Goal: Task Accomplishment & Management: Use online tool/utility

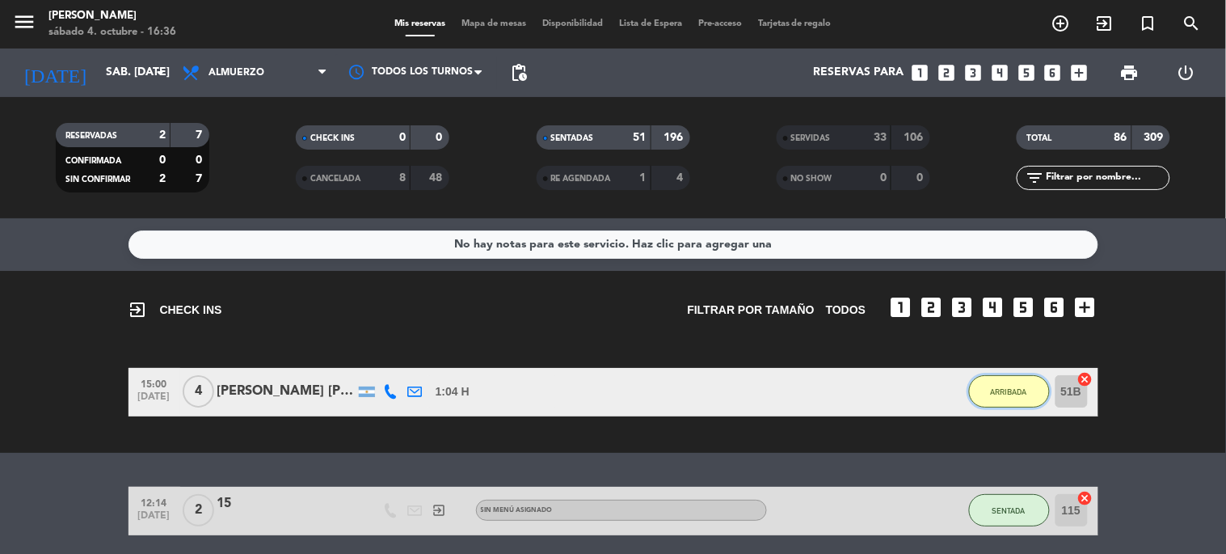
click at [996, 389] on span "ARRIBADA" at bounding box center [1009, 391] width 36 height 9
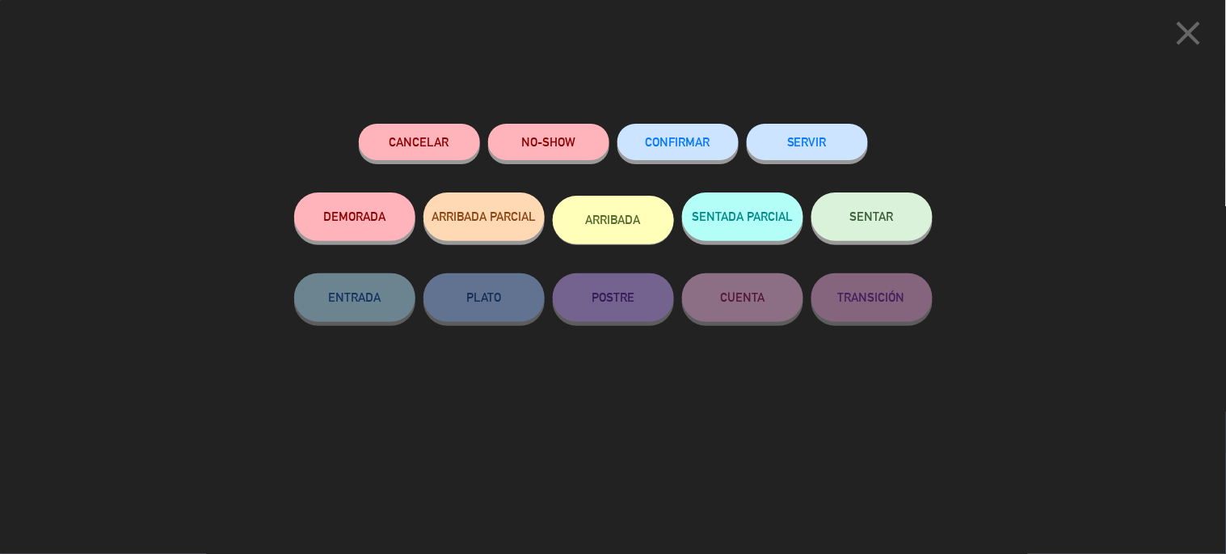
click at [891, 232] on button "SENTAR" at bounding box center [872, 216] width 121 height 49
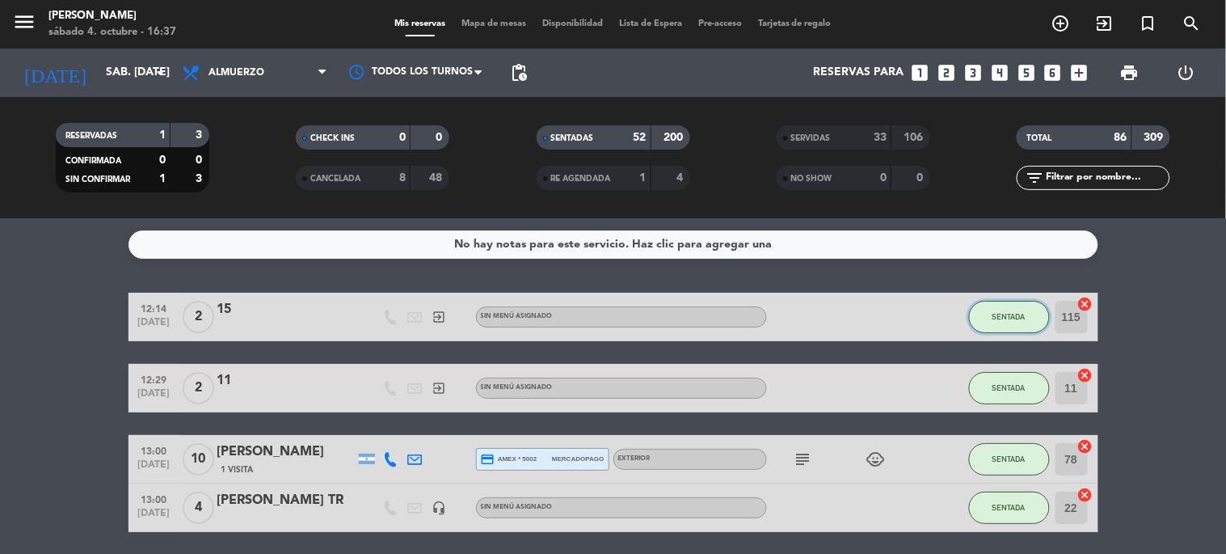
click at [999, 323] on button "SENTADA" at bounding box center [1009, 317] width 81 height 32
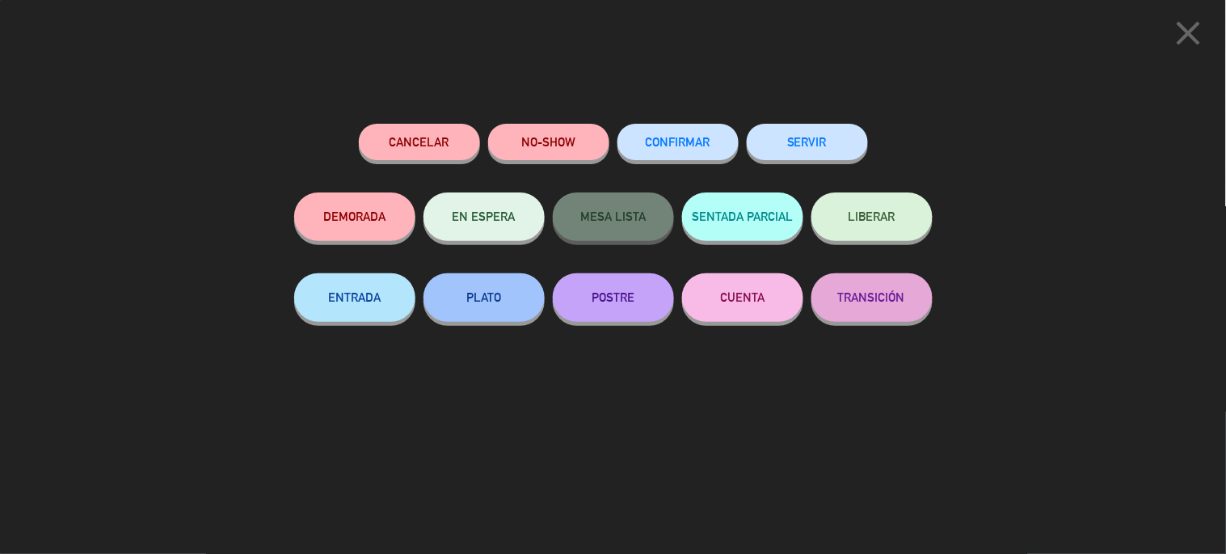
click at [811, 144] on button "SERVIR" at bounding box center [807, 142] width 121 height 36
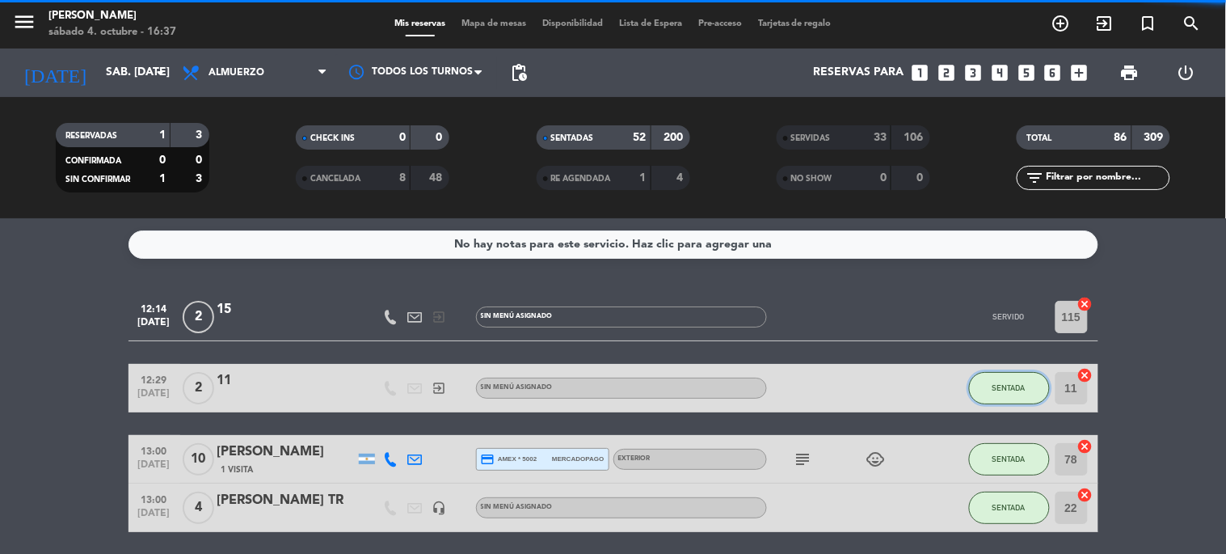
click at [1020, 372] on button "SENTADA" at bounding box center [1009, 388] width 81 height 32
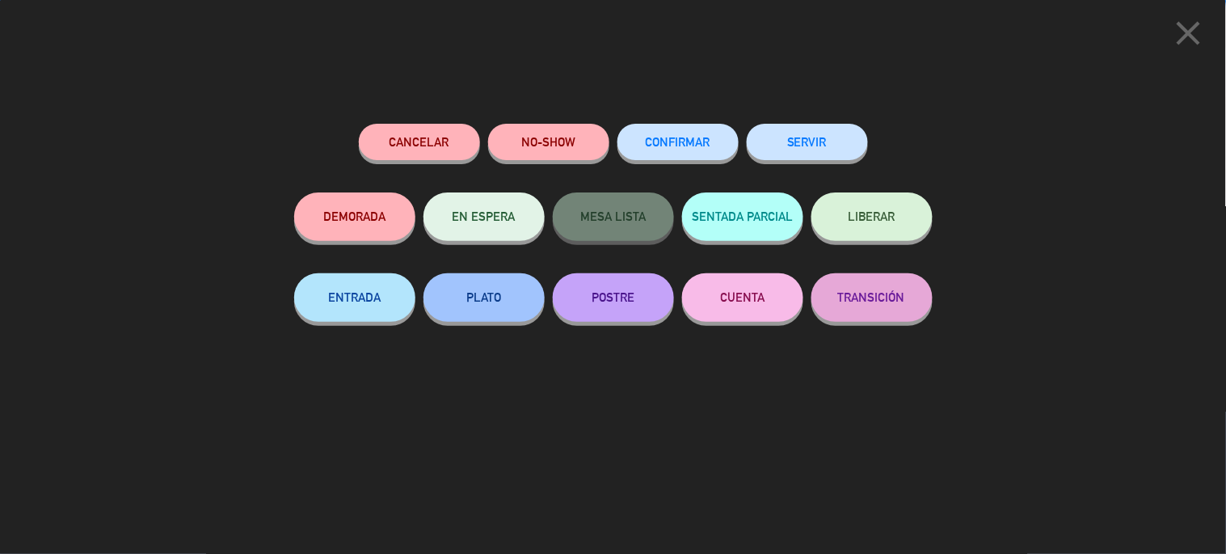
click at [839, 147] on button "SERVIR" at bounding box center [807, 142] width 121 height 36
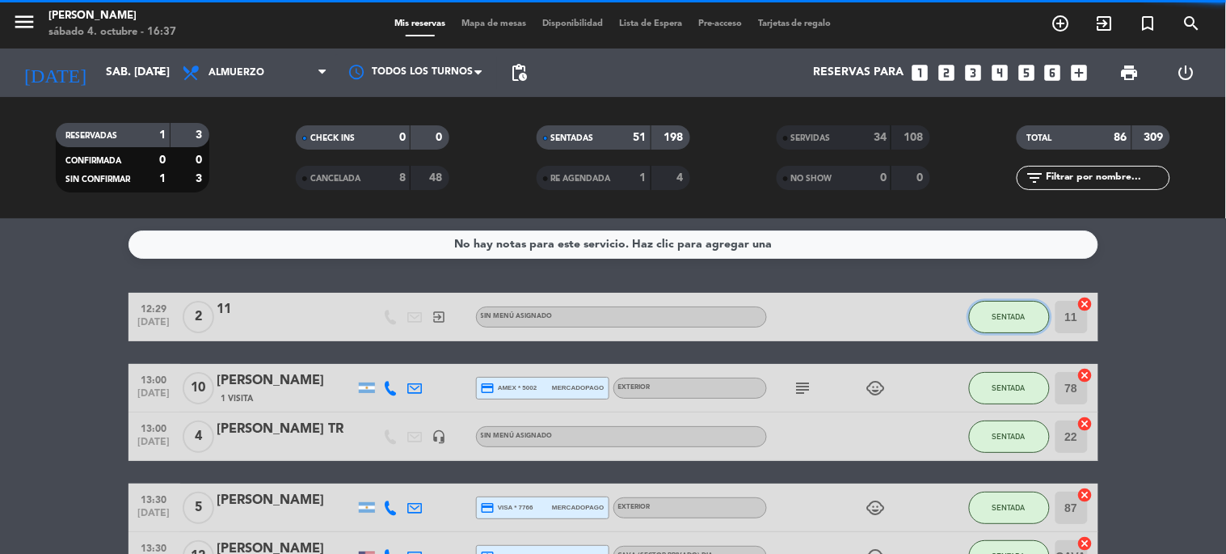
click at [1013, 312] on span "SENTADA" at bounding box center [1009, 316] width 33 height 9
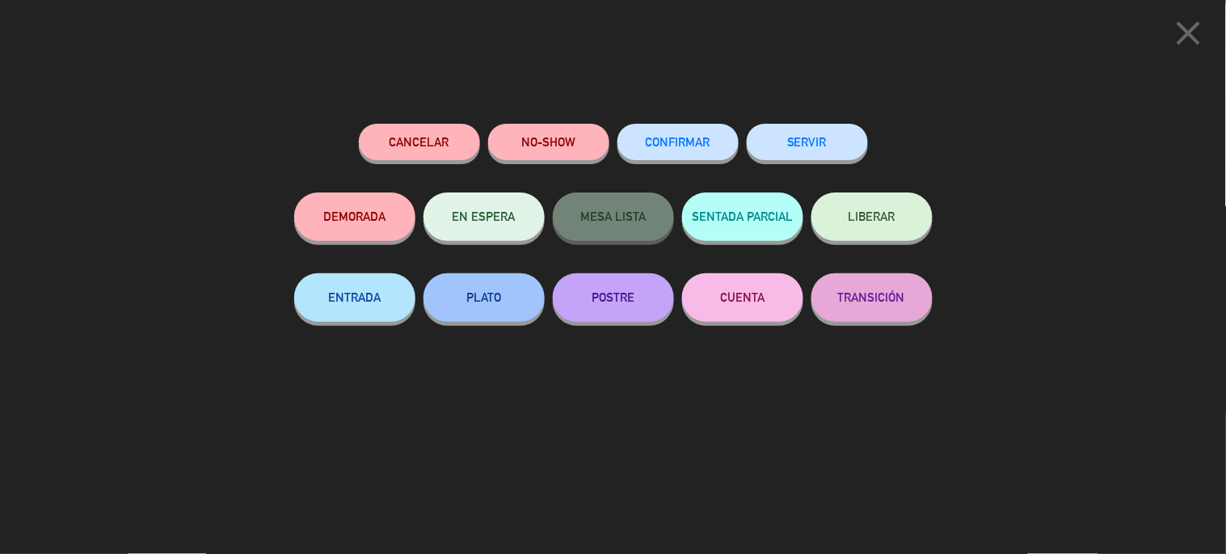
click at [838, 162] on div "SERVIR" at bounding box center [807, 158] width 121 height 69
click at [836, 135] on button "SERVIR" at bounding box center [807, 142] width 121 height 36
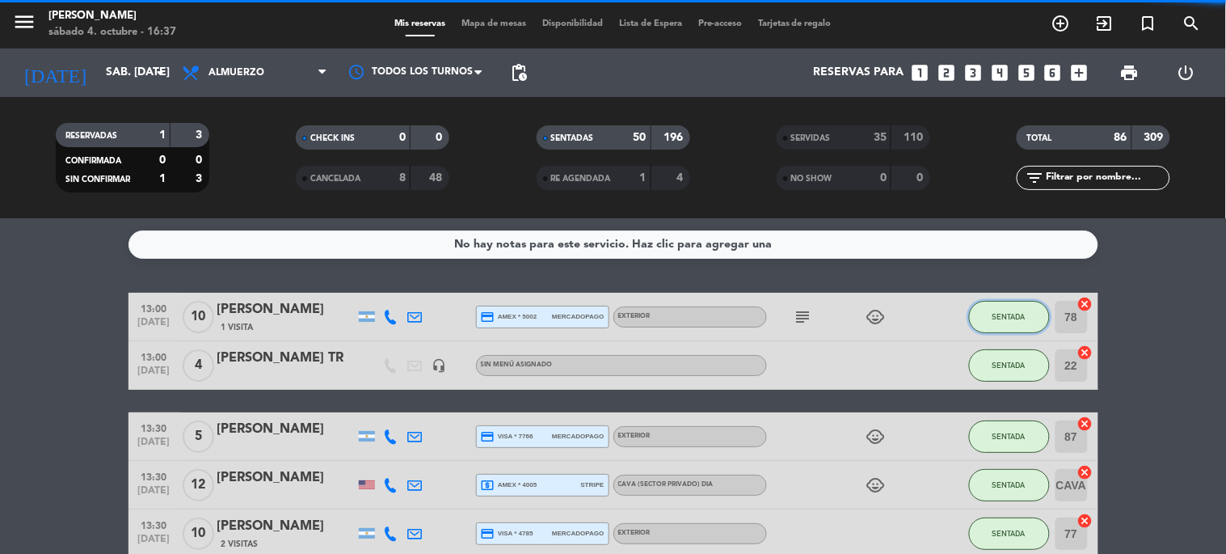
click at [1008, 323] on button "SENTADA" at bounding box center [1009, 317] width 81 height 32
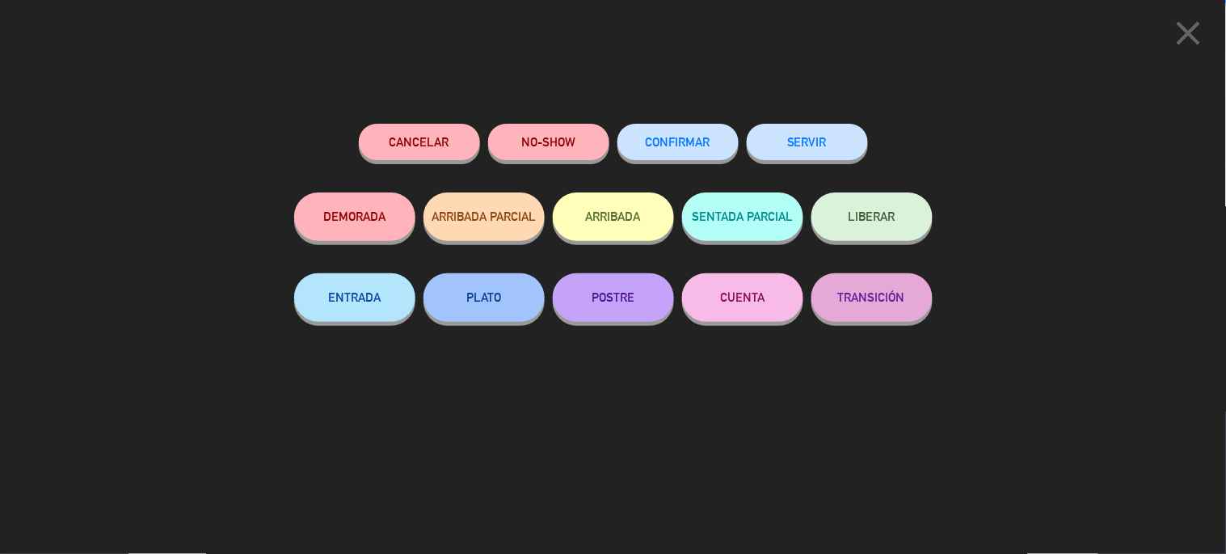
click at [842, 150] on button "SERVIR" at bounding box center [807, 142] width 121 height 36
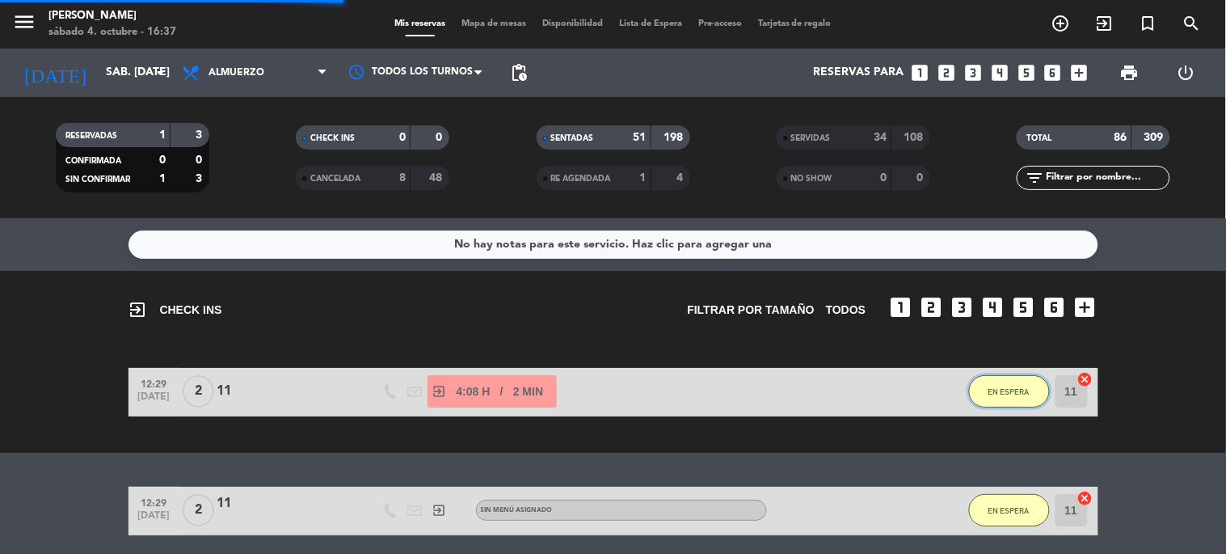
click at [1006, 389] on span "EN ESPERA" at bounding box center [1009, 391] width 41 height 9
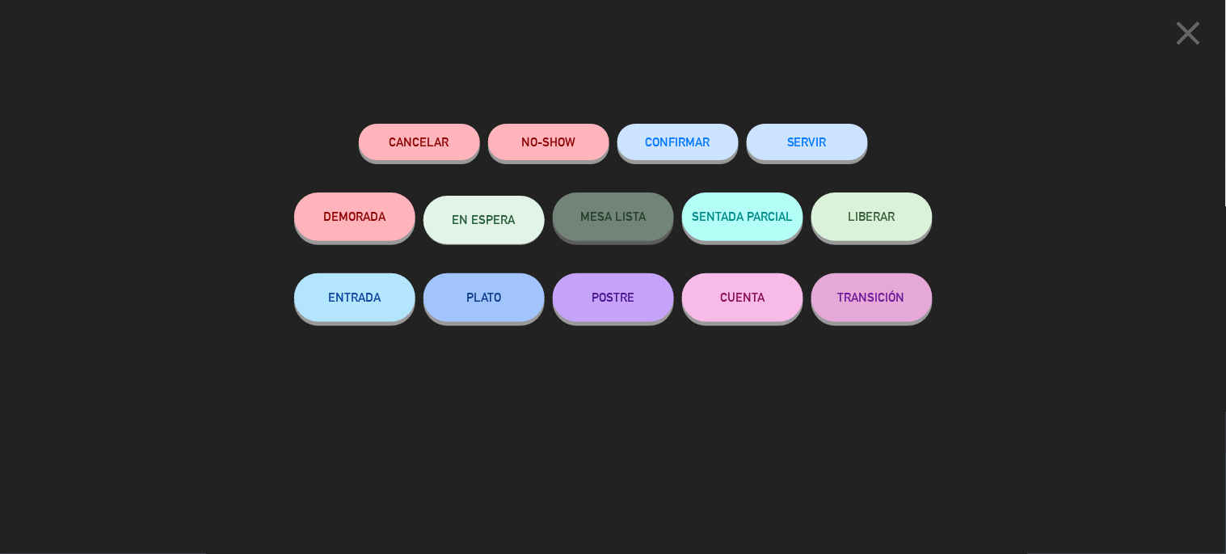
click at [812, 141] on button "SERVIR" at bounding box center [807, 142] width 121 height 36
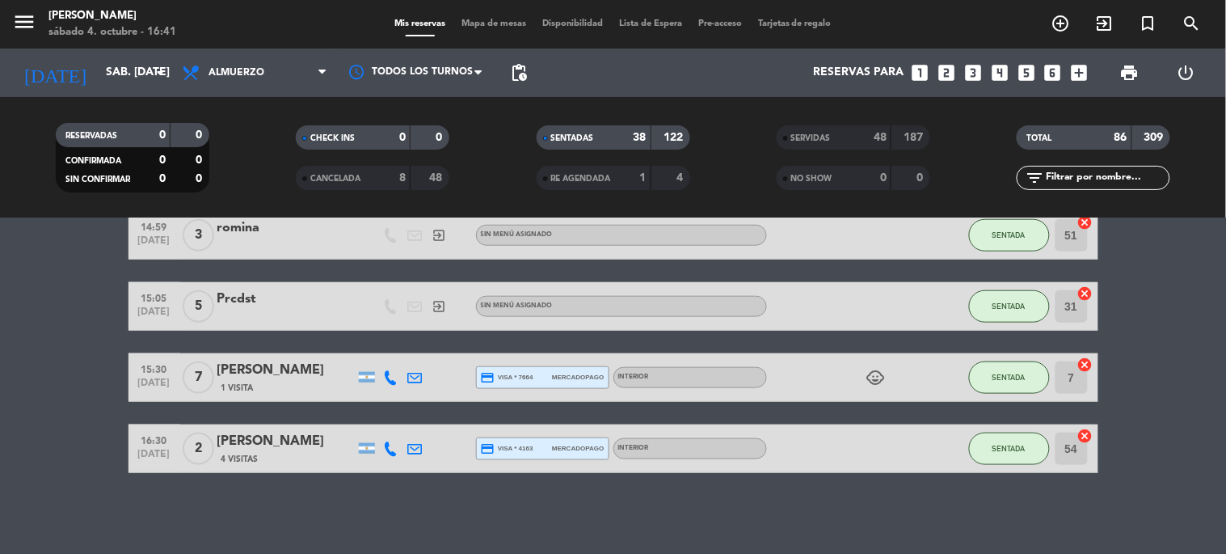
scroll to position [2024, 0]
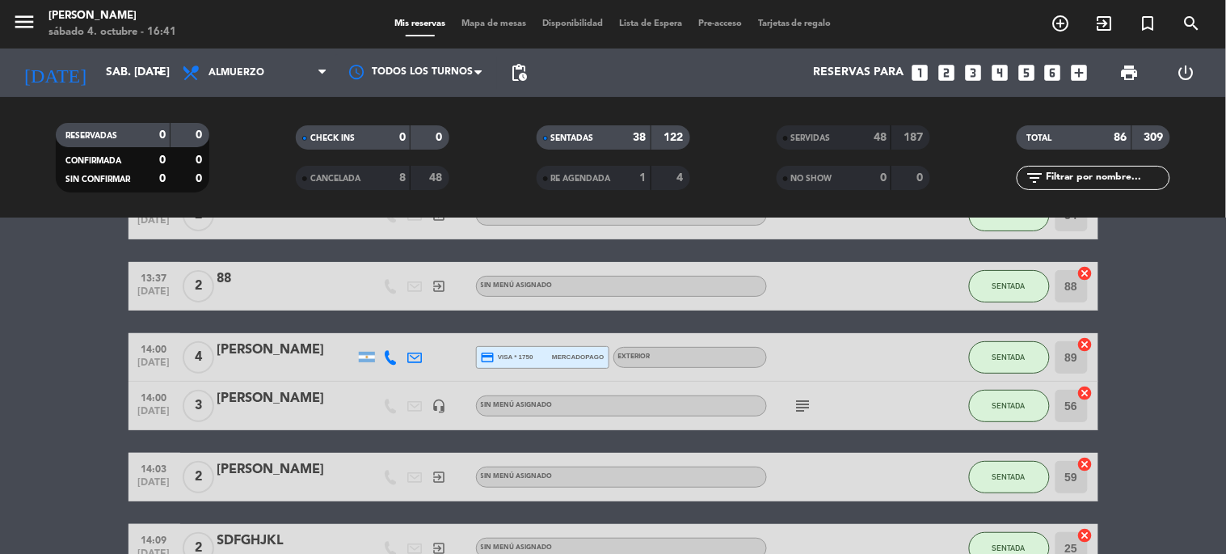
scroll to position [0, 0]
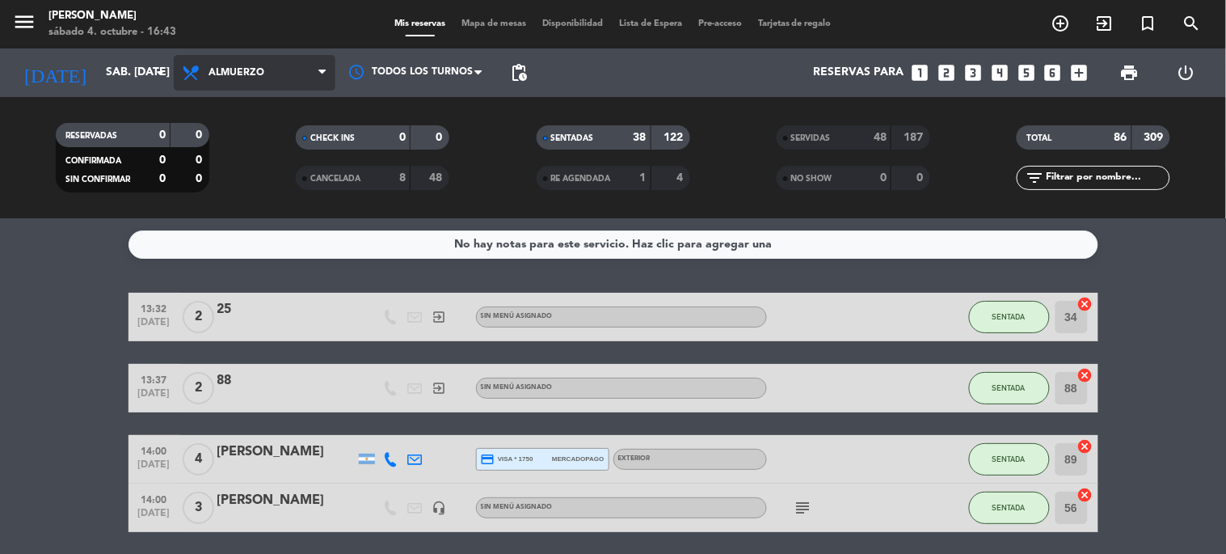
click at [246, 67] on span "Almuerzo" at bounding box center [237, 72] width 56 height 11
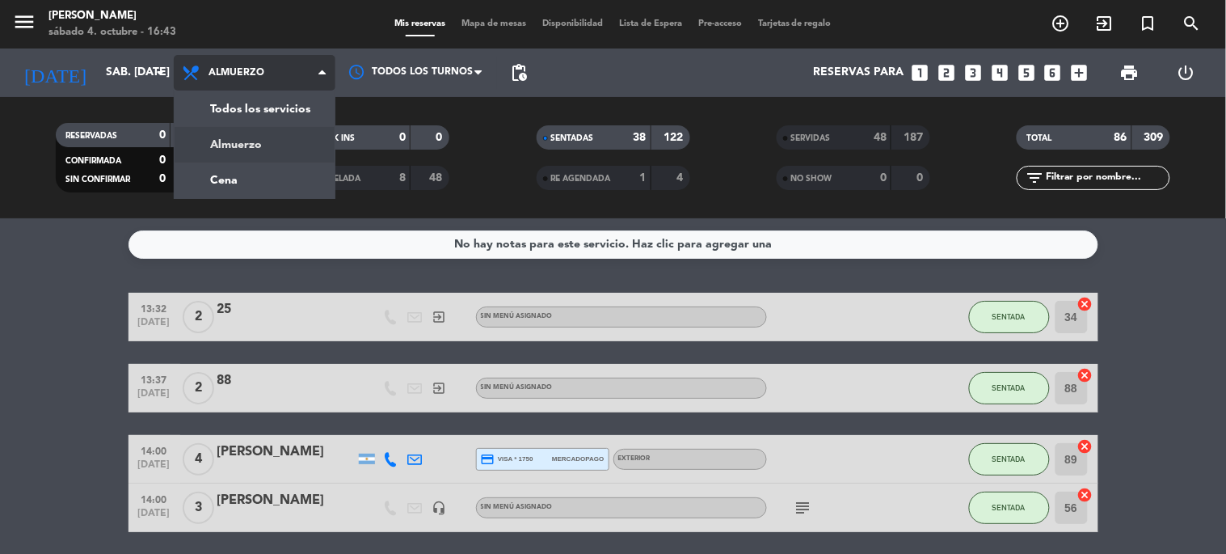
click at [237, 171] on div "menu Gardiner sábado 4. octubre - 16:43 Mis reservas Mapa de mesas Disponibilid…" at bounding box center [613, 109] width 1226 height 218
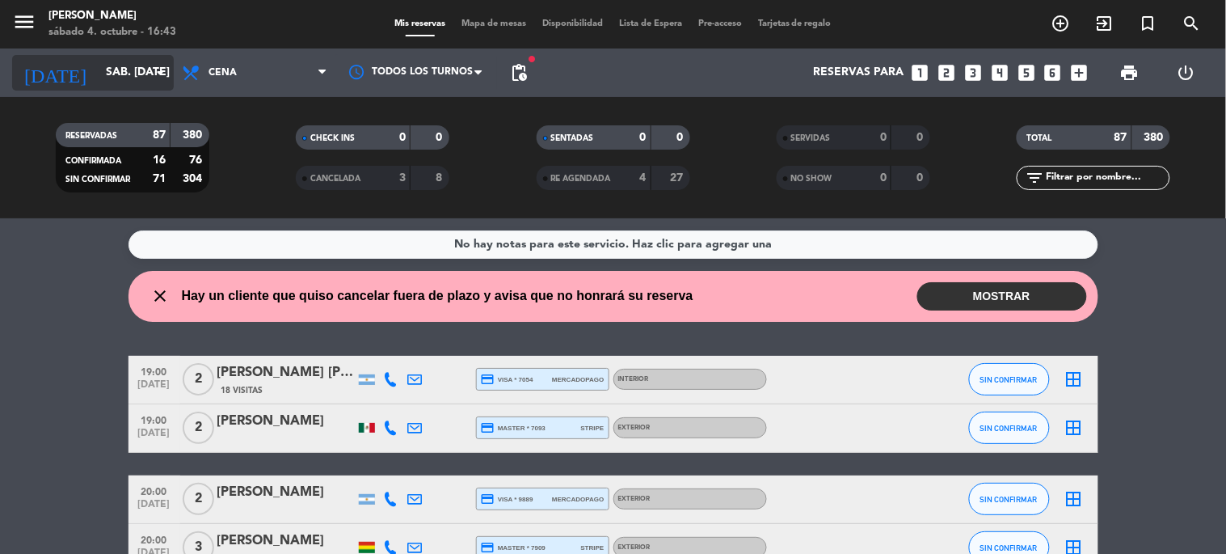
click at [102, 65] on input "sáb. [DATE]" at bounding box center [175, 72] width 154 height 29
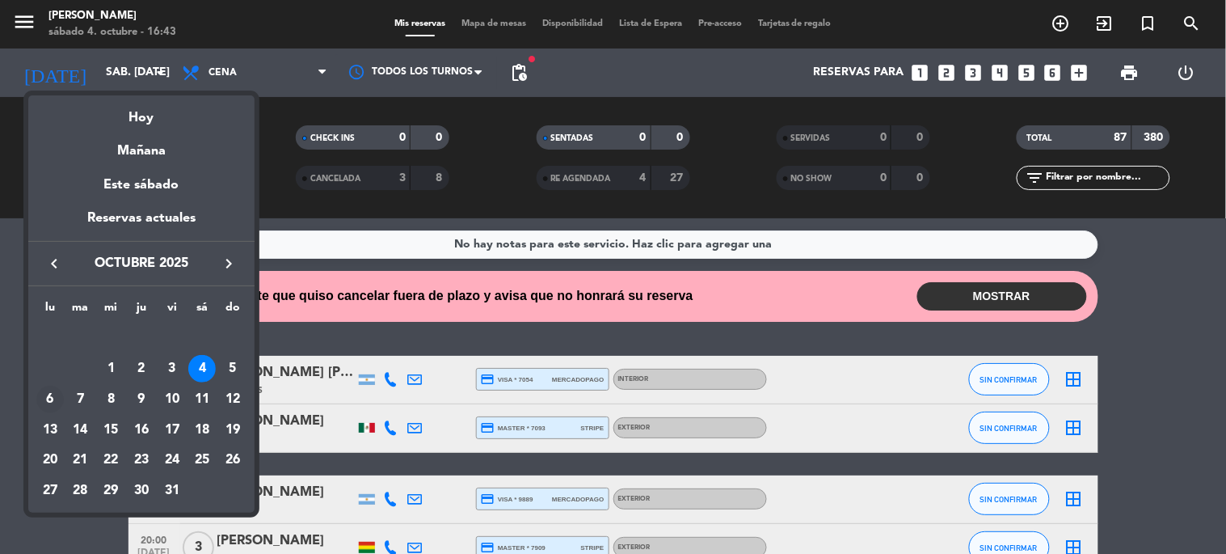
click at [44, 390] on div "6" at bounding box center [49, 399] width 27 height 27
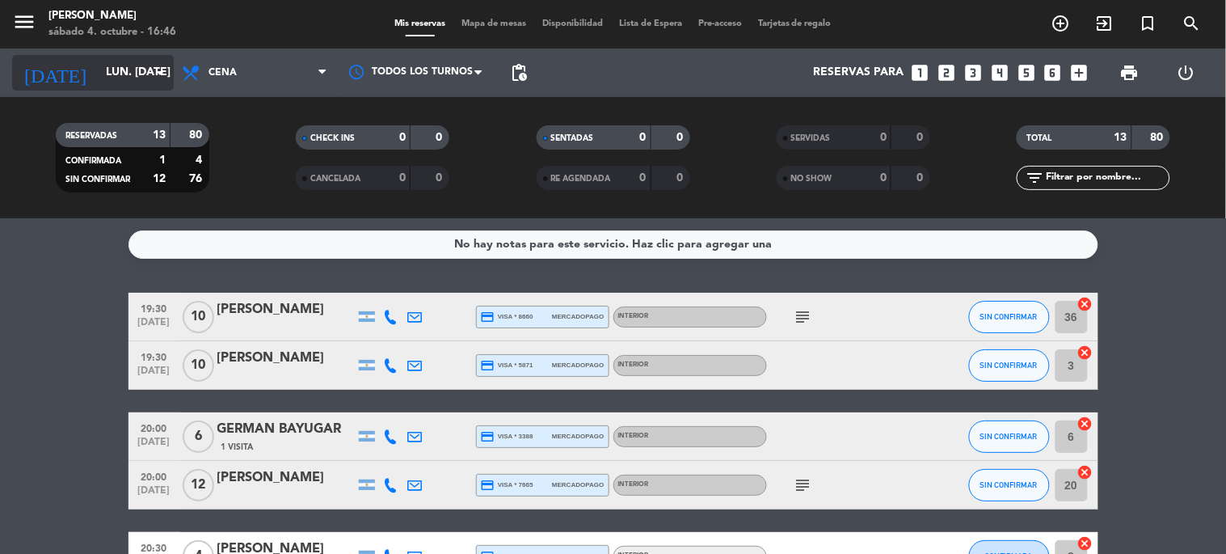
click at [154, 58] on input "lun. [DATE]" at bounding box center [175, 72] width 154 height 29
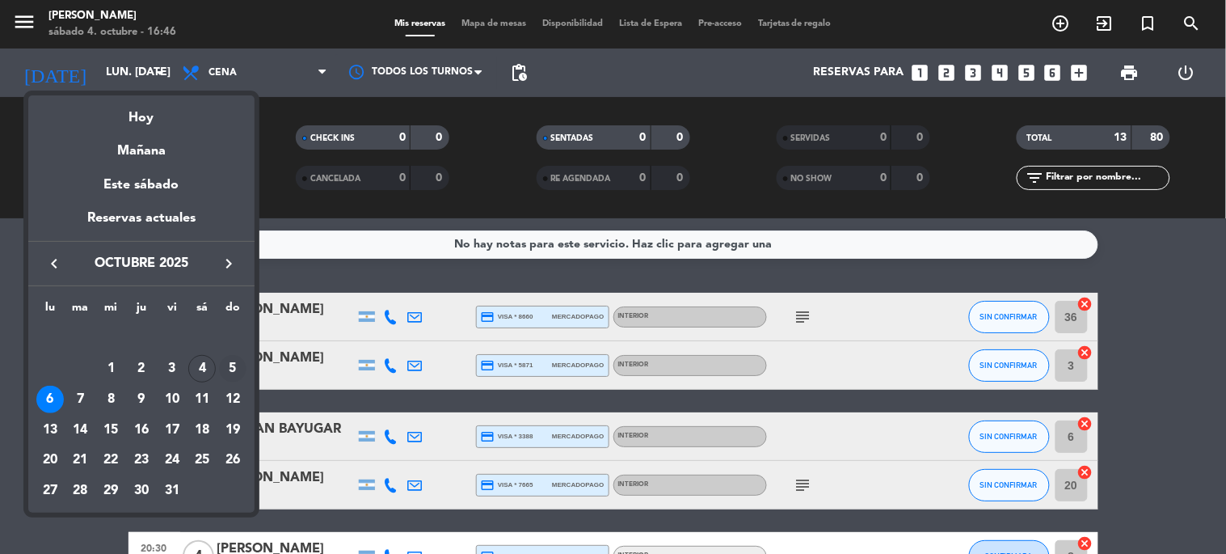
click at [235, 365] on div "5" at bounding box center [232, 368] width 27 height 27
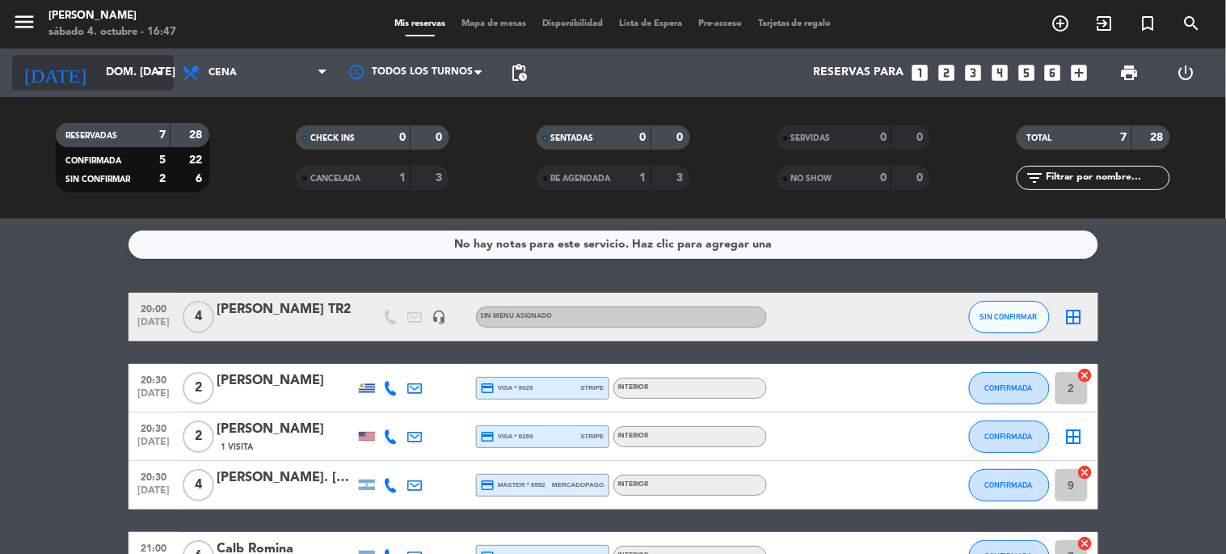
click at [149, 76] on input "dom. [DATE]" at bounding box center [175, 72] width 154 height 29
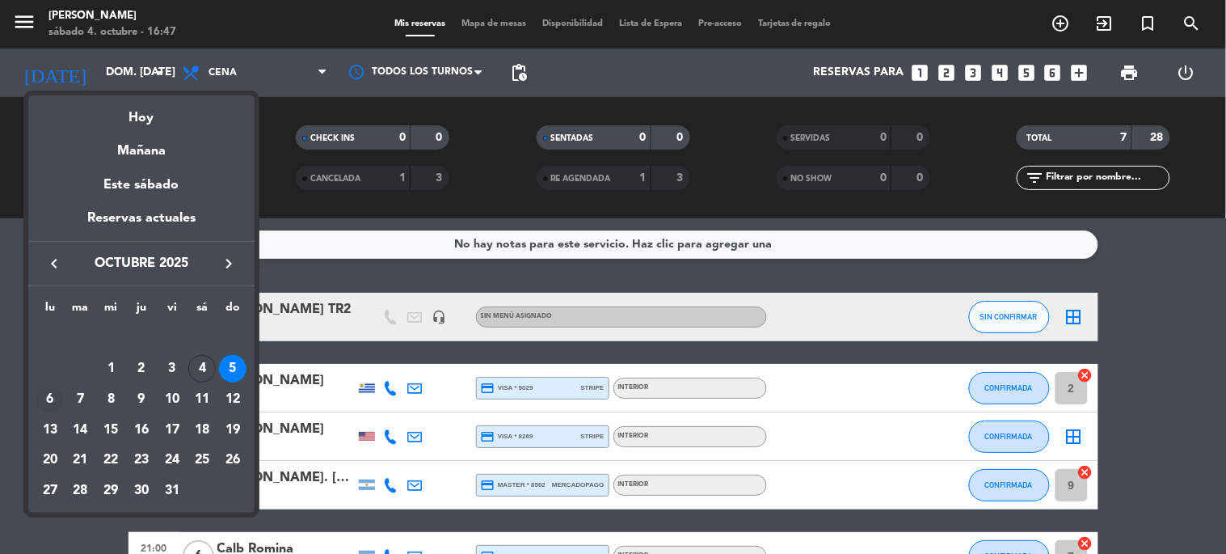
click at [42, 401] on div "6" at bounding box center [49, 399] width 27 height 27
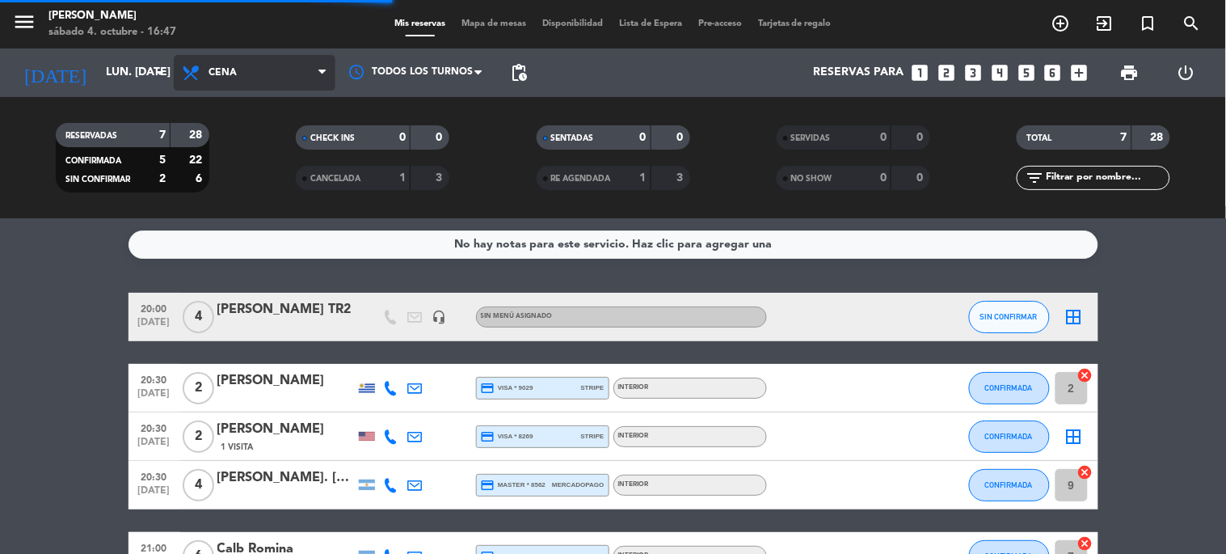
click at [260, 75] on span "Cena" at bounding box center [255, 73] width 162 height 36
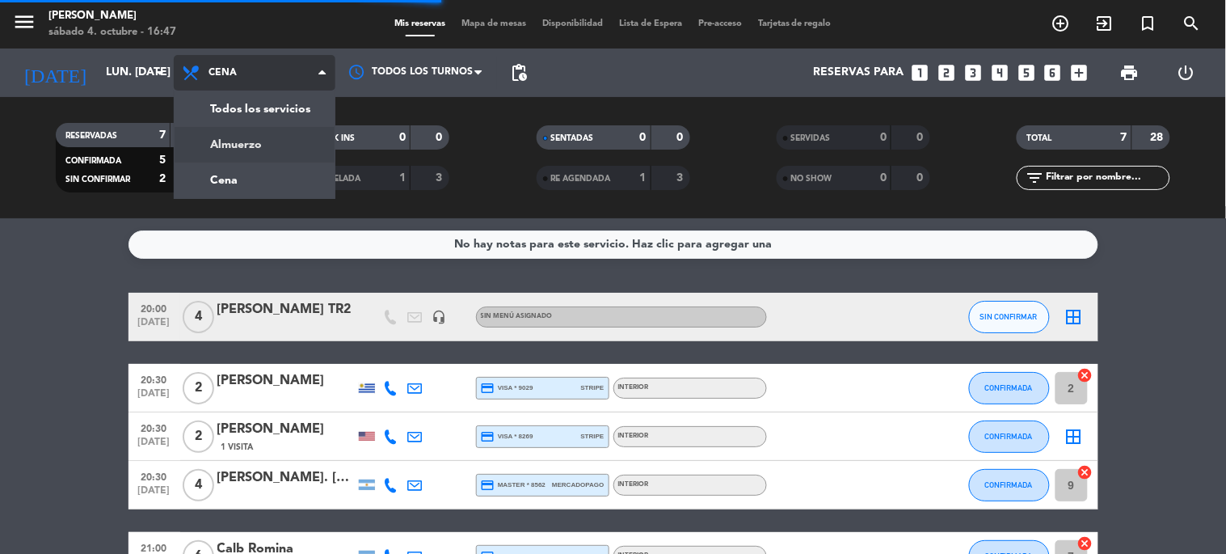
click at [253, 141] on div "menu Gardiner sábado 4. octubre - 16:47 Mis reservas Mapa de mesas Disponibilid…" at bounding box center [613, 109] width 1226 height 218
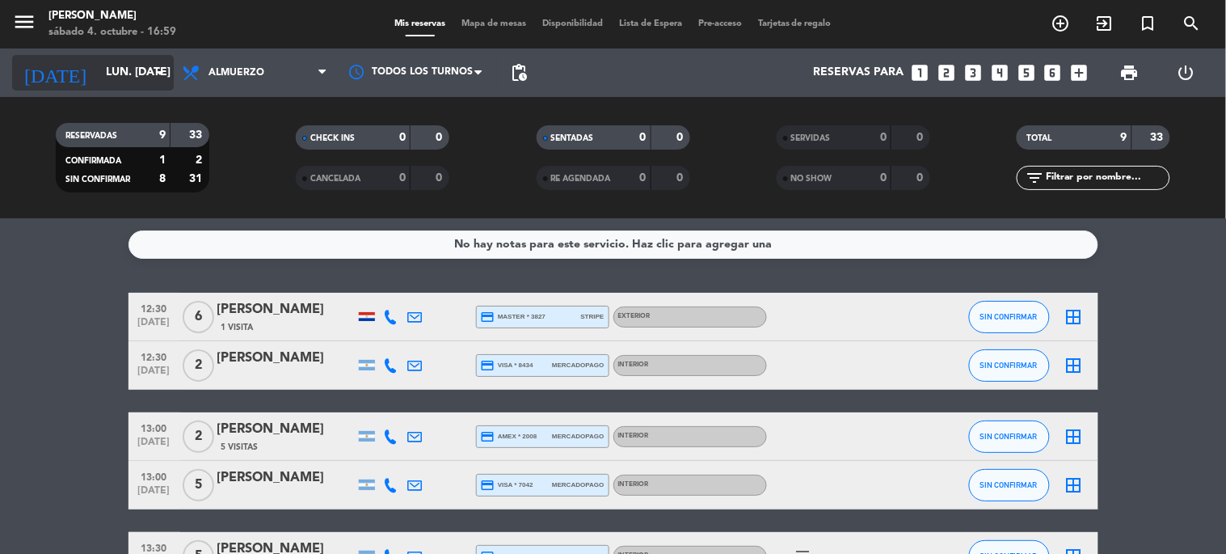
click at [144, 74] on input "lun. [DATE]" at bounding box center [175, 72] width 154 height 29
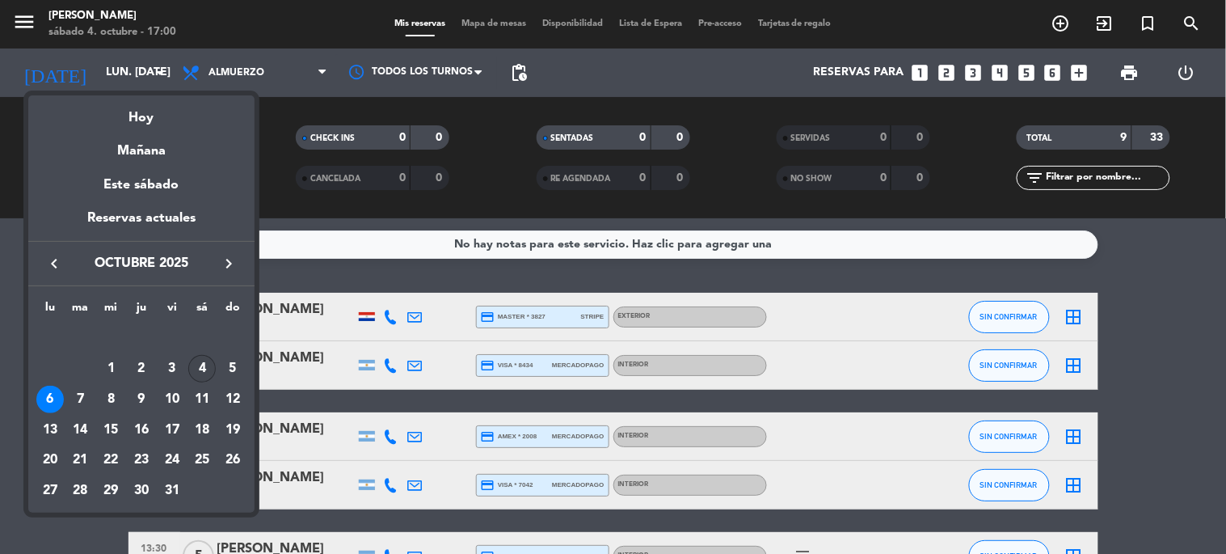
click at [202, 365] on div "4" at bounding box center [201, 368] width 27 height 27
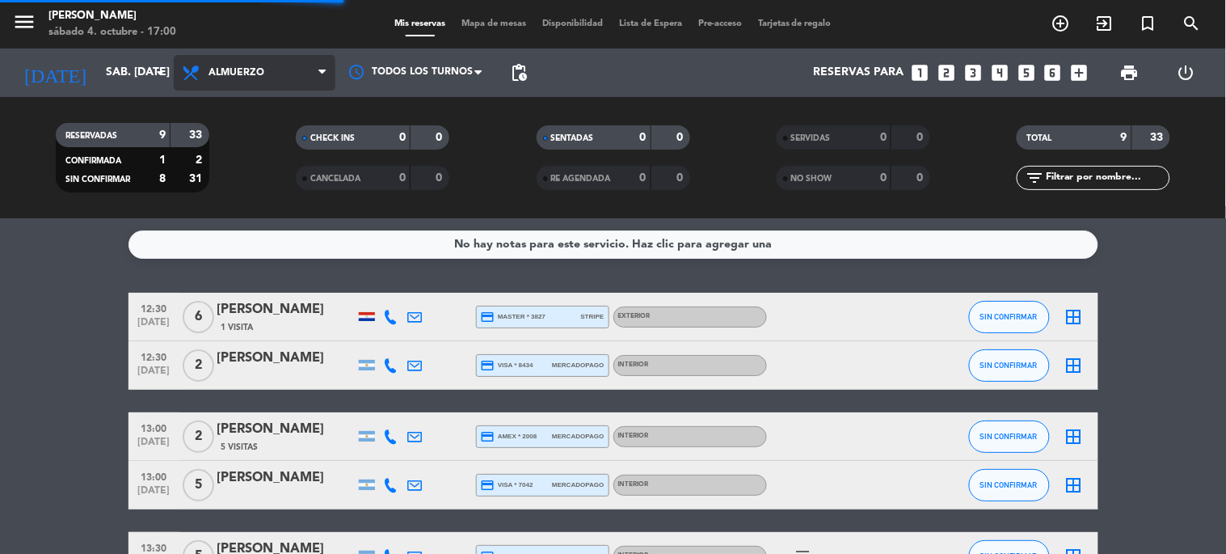
click at [276, 73] on span "Almuerzo" at bounding box center [255, 73] width 162 height 36
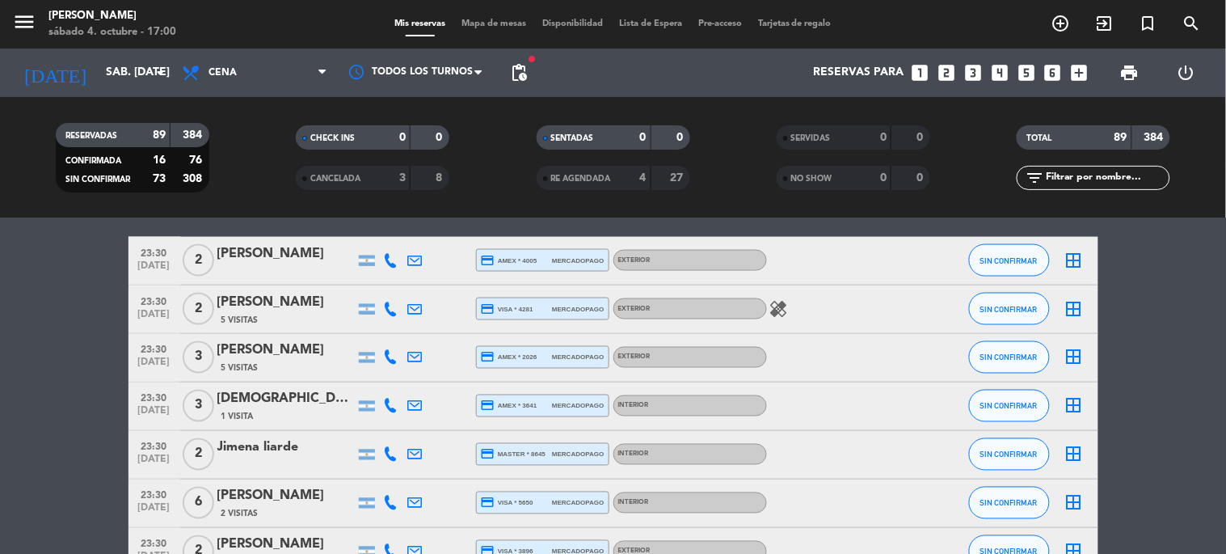
scroll to position [3728, 0]
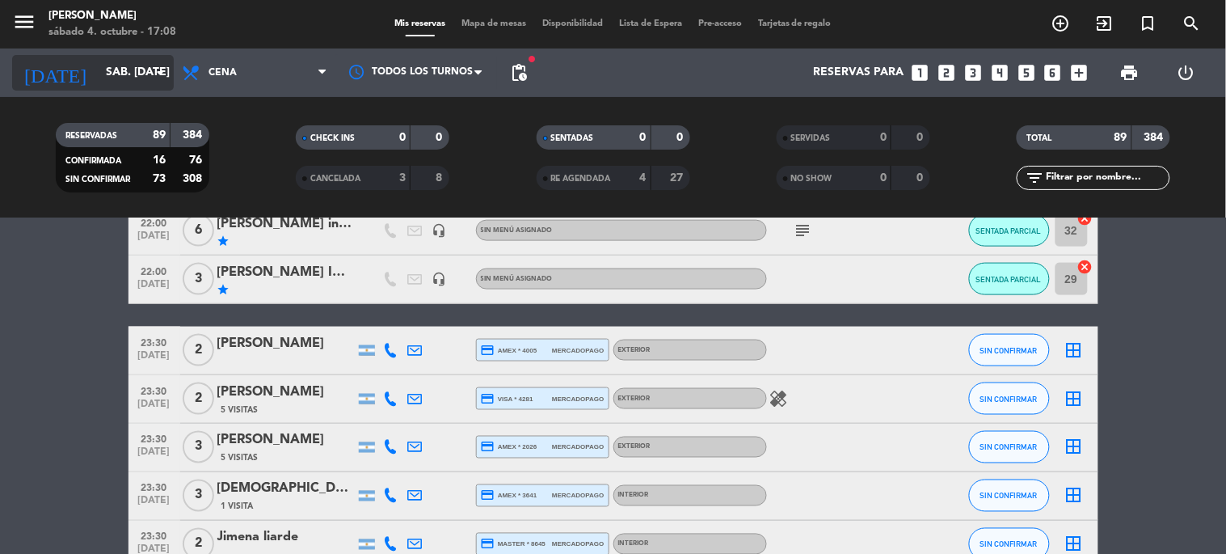
click at [121, 84] on input "sáb. [DATE]" at bounding box center [175, 72] width 154 height 29
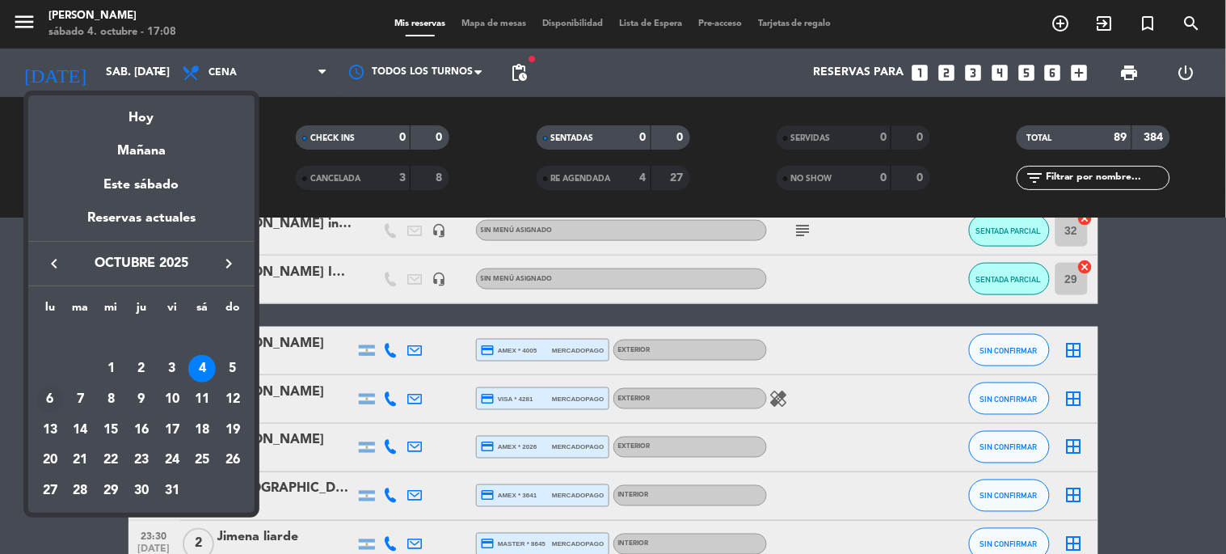
click at [55, 395] on div "6" at bounding box center [49, 399] width 27 height 27
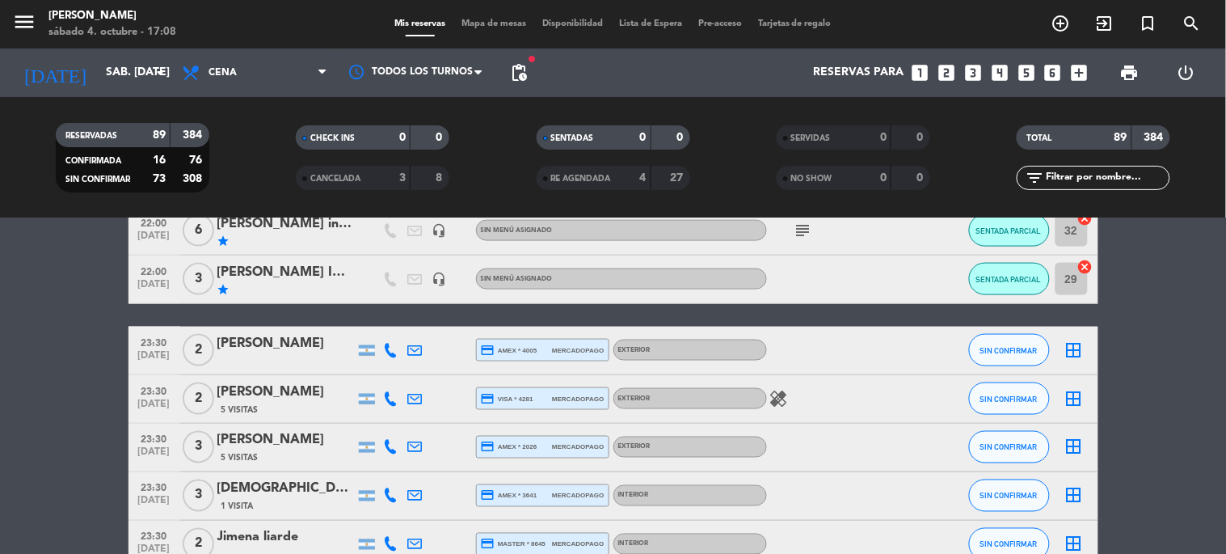
type input "lun. [DATE]"
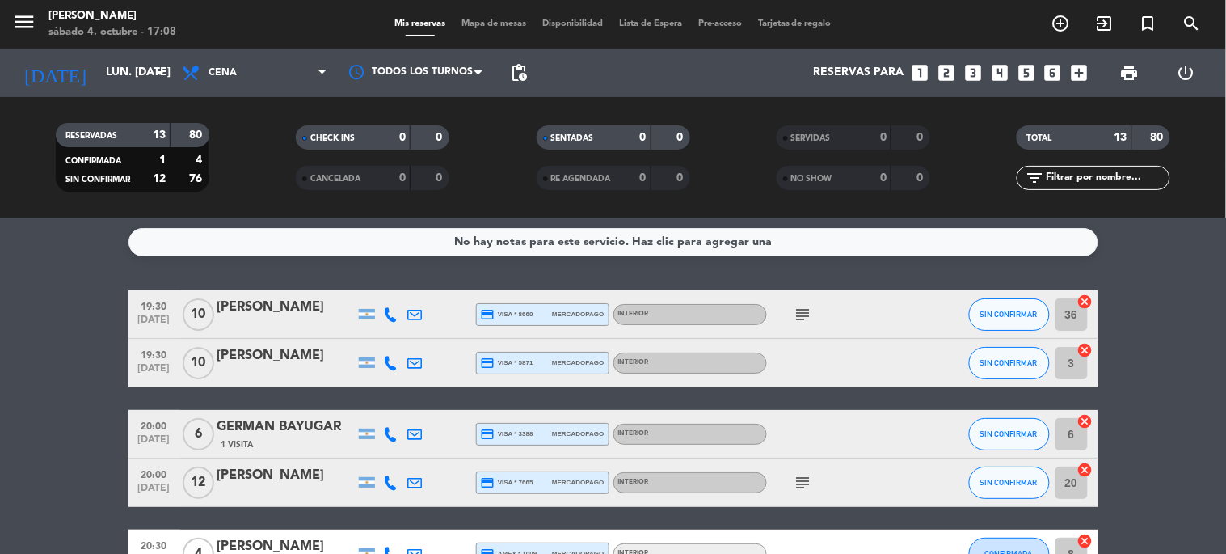
scroll to position [0, 0]
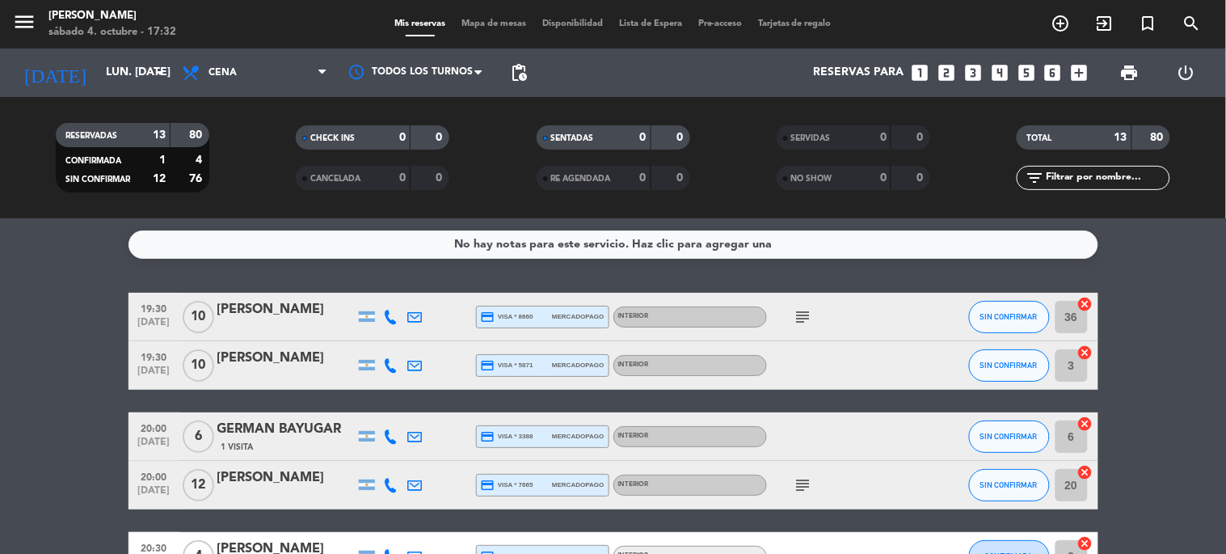
click at [488, 27] on span "Mapa de mesas" at bounding box center [494, 23] width 81 height 9
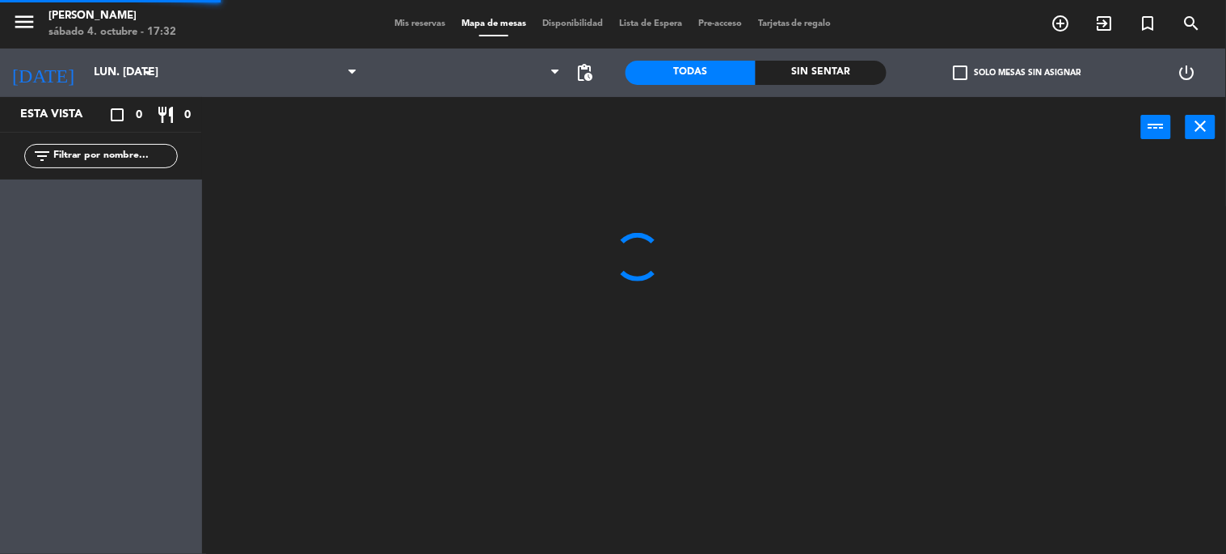
click at [495, 23] on span "Mapa de mesas" at bounding box center [494, 23] width 81 height 9
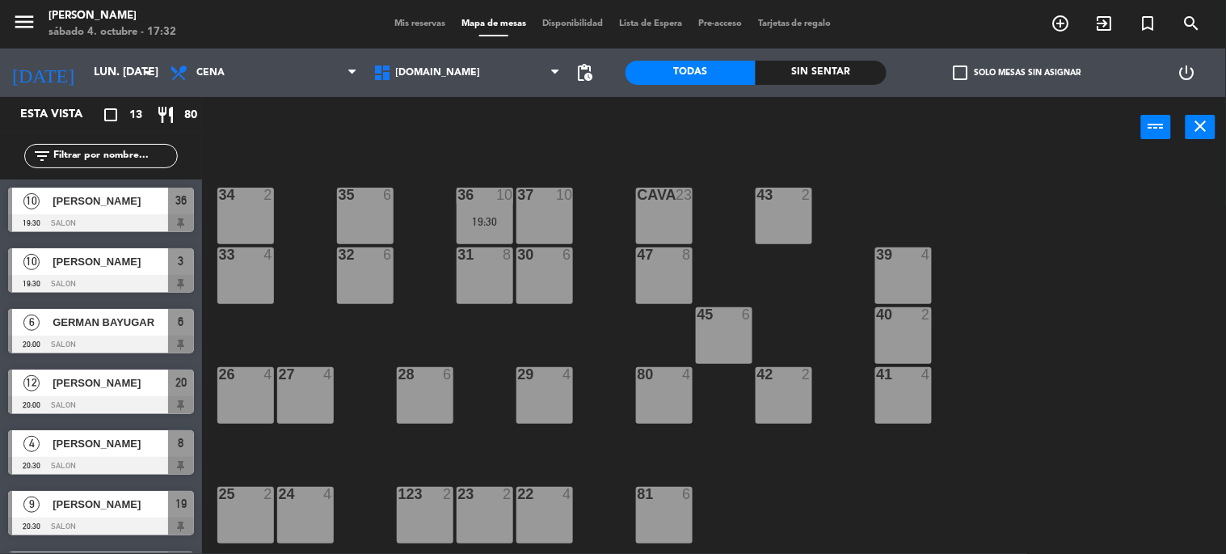
click at [874, 70] on div "Sin sentar" at bounding box center [821, 73] width 131 height 24
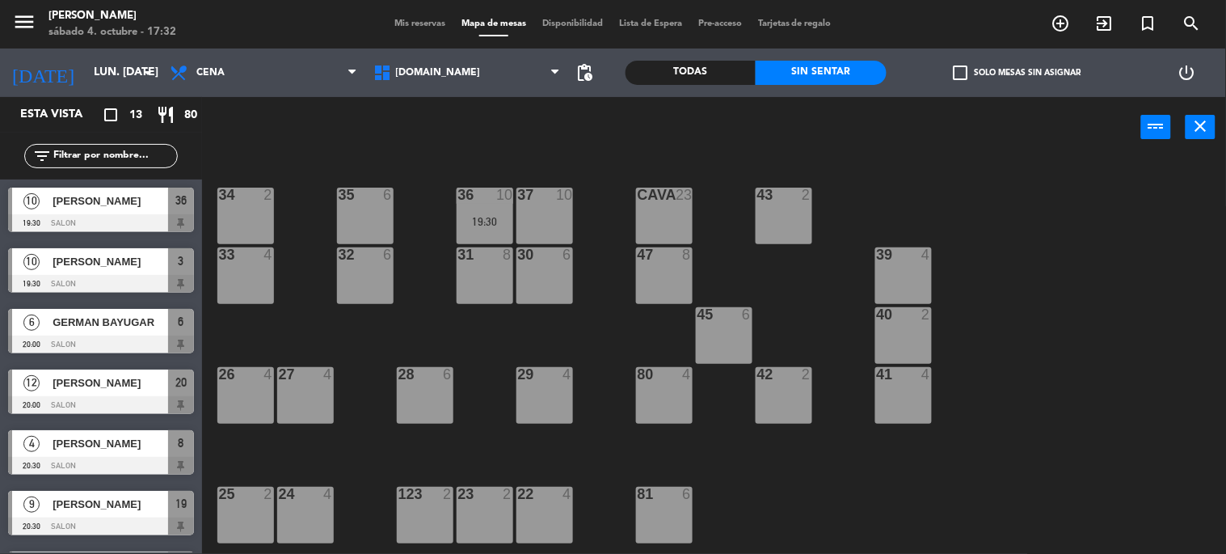
click at [973, 77] on label "check_box_outline_blank Solo mesas sin asignar" at bounding box center [1017, 72] width 128 height 15
click at [1017, 73] on input "check_box_outline_blank Solo mesas sin asignar" at bounding box center [1017, 73] width 0 height 0
click at [403, 326] on div "34 2 35 6 36 10 19:30 43 2 37 10 CAVA 23 33 4 32 6 31 8 30 6 47 8 39 4 45 6 40 …" at bounding box center [720, 356] width 1012 height 396
click at [111, 70] on input "lun. [DATE]" at bounding box center [163, 72] width 154 height 29
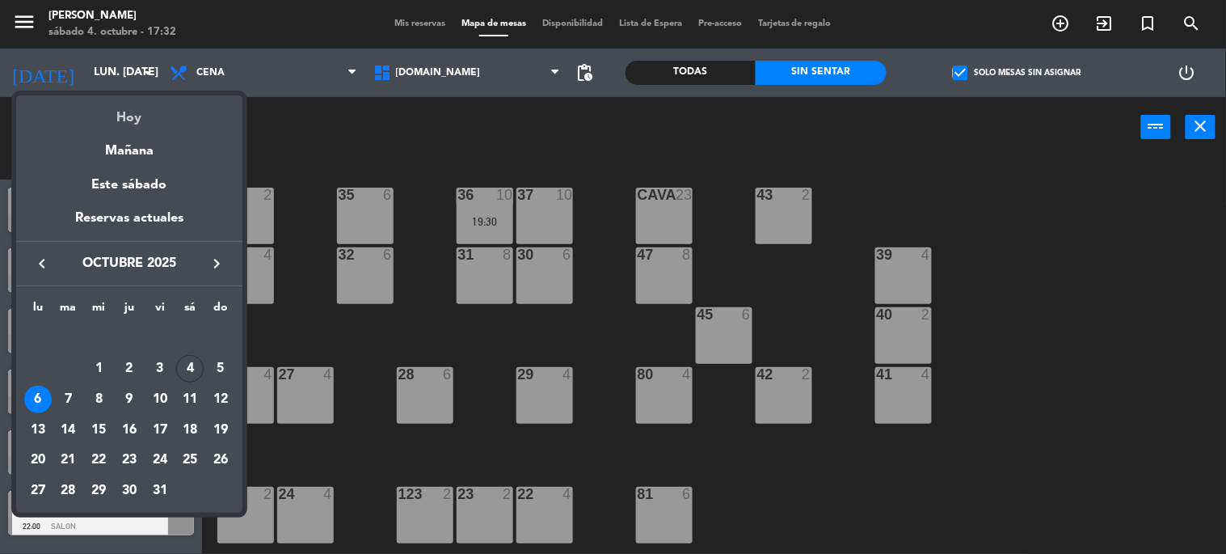
click at [143, 106] on div "Hoy" at bounding box center [129, 111] width 226 height 33
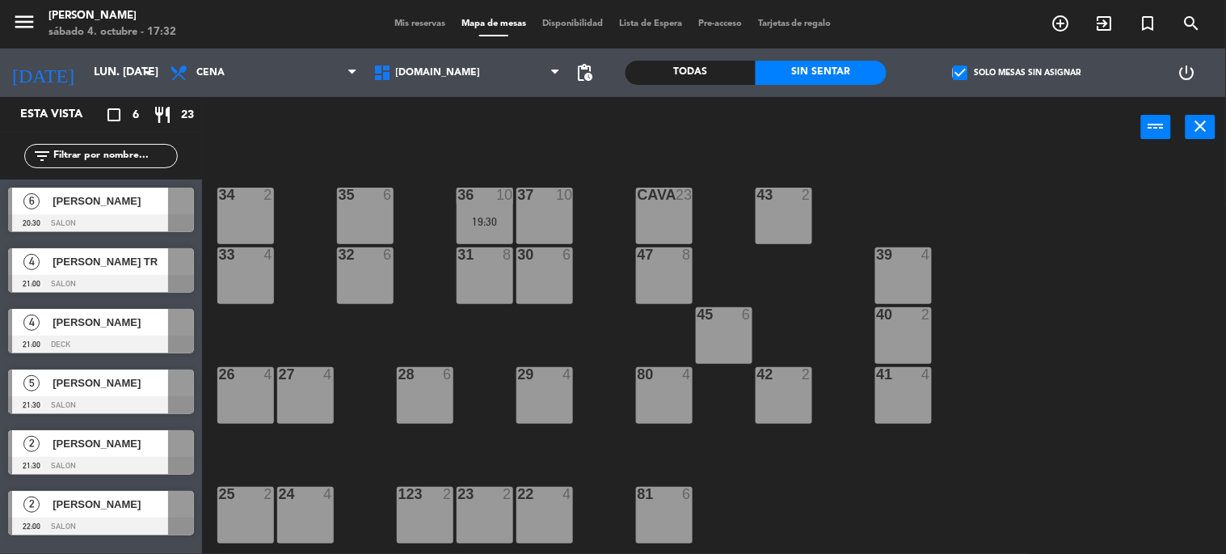
type input "sáb. [DATE]"
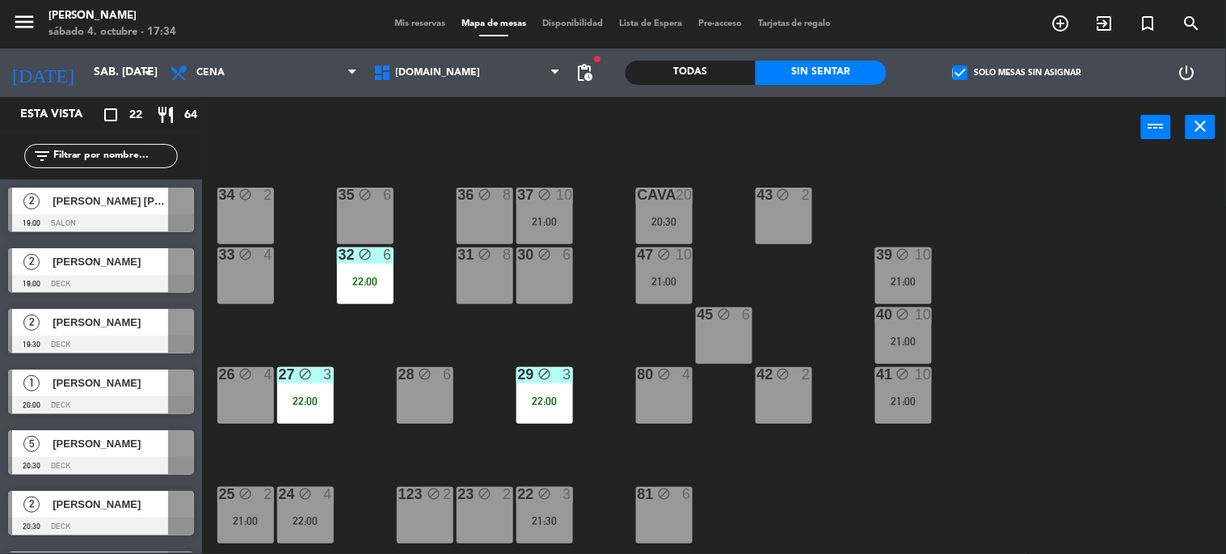
click at [672, 78] on div "Todas" at bounding box center [691, 73] width 131 height 24
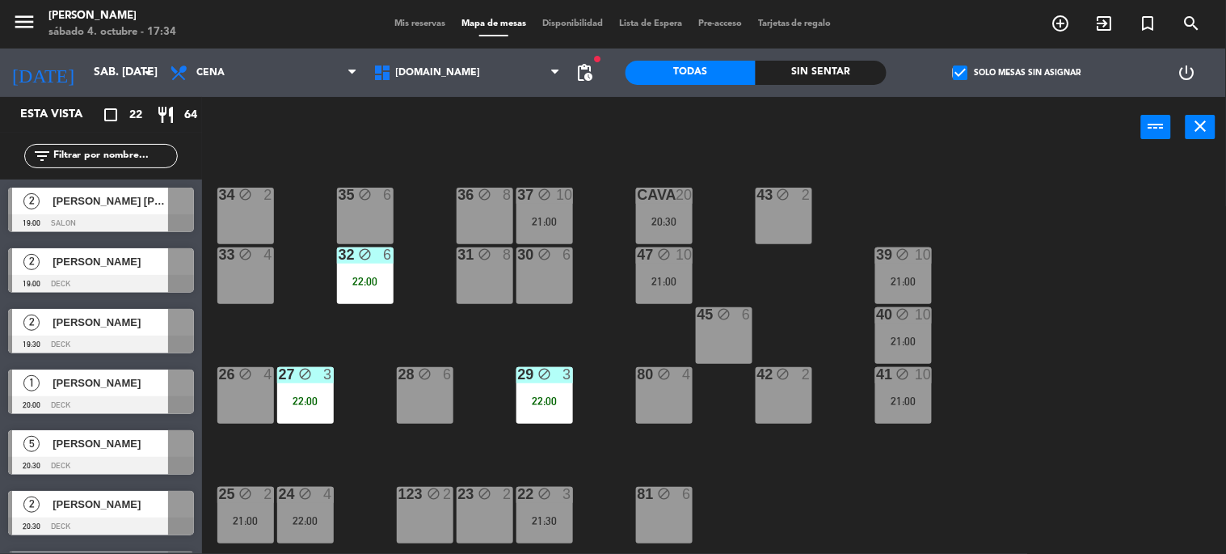
click at [967, 74] on span "check_box" at bounding box center [960, 72] width 15 height 15
click at [1017, 73] on input "check_box Solo mesas sin asignar" at bounding box center [1017, 73] width 0 height 0
click at [1117, 388] on div "34 block 2 35 block 6 36 block 8 43 block 2 37 block 10 21:00 CAVA 20 20:30 33 …" at bounding box center [720, 356] width 1012 height 396
click at [829, 70] on div "Sin sentar" at bounding box center [821, 73] width 131 height 24
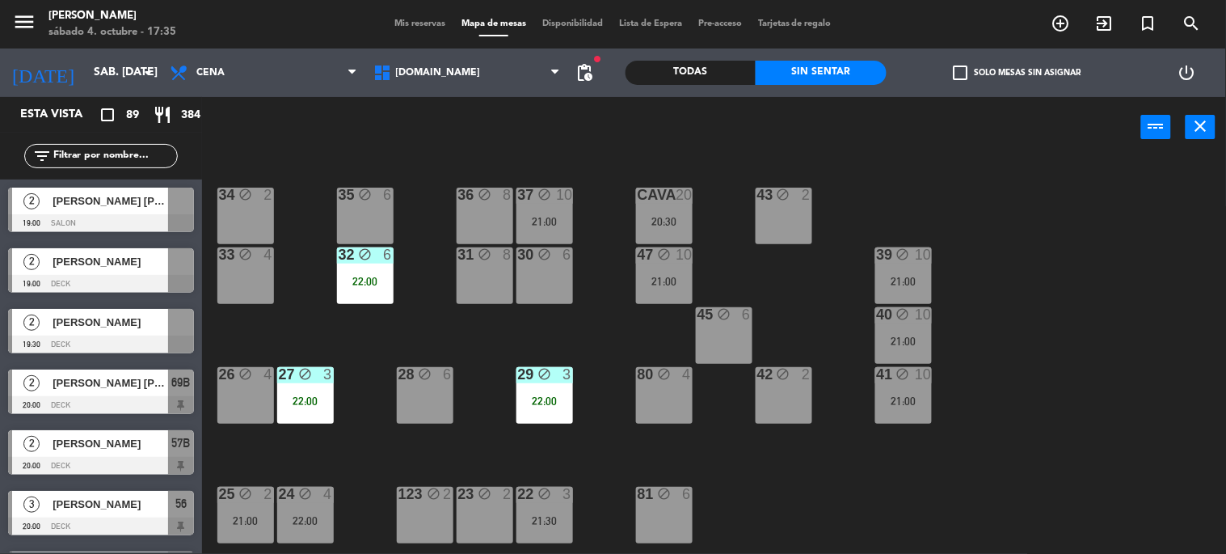
click at [956, 70] on span "check_box_outline_blank" at bounding box center [960, 72] width 15 height 15
click at [1017, 73] on input "check_box_outline_blank Solo mesas sin asignar" at bounding box center [1017, 73] width 0 height 0
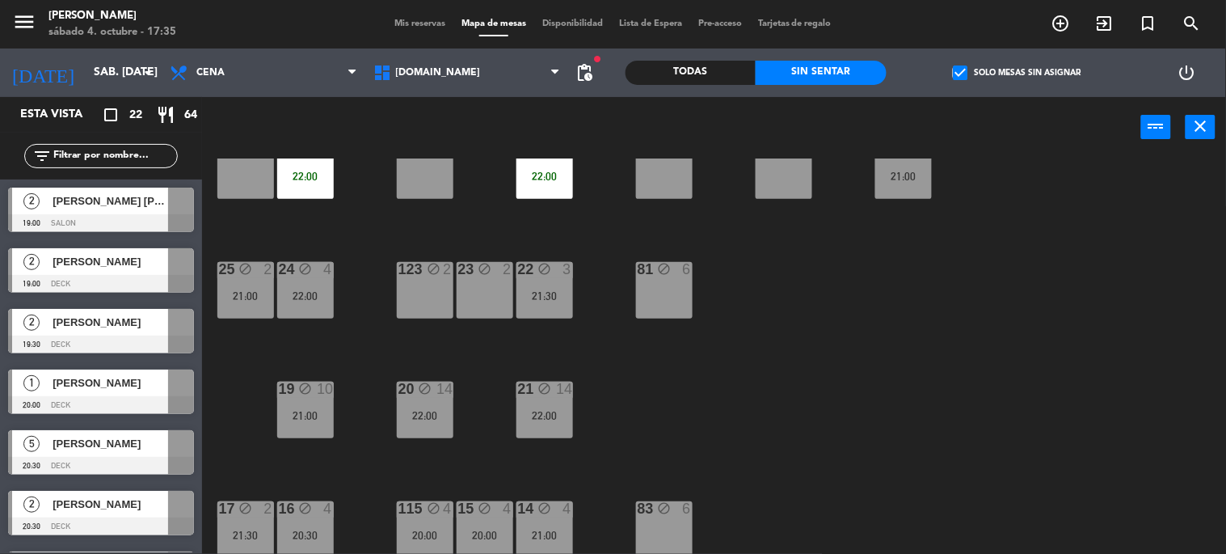
scroll to position [359, 0]
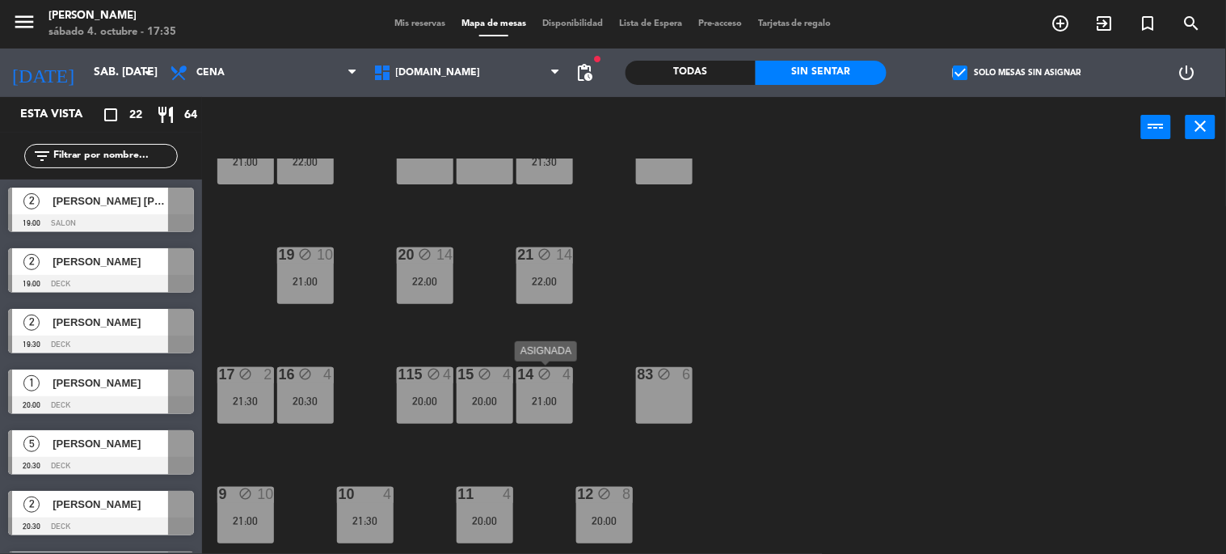
click at [546, 382] on div "block" at bounding box center [544, 374] width 27 height 15
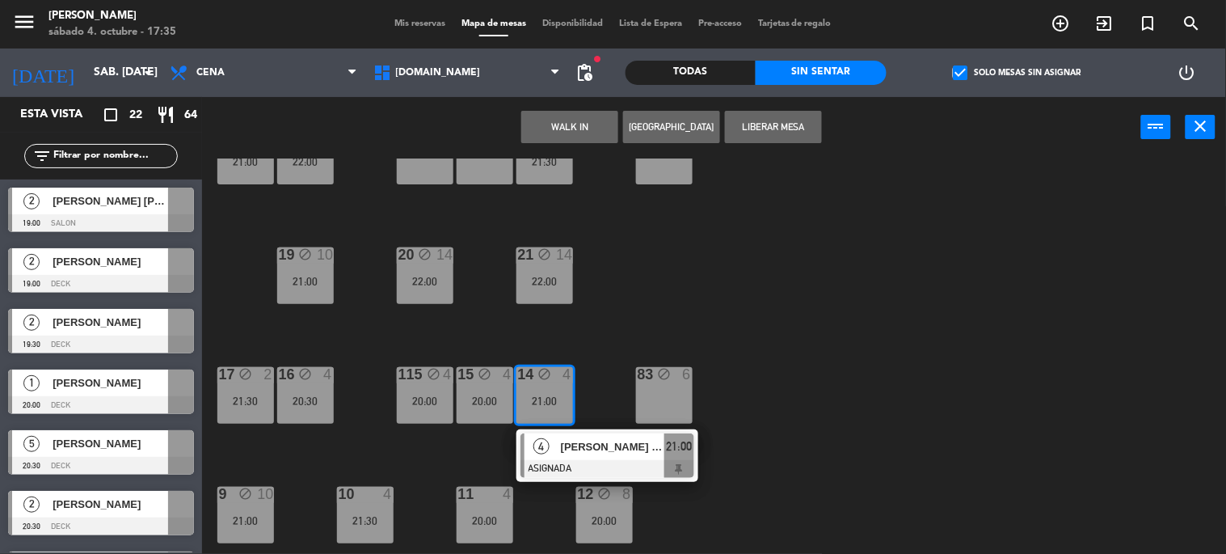
click at [808, 448] on div "34 block 2 35 block 6 36 block 8 43 block 2 37 block 10 21:00 CAVA 20 20:30 33 …" at bounding box center [720, 356] width 1012 height 396
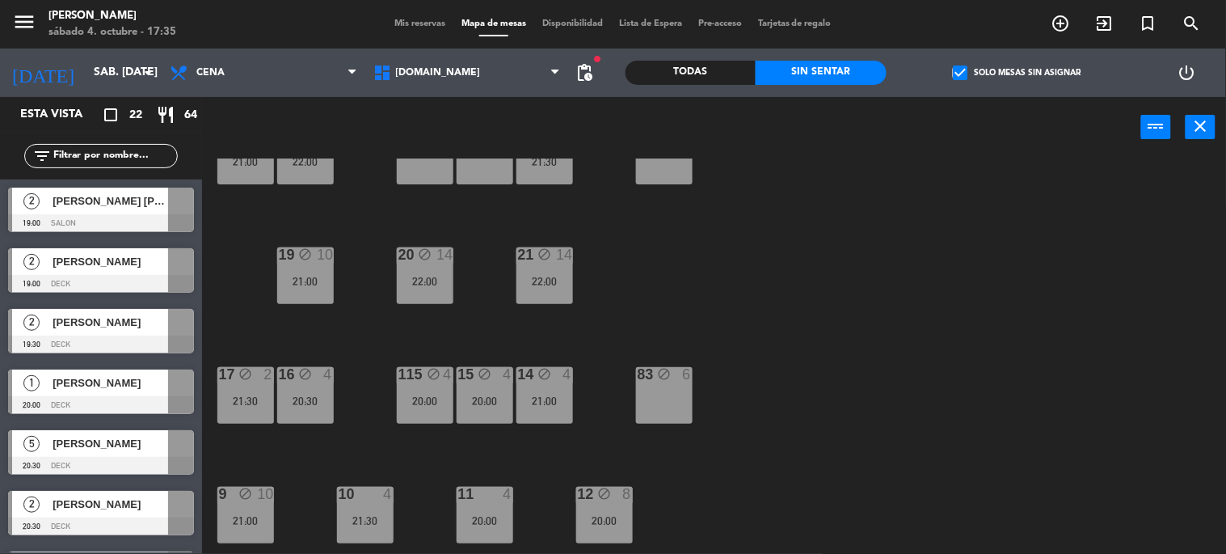
click at [658, 399] on div "83 block 6" at bounding box center [664, 395] width 57 height 57
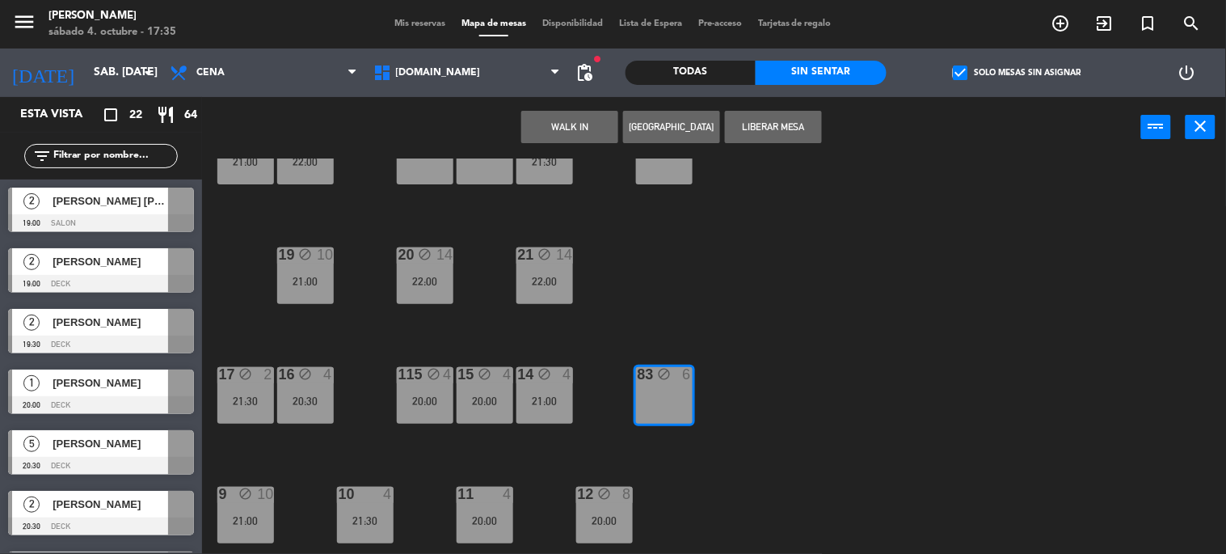
click at [881, 354] on div "34 block 2 35 block 6 36 block 8 43 block 2 37 block 10 21:00 CAVA 20 20:30 33 …" at bounding box center [720, 356] width 1012 height 396
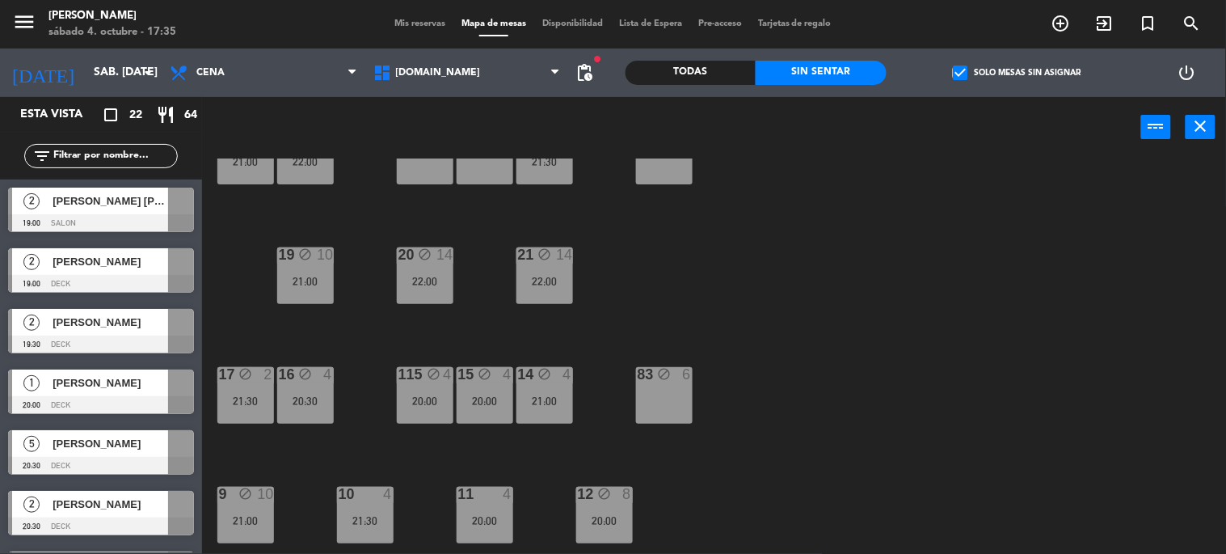
scroll to position [585, 0]
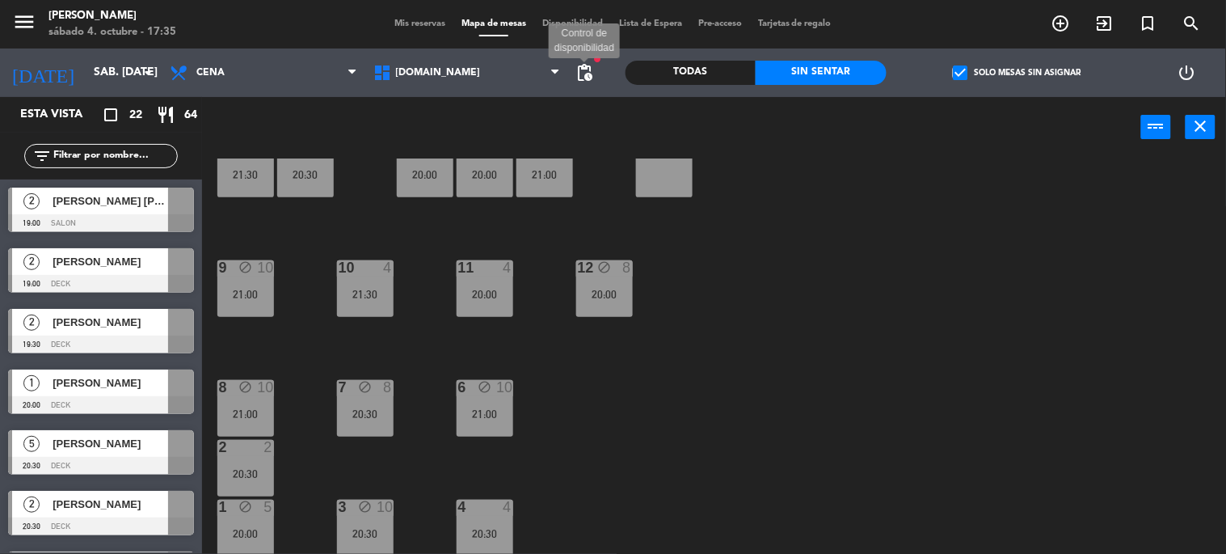
click at [586, 70] on span "pending_actions" at bounding box center [585, 72] width 19 height 19
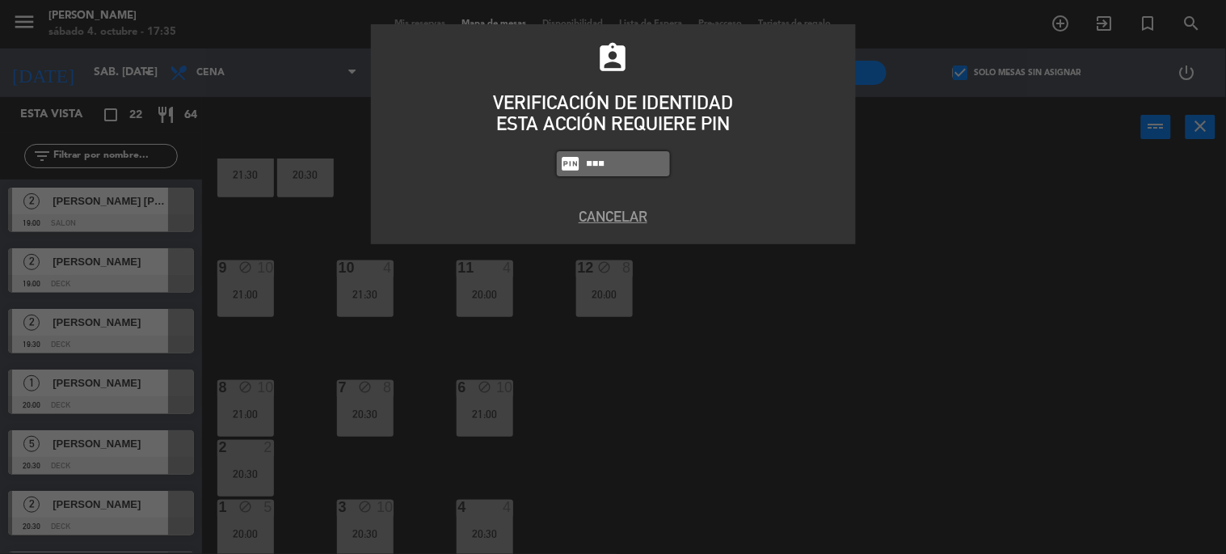
type input "3871"
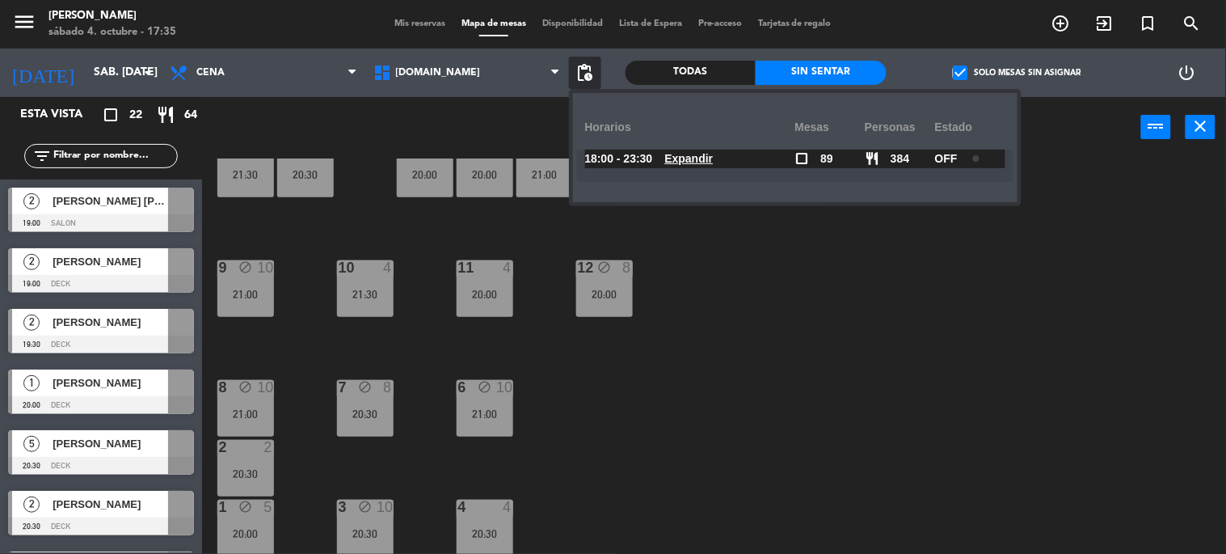
click at [691, 152] on u "Expandir" at bounding box center [689, 158] width 49 height 13
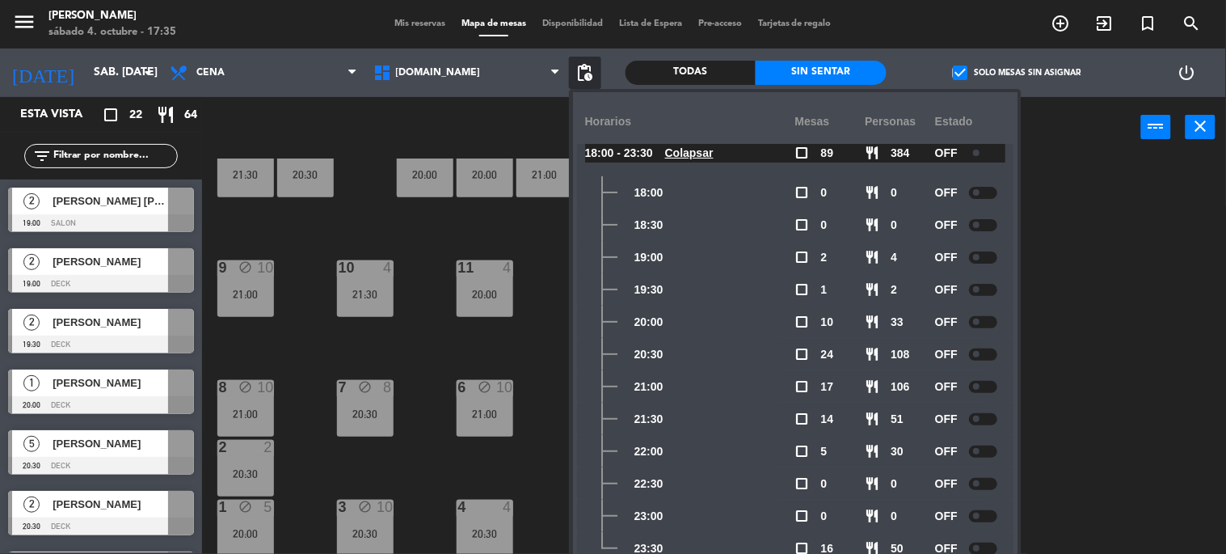
scroll to position [11, 0]
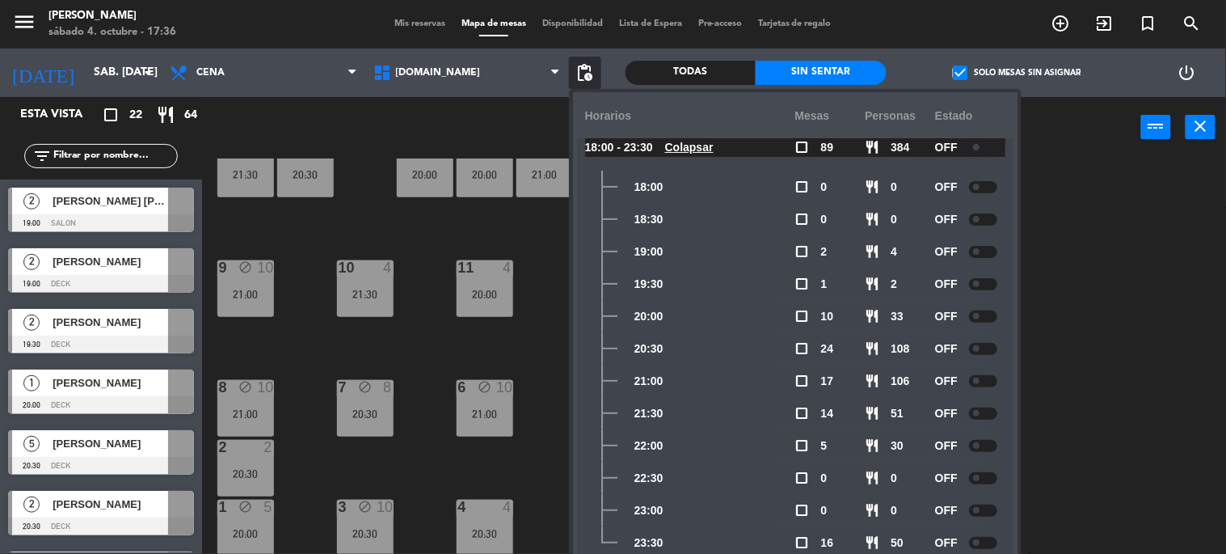
click at [1093, 346] on div "34 block 2 35 block 6 36 block 8 43 block 2 37 block 10 21:00 CAVA 20 20:30 33 …" at bounding box center [720, 356] width 1012 height 396
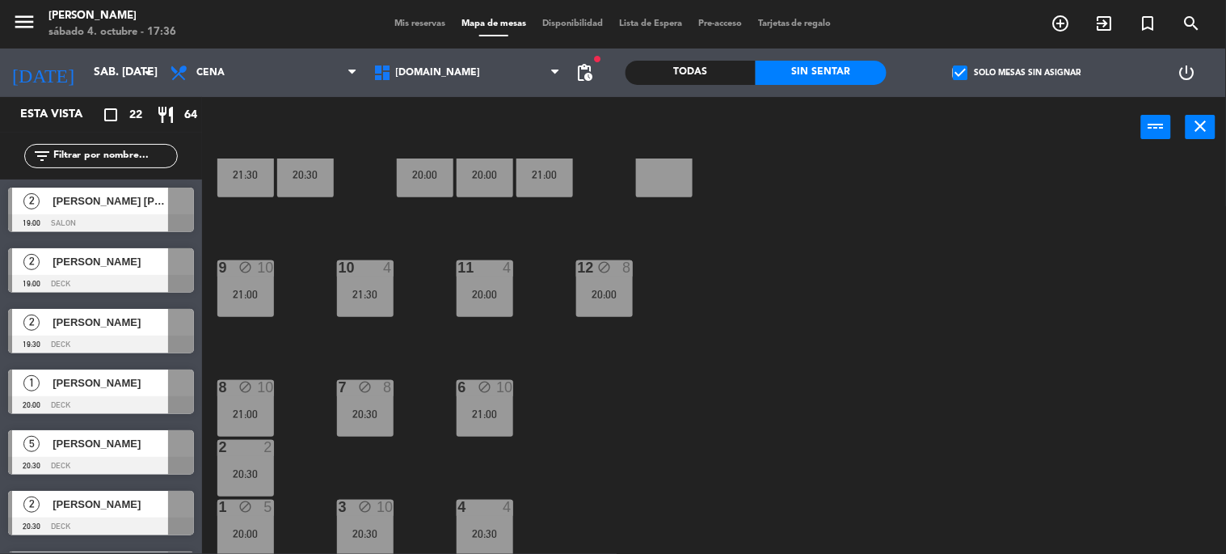
scroll to position [0, 0]
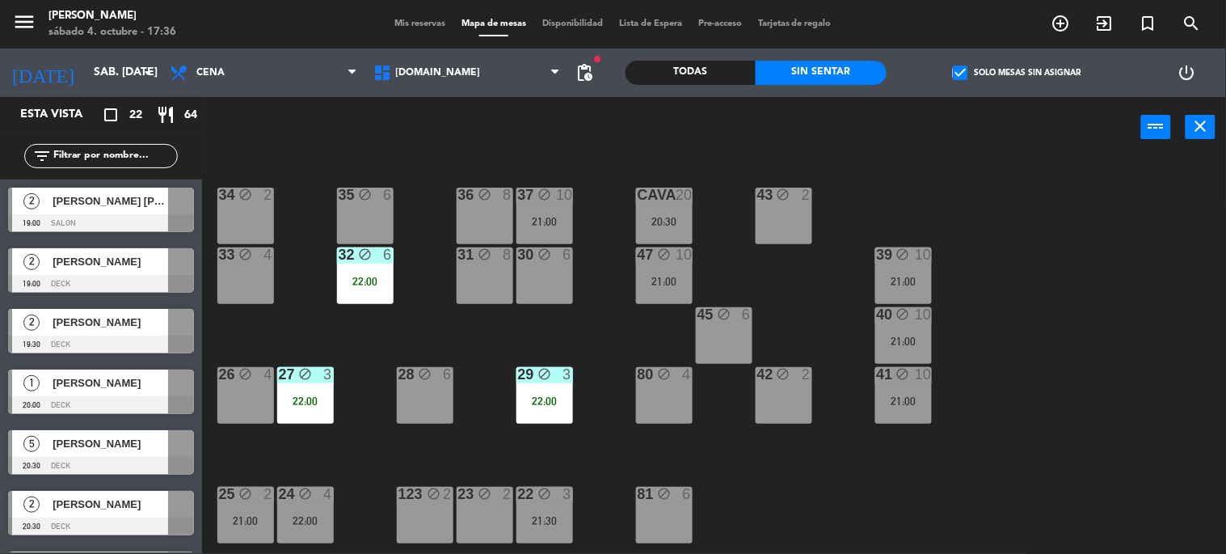
click at [801, 474] on div "34 block 2 35 block 6 36 block 8 43 block 2 37 block 10 21:00 CAVA 20 20:30 33 …" at bounding box center [720, 356] width 1012 height 396
click at [657, 246] on div "34 block 2 35 block 6 36 block 8 43 block 2 37 block 10 21:00 CAVA 20 20:30 33 …" at bounding box center [720, 356] width 1012 height 396
click at [544, 260] on icon "block" at bounding box center [545, 254] width 14 height 14
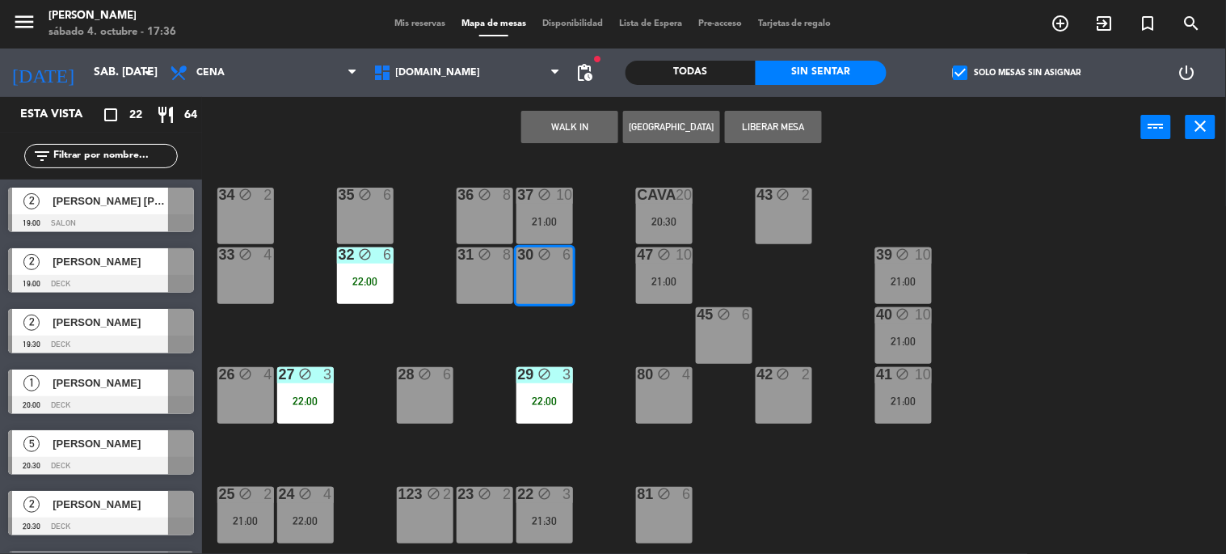
click at [594, 305] on div "34 block 2 35 block 6 36 block 8 43 block 2 37 block 10 21:00 CAVA 20 20:30 33 …" at bounding box center [720, 356] width 1012 height 396
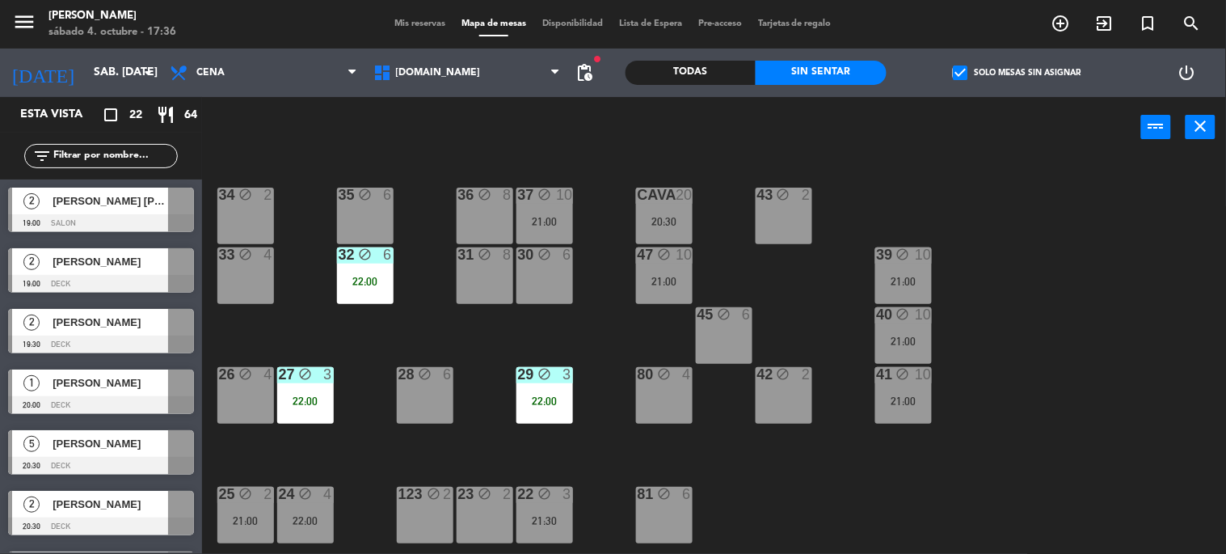
click at [660, 287] on div "47 block 10 21:00" at bounding box center [664, 275] width 57 height 57
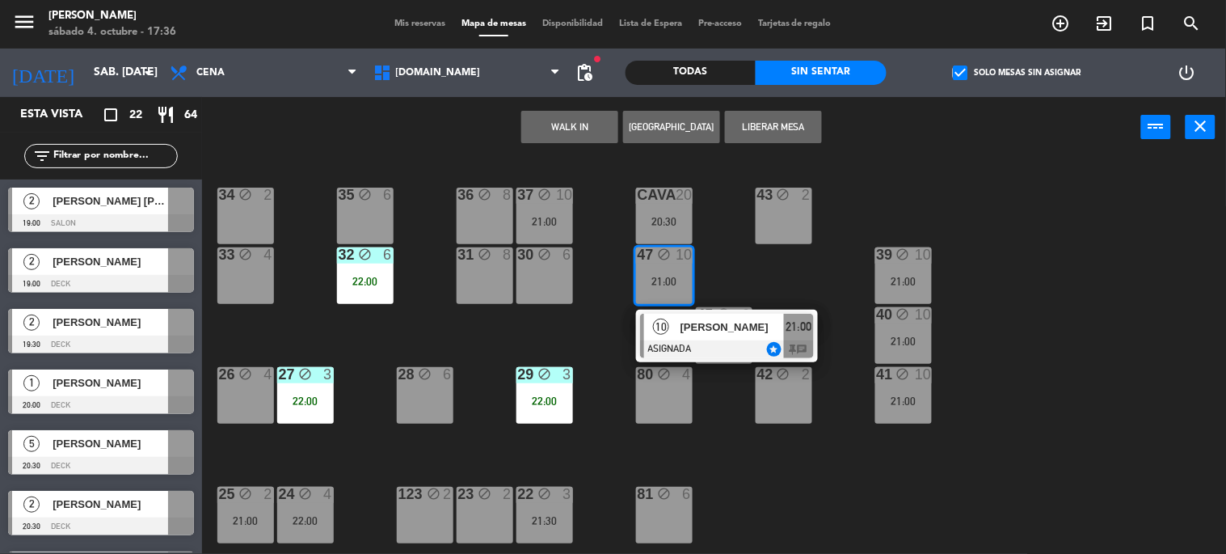
click at [594, 319] on div "34 block 2 35 block 6 36 block 8 43 block 2 37 block 10 21:00 CAVA 20 20:30 33 …" at bounding box center [720, 356] width 1012 height 396
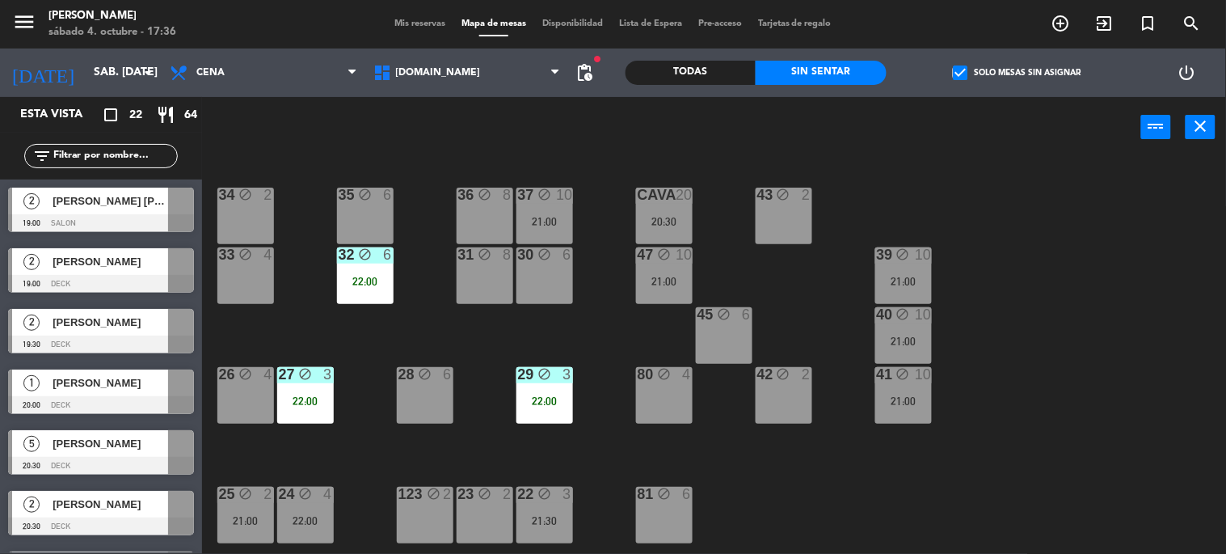
click at [778, 192] on icon "block" at bounding box center [784, 195] width 14 height 14
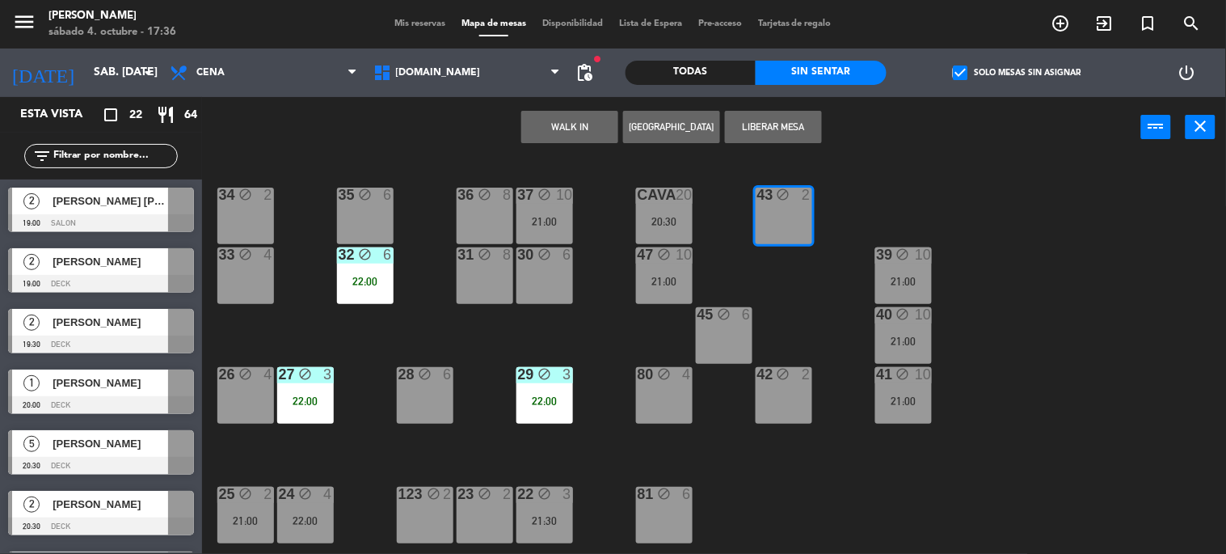
click at [797, 301] on div "34 block 2 35 block 6 36 block 8 43 block 2 37 block 10 21:00 CAVA 20 20:30 33 …" at bounding box center [720, 356] width 1012 height 396
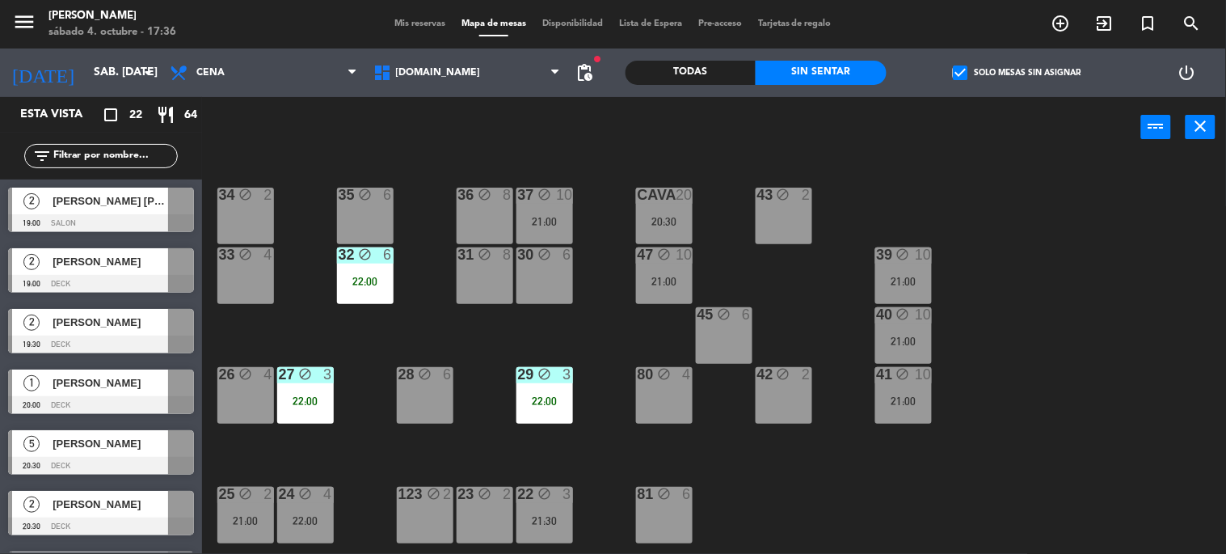
click at [876, 288] on div "39 block 10 21:00" at bounding box center [904, 275] width 57 height 57
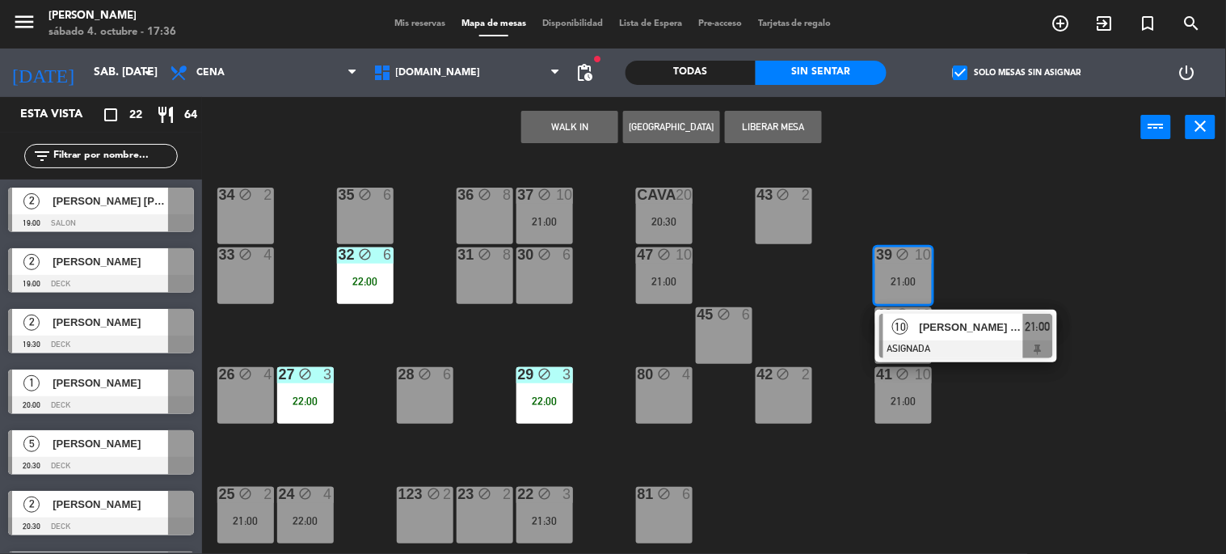
click at [909, 327] on div "10" at bounding box center [901, 327] width 35 height 27
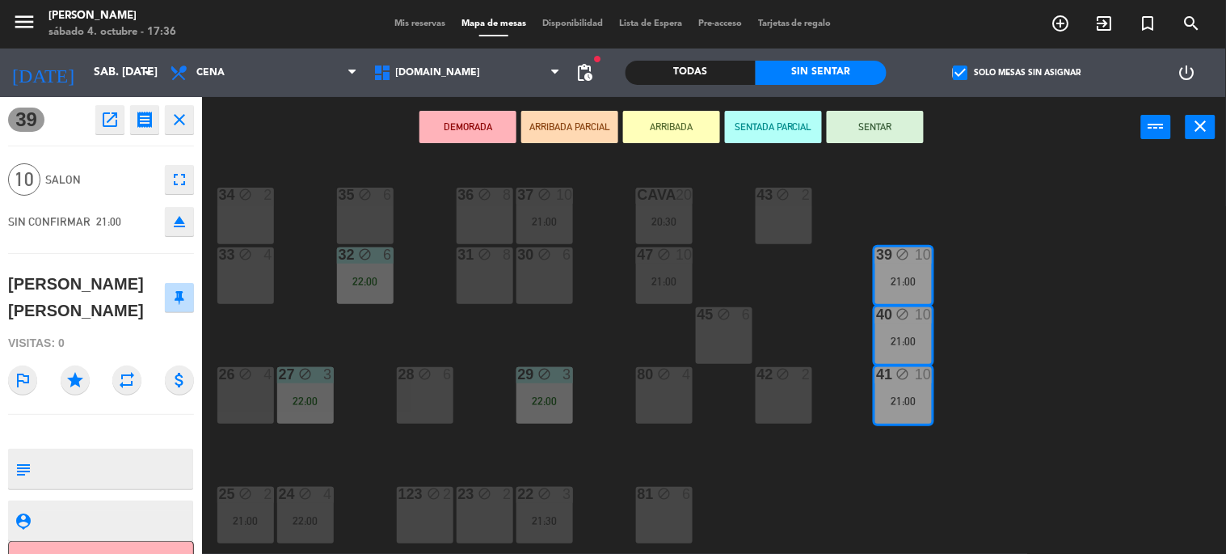
click at [771, 310] on div "34 block 2 35 block 6 36 block 8 43 block 2 37 block 10 21:00 CAVA 20 20:30 33 …" at bounding box center [720, 356] width 1012 height 396
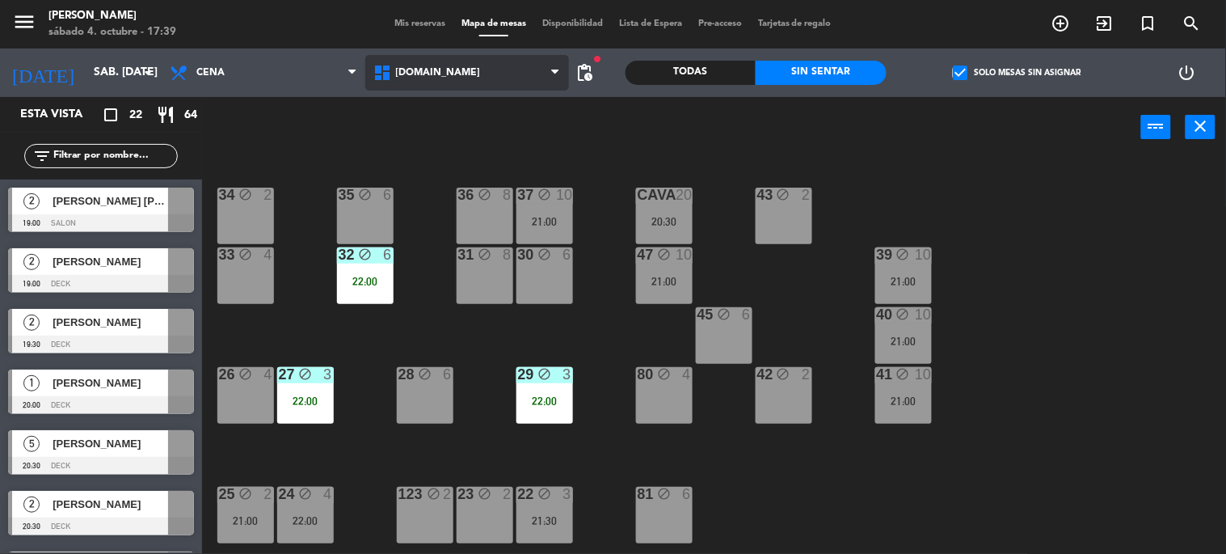
click at [489, 77] on span "[DOMAIN_NAME]" at bounding box center [467, 73] width 204 height 36
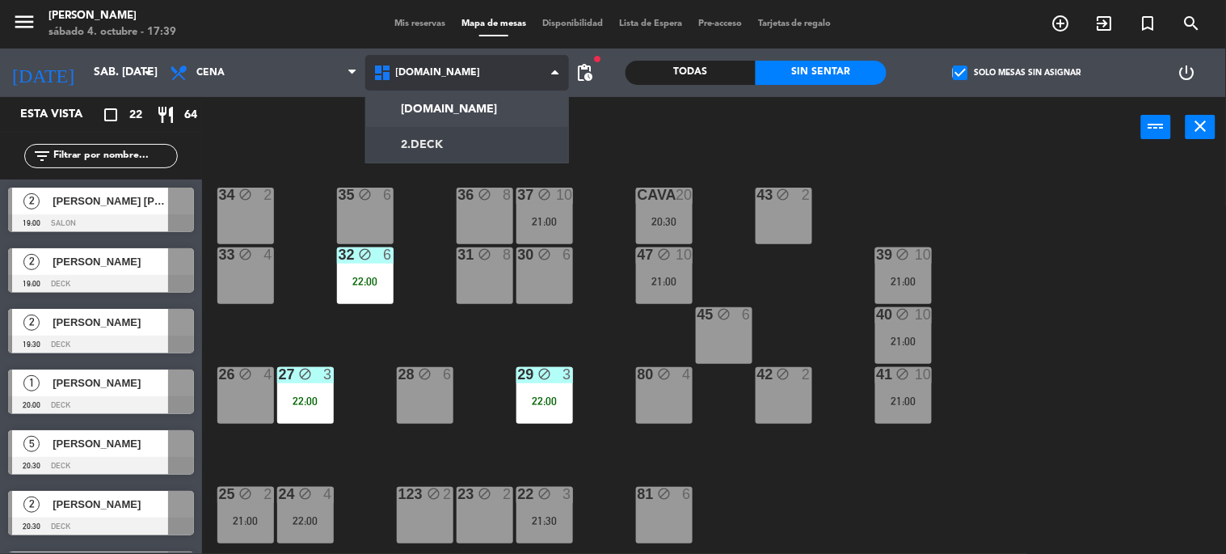
click at [466, 144] on ng-component "menu Gardiner sábado 4. octubre - 17:39 Mis reservas Mapa de mesas Disponibilid…" at bounding box center [613, 277] width 1226 height 555
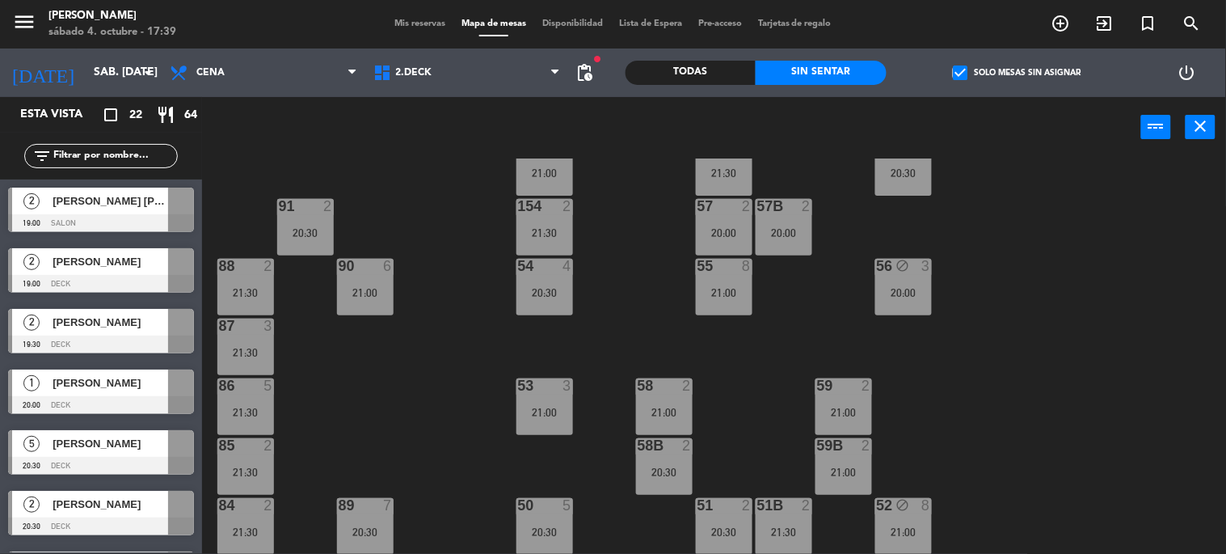
scroll to position [346, 0]
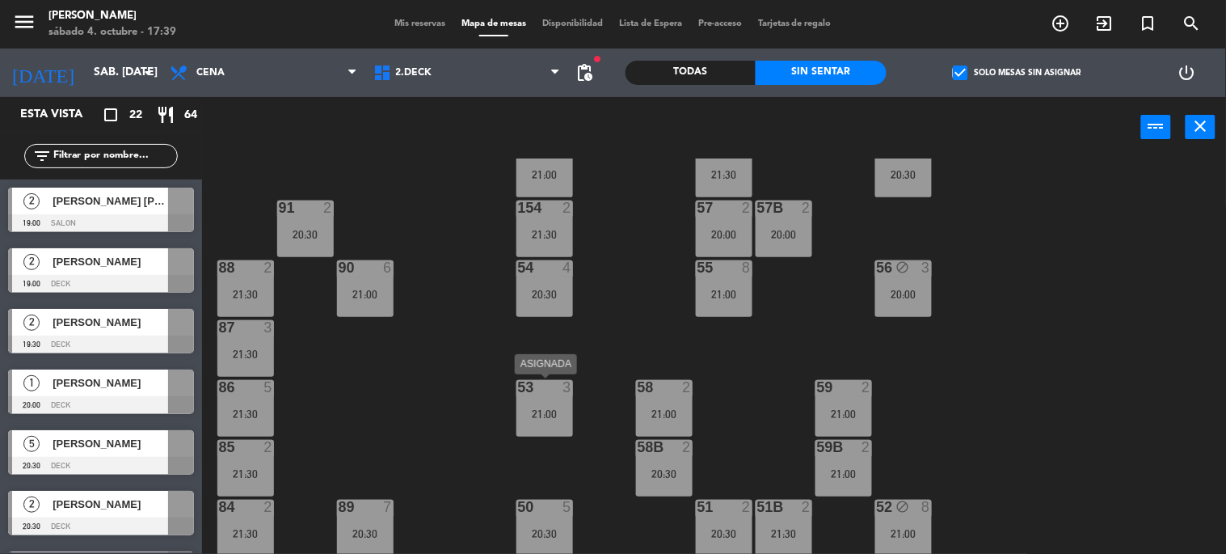
click at [538, 399] on div "53 3 21:00" at bounding box center [545, 408] width 57 height 57
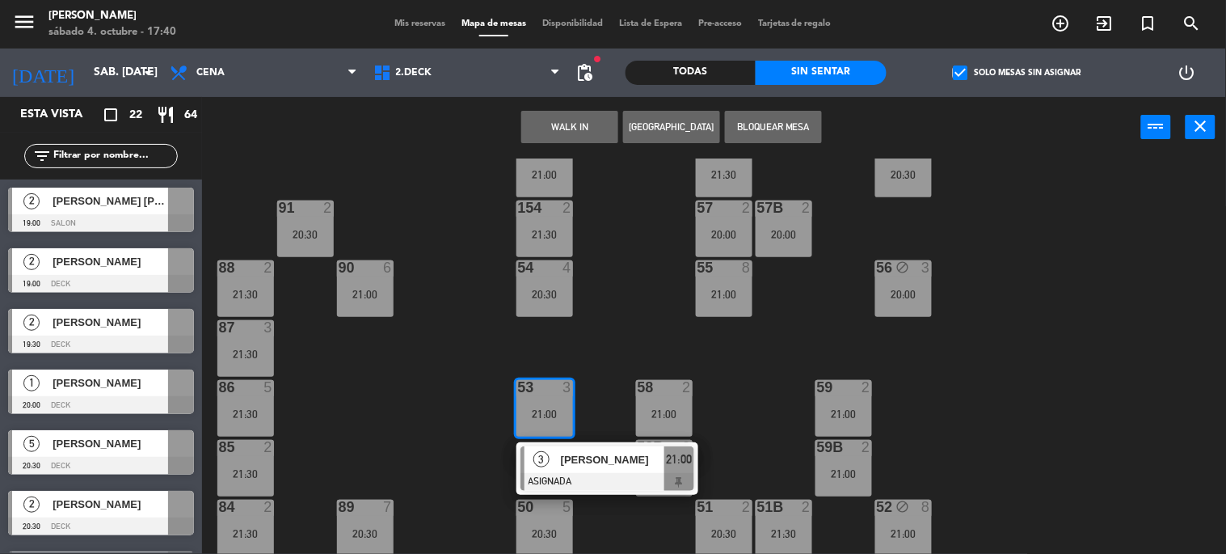
click at [459, 261] on div "71 4 21:00 72 4 20:30 73 6 20:30 70 6 21:30 74 2 20:30 74B 2 20:00 69 2 20:30 6…" at bounding box center [720, 356] width 1012 height 396
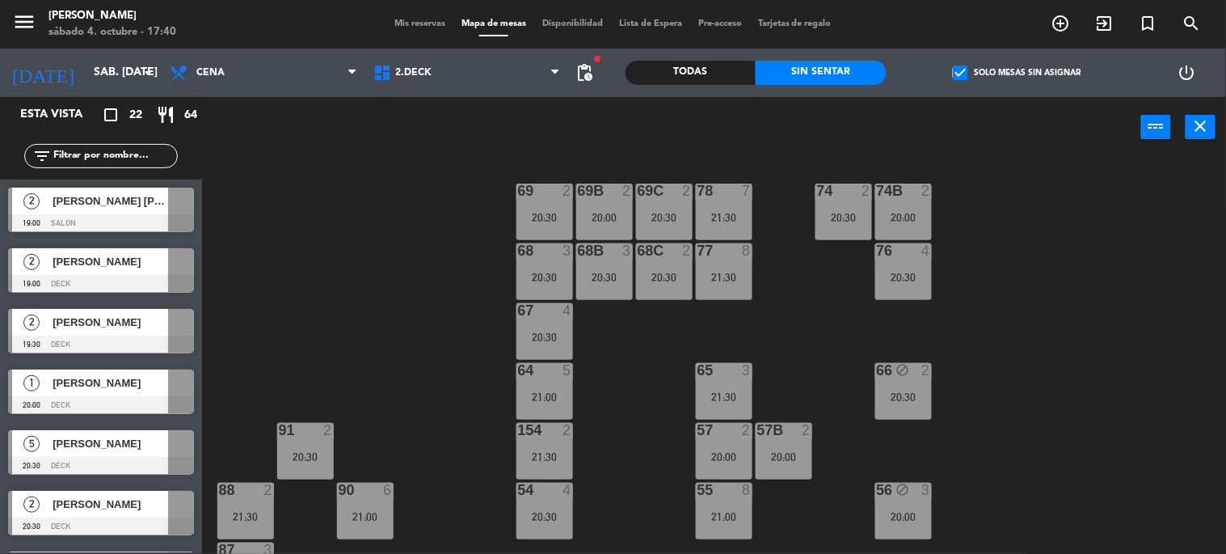
scroll to position [0, 0]
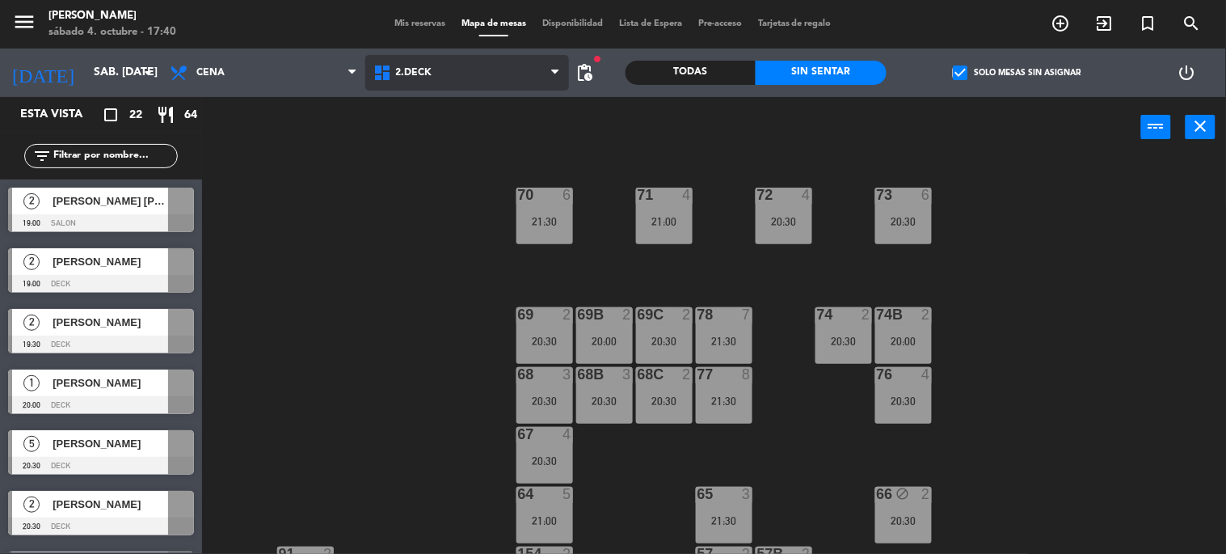
click at [473, 82] on span "2.DECK" at bounding box center [467, 73] width 204 height 36
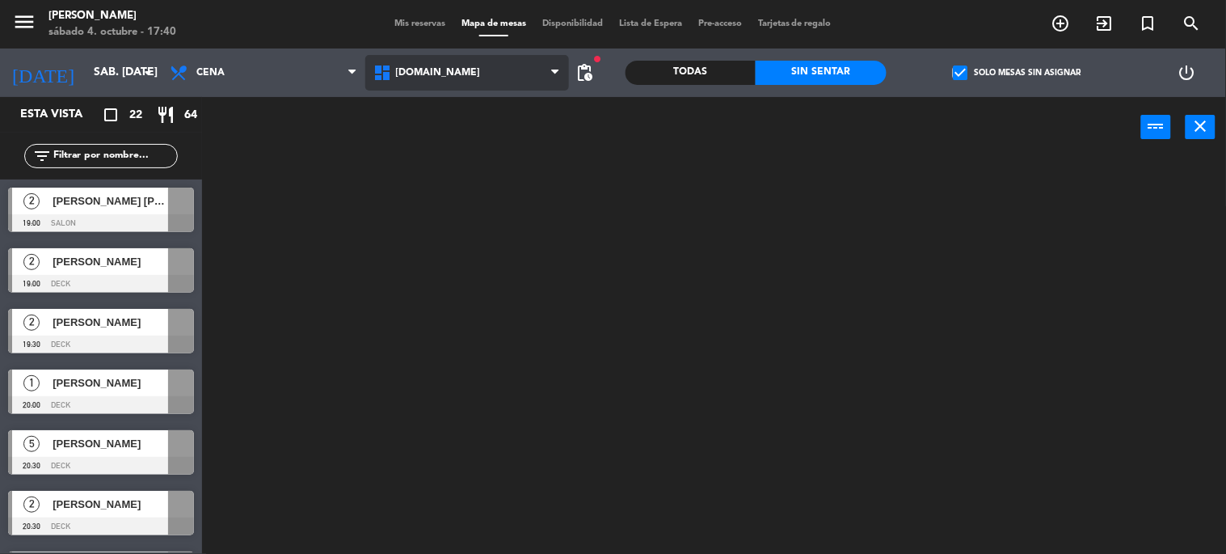
click at [470, 95] on div "[DOMAIN_NAME] [DOMAIN_NAME] [DOMAIN_NAME] [DOMAIN_NAME] [DOMAIN_NAME]" at bounding box center [467, 73] width 204 height 49
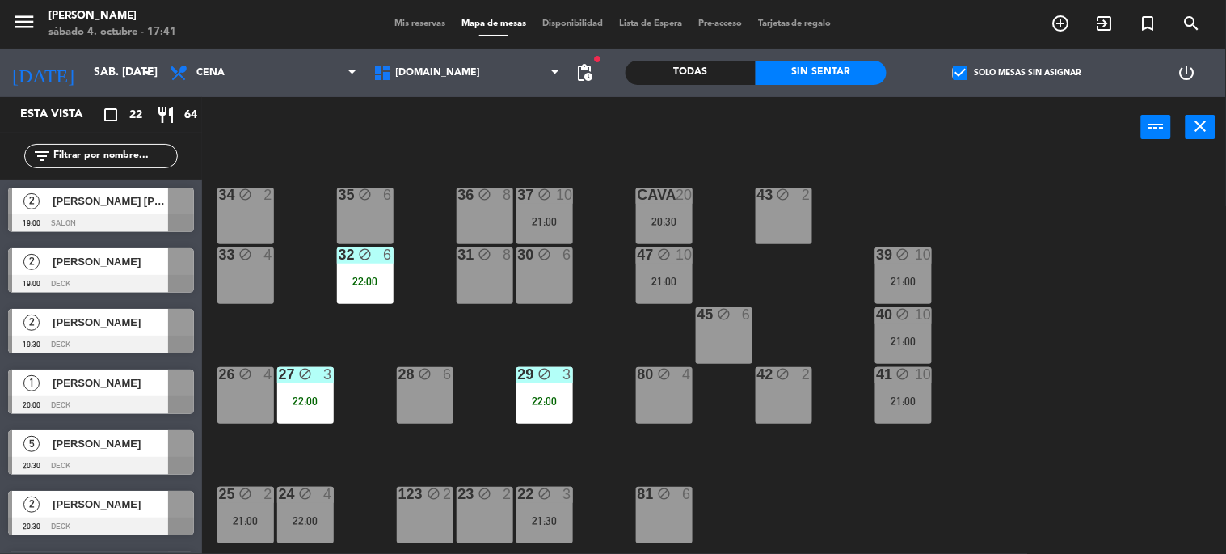
click at [973, 374] on div "34 block 2 35 block 6 36 block 8 43 block 2 37 block 10 21:00 CAVA 20 20:30 33 …" at bounding box center [720, 356] width 1012 height 396
drag, startPoint x: 1095, startPoint y: 189, endPoint x: 970, endPoint y: 198, distance: 124.8
click at [1095, 189] on div "34 block 2 35 block 6 36 block 8 43 block 2 37 block 10 21:00 CAVA 20 20:30 33 …" at bounding box center [720, 356] width 1012 height 396
click at [991, 70] on label "check_box Solo mesas sin asignar" at bounding box center [1017, 72] width 128 height 15
click at [1017, 73] on input "check_box Solo mesas sin asignar" at bounding box center [1017, 73] width 0 height 0
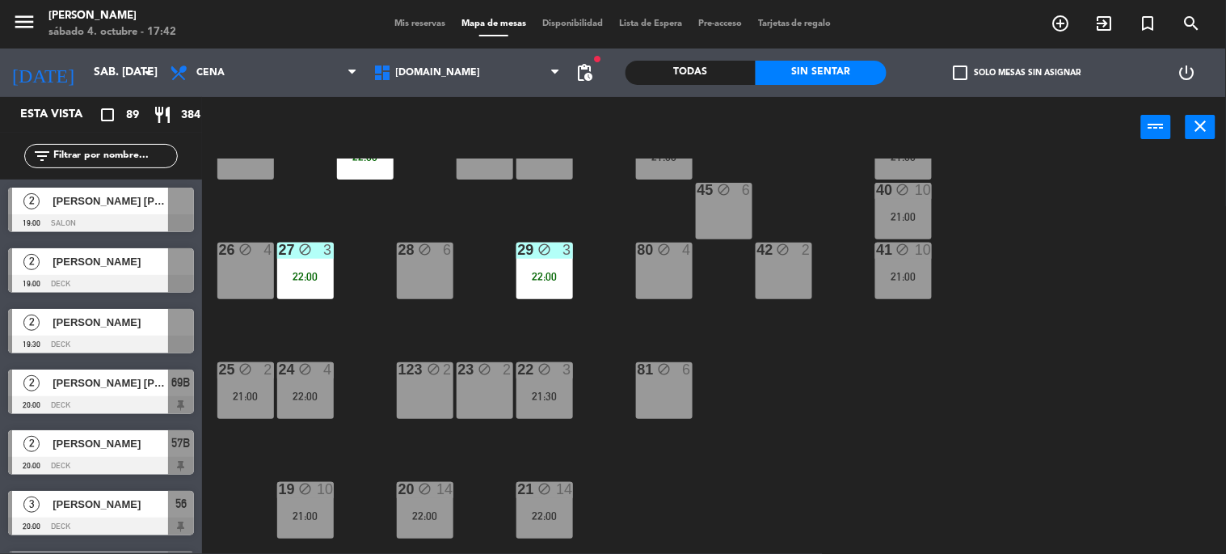
scroll to position [269, 0]
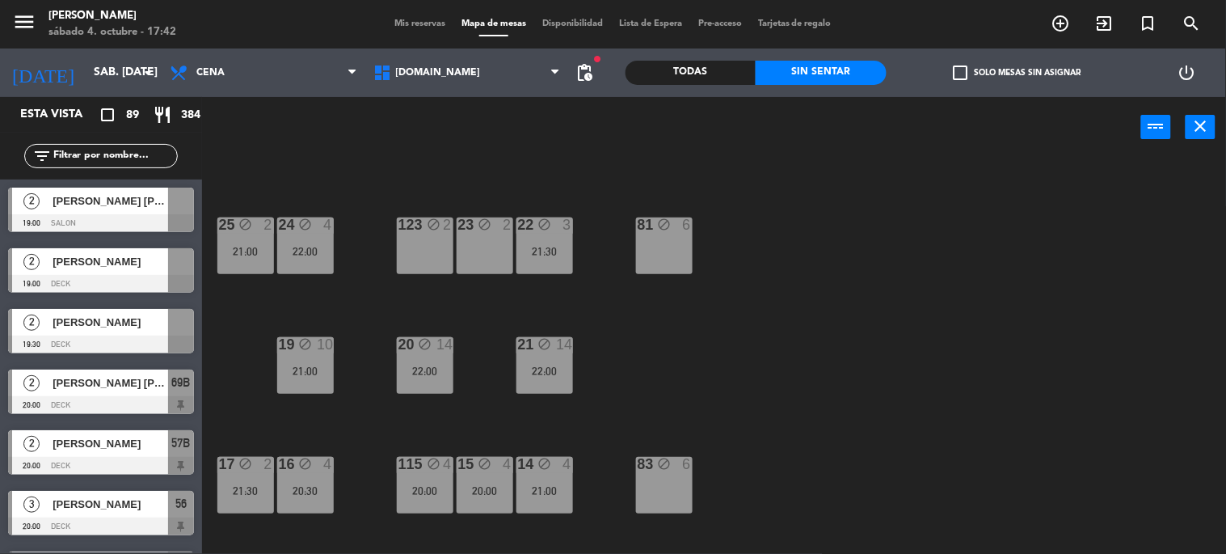
click at [454, 352] on div "14" at bounding box center [451, 344] width 27 height 15
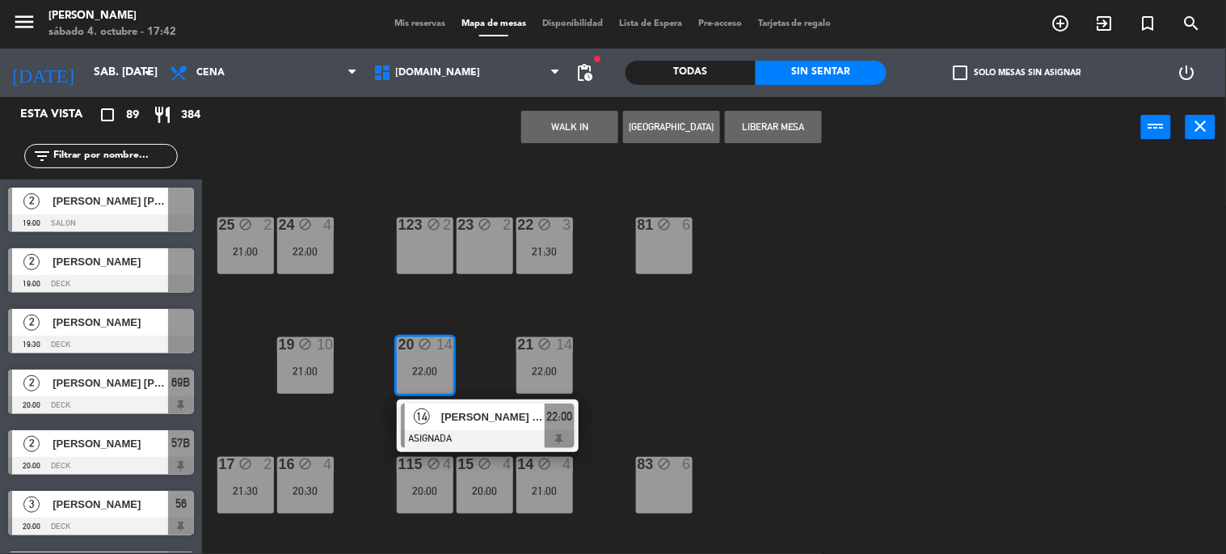
click at [459, 413] on span "[PERSON_NAME] LICERE MF" at bounding box center [492, 416] width 103 height 17
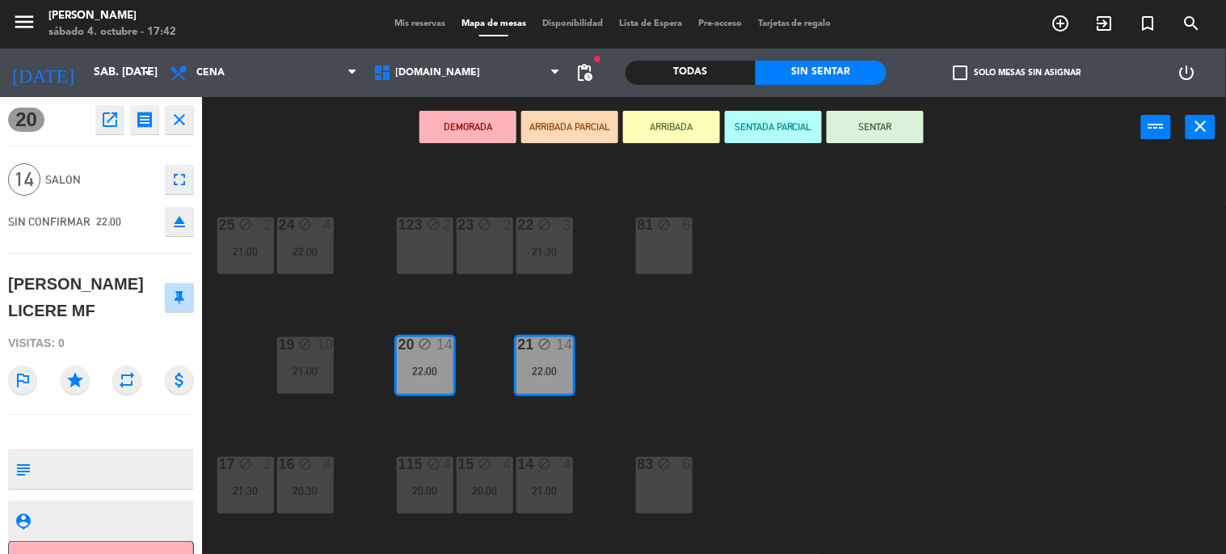
click at [652, 407] on div "34 block 2 35 block 6 36 block 8 43 block 2 37 block 10 21:00 CAVA 20 20:30 33 …" at bounding box center [720, 356] width 1012 height 396
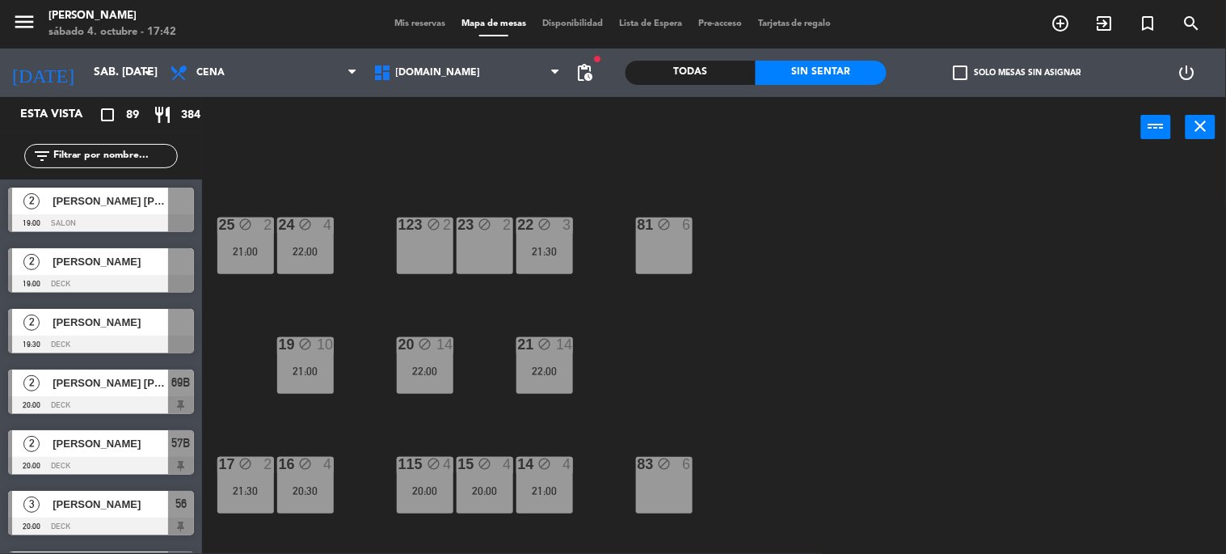
scroll to position [1, 0]
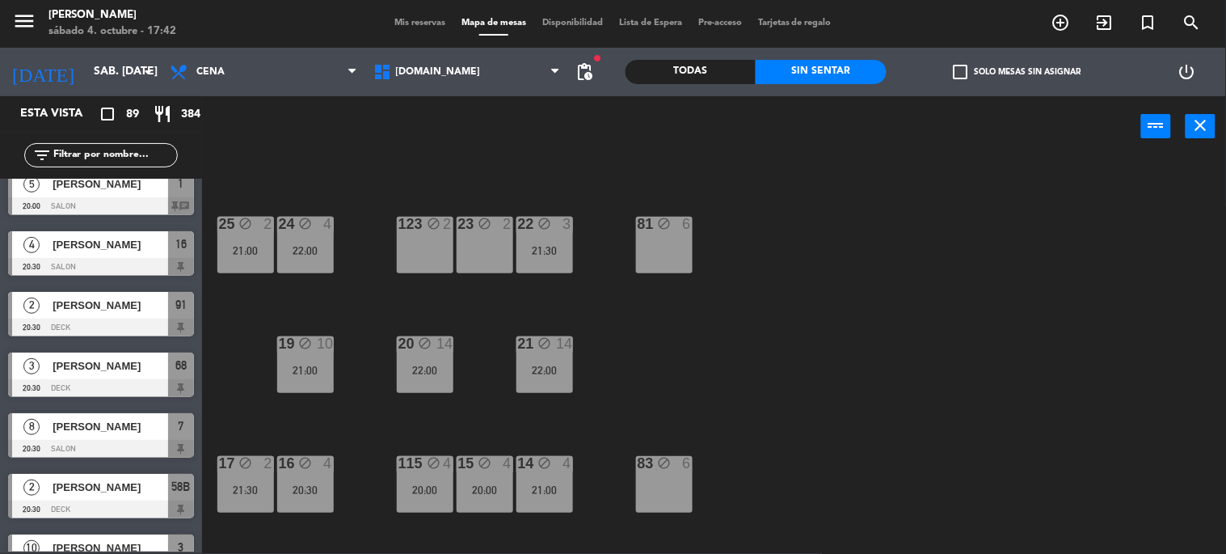
click at [1006, 74] on label "check_box_outline_blank Solo mesas sin asignar" at bounding box center [1017, 72] width 128 height 15
click at [1017, 72] on input "check_box_outline_blank Solo mesas sin asignar" at bounding box center [1017, 72] width 0 height 0
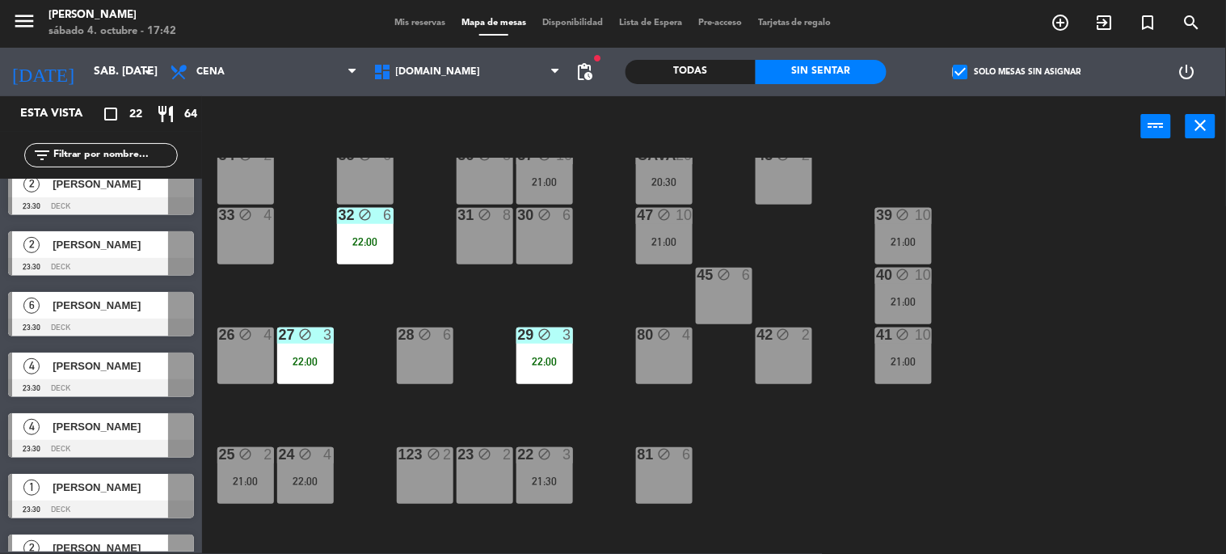
scroll to position [0, 0]
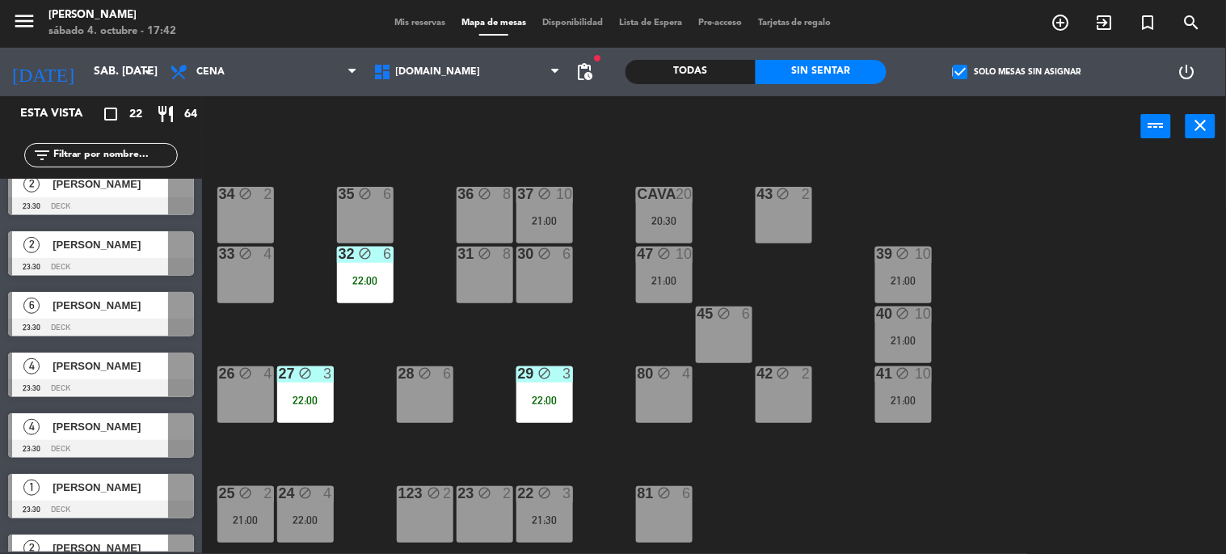
click at [540, 225] on div "21:00" at bounding box center [545, 220] width 57 height 11
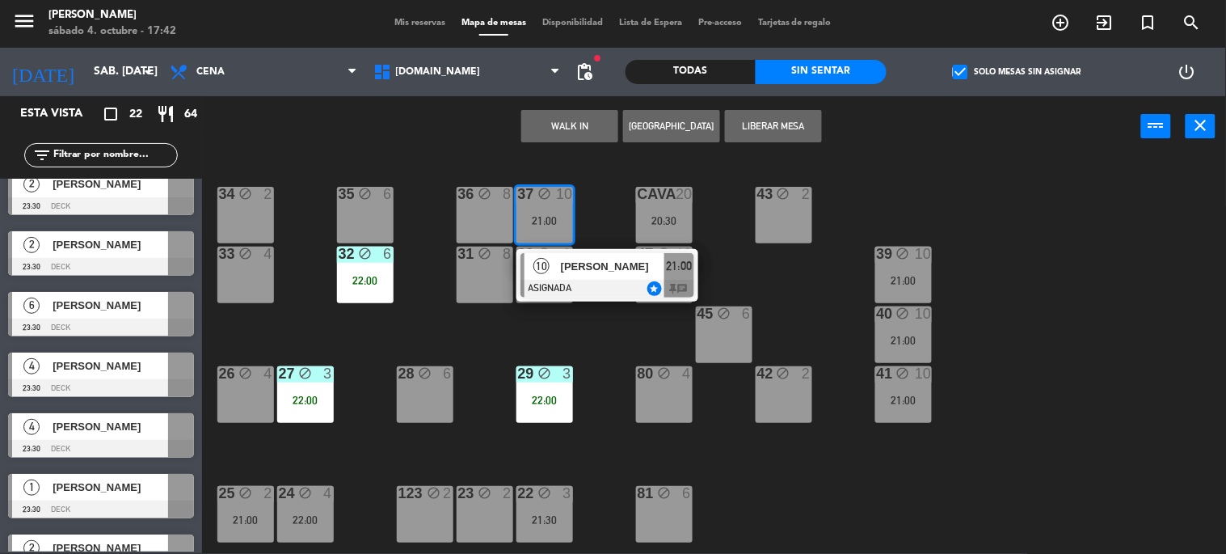
click at [598, 334] on div "34 block 2 35 block 6 36 block 8 43 block 2 37 block 10 21:00 10 [PERSON_NAME] …" at bounding box center [720, 356] width 1012 height 396
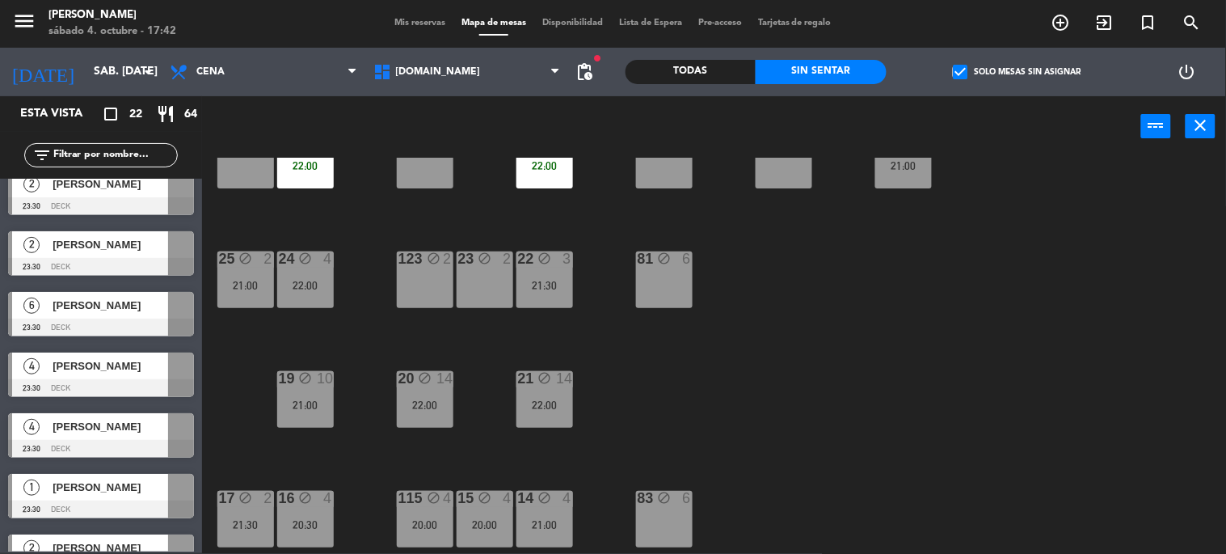
scroll to position [269, 0]
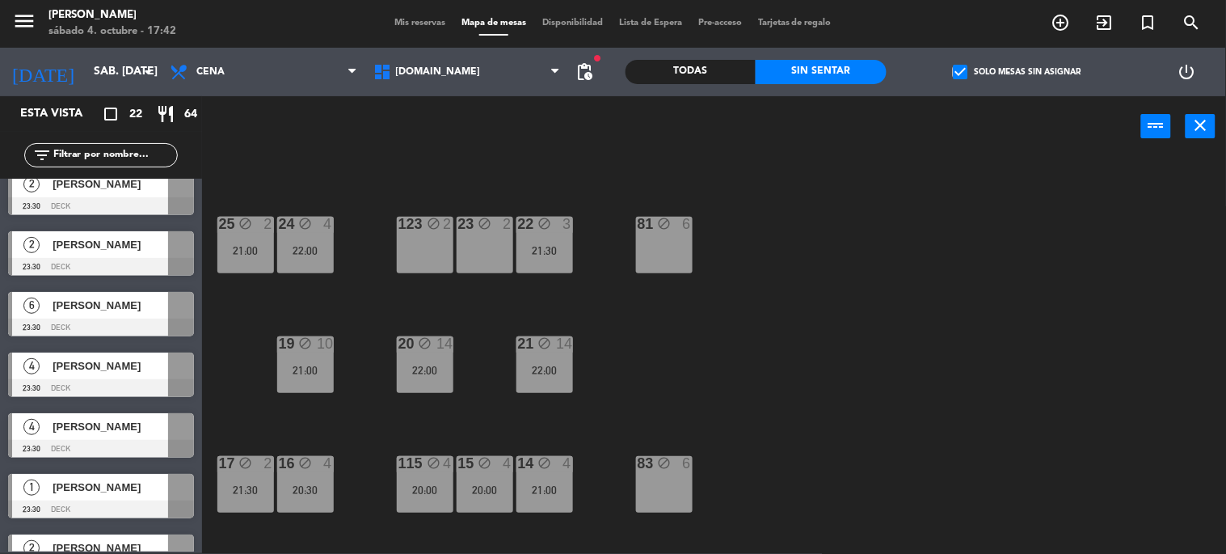
click at [454, 357] on div "34 block 2 35 block 6 36 block 8 43 block 2 37 block 10 21:00 CAVA 20 20:30 33 …" at bounding box center [720, 356] width 1012 height 396
click at [698, 382] on div "34 block 2 35 block 6 36 block 8 43 block 2 37 block 10 21:00 CAVA 20 20:30 33 …" at bounding box center [720, 356] width 1012 height 396
click at [543, 378] on div "21 block 14 22:00" at bounding box center [545, 364] width 57 height 57
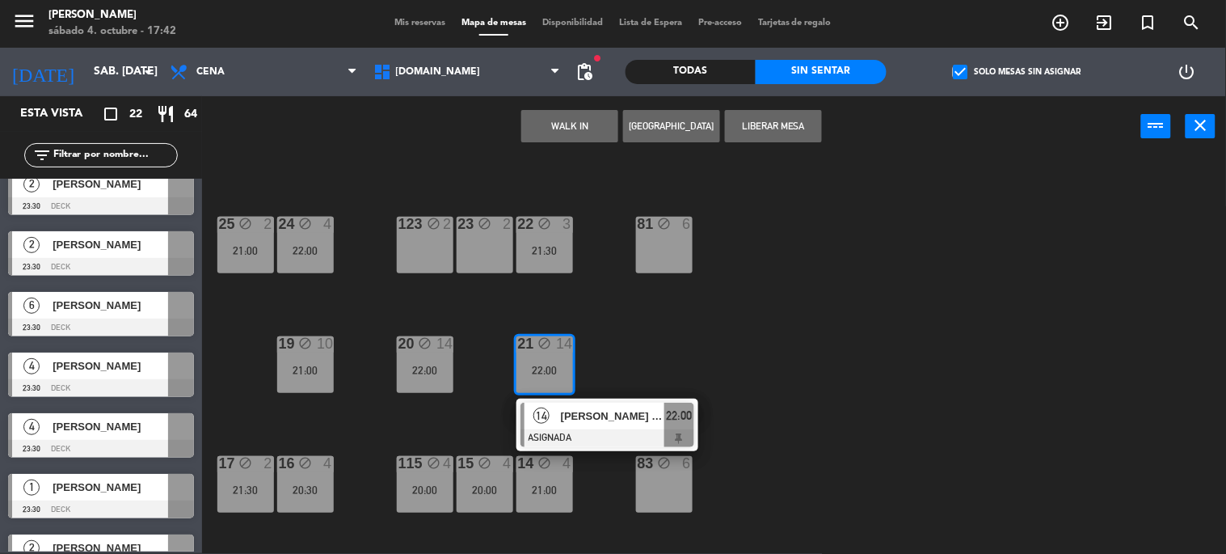
click at [663, 352] on div "34 block 2 35 block 6 36 block 8 43 block 2 37 block 10 21:00 CAVA 20 20:30 33 …" at bounding box center [720, 356] width 1012 height 396
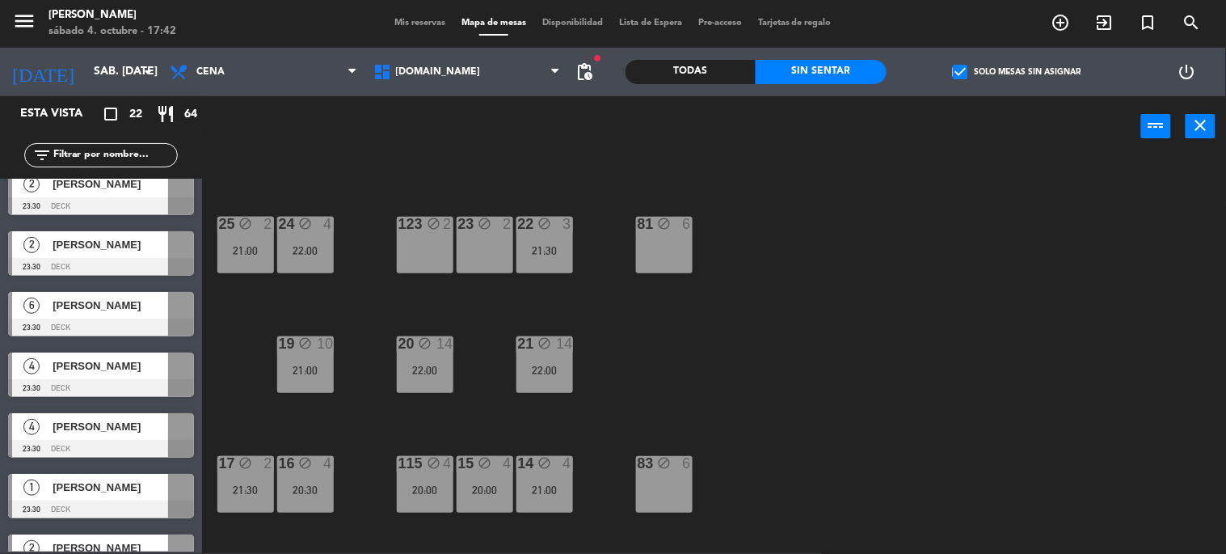
click at [561, 462] on div "4" at bounding box center [571, 463] width 27 height 15
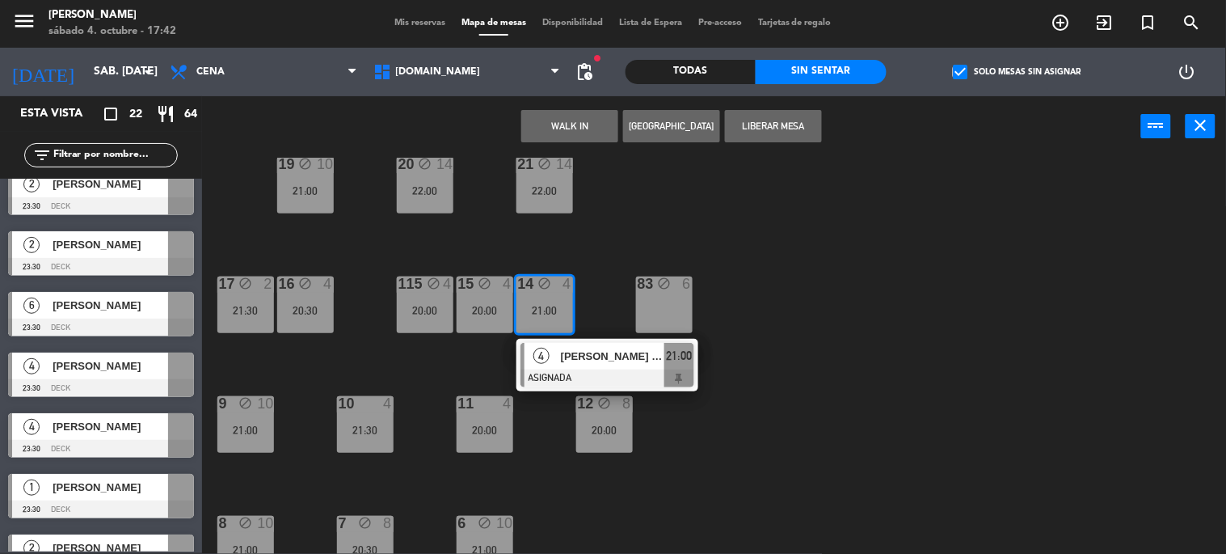
click at [789, 433] on div "34 block 2 35 block 6 36 block 8 43 block 2 37 block 10 21:00 CAVA 20 20:30 33 …" at bounding box center [720, 356] width 1012 height 396
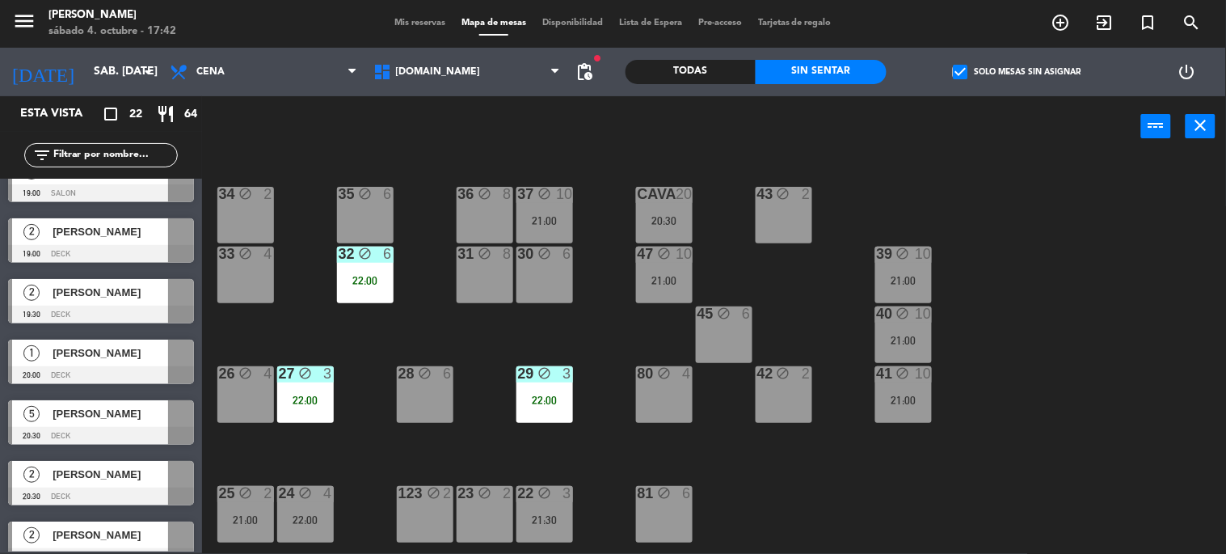
scroll to position [0, 0]
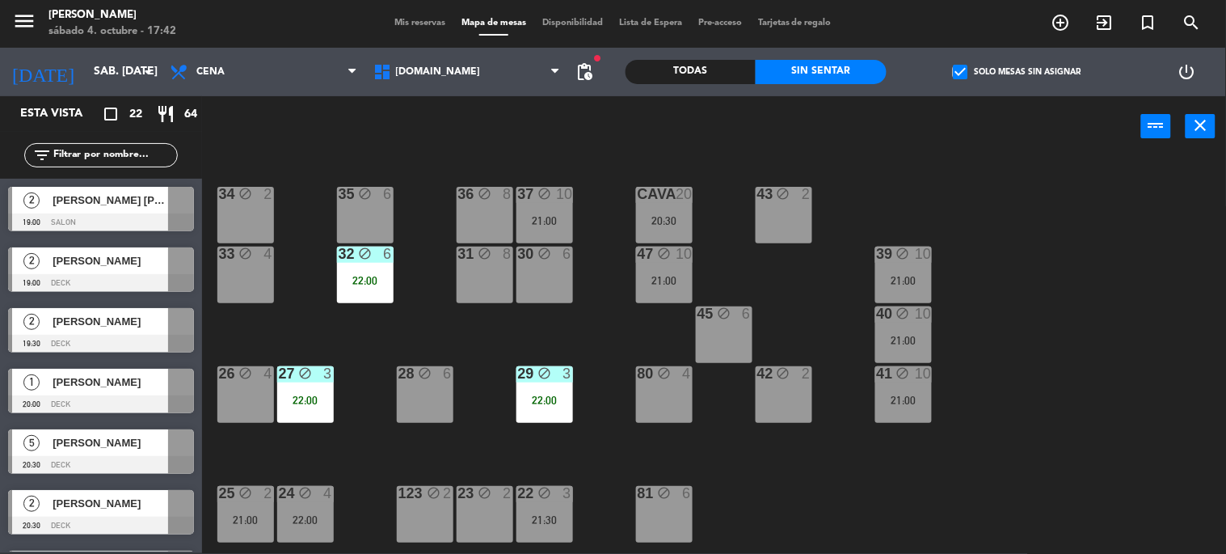
click at [915, 349] on div "40 block 10 21:00" at bounding box center [904, 334] width 57 height 57
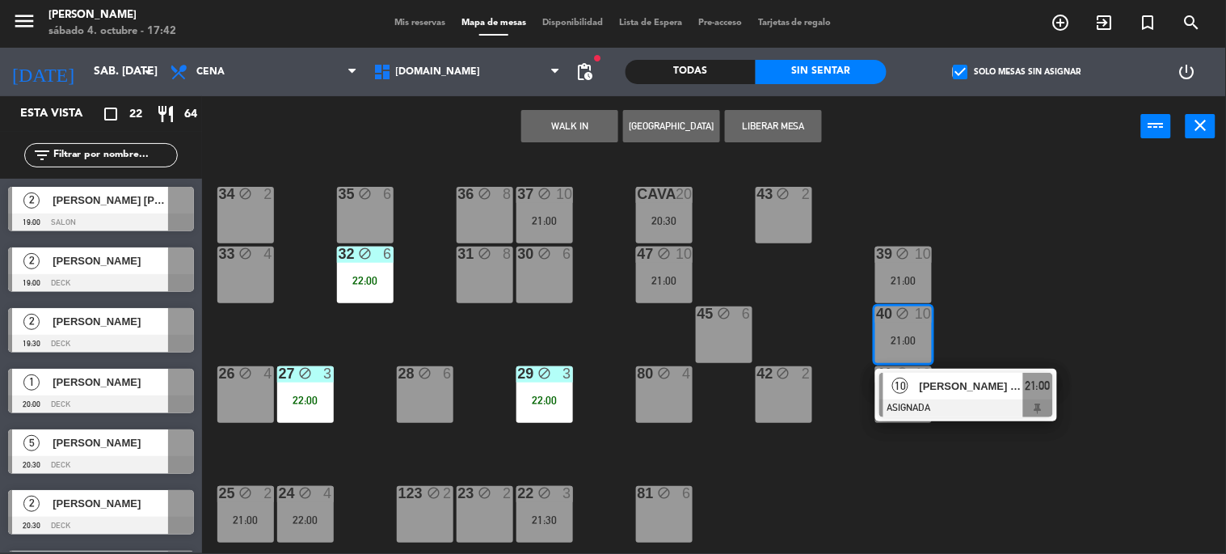
click at [941, 389] on span "[PERSON_NAME] [PERSON_NAME]" at bounding box center [971, 386] width 103 height 17
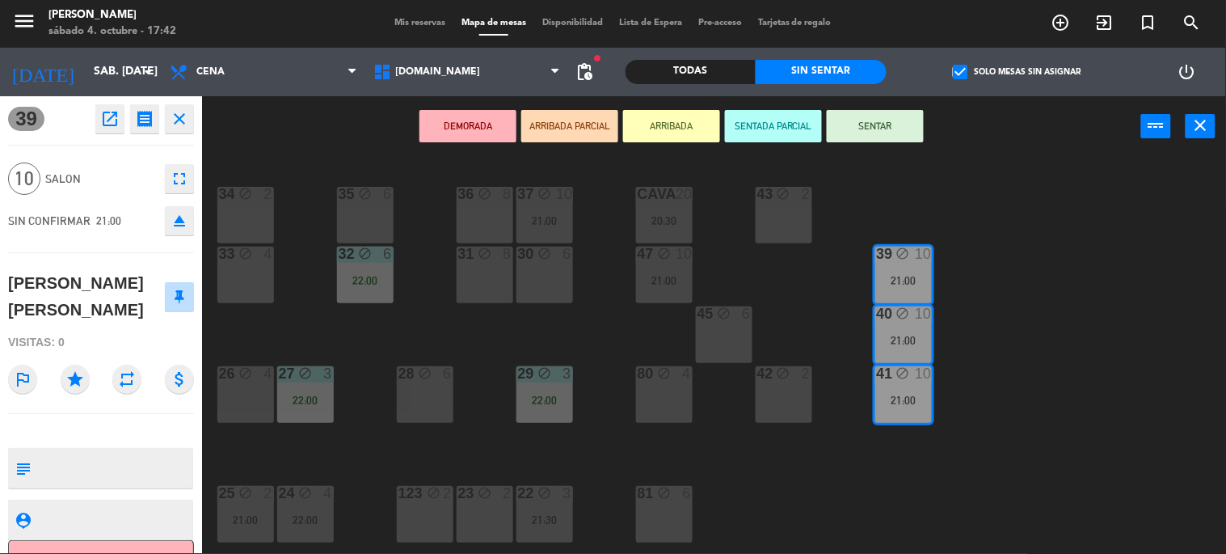
click at [939, 465] on div "34 block 2 35 block 6 36 block 8 43 block 2 37 block 10 21:00 CAVA 20 20:30 33 …" at bounding box center [720, 356] width 1012 height 396
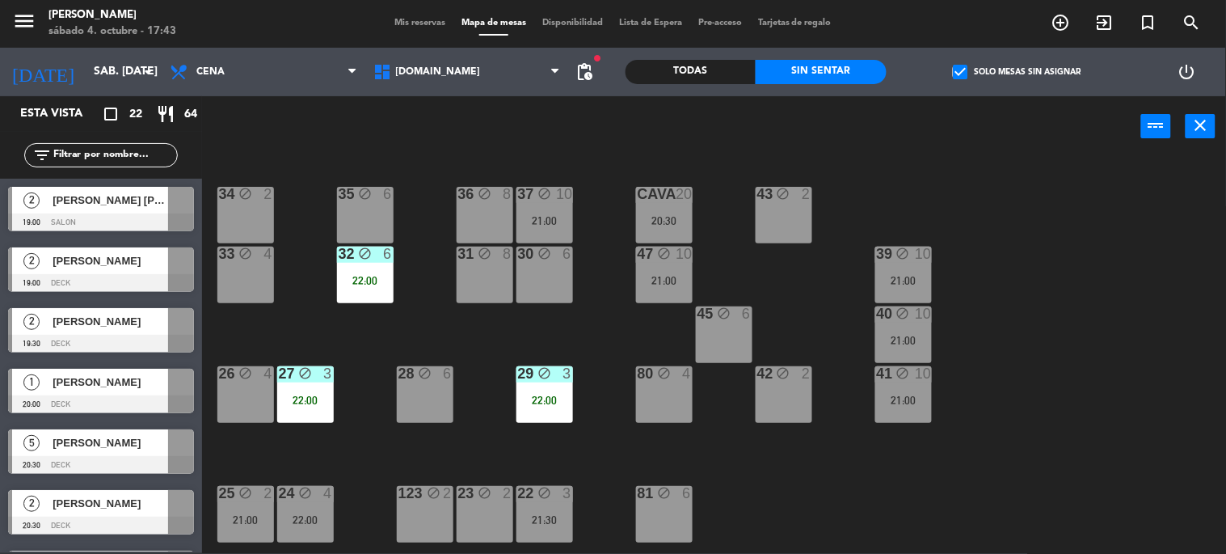
click at [365, 253] on icon "block" at bounding box center [365, 254] width 14 height 14
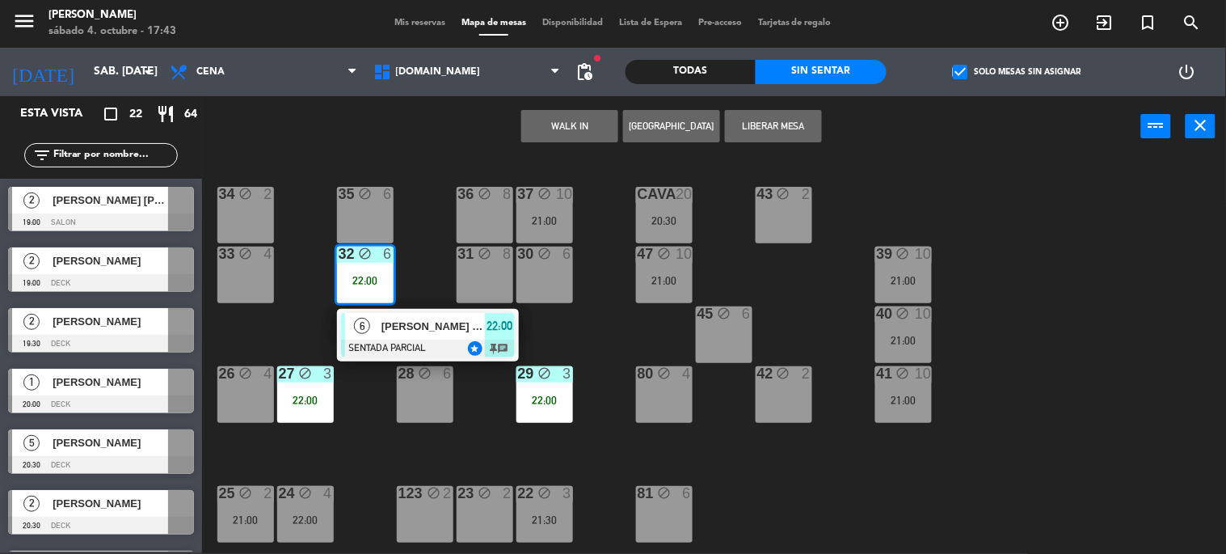
click at [307, 322] on div "34 block 2 35 block 6 36 block 8 43 block 2 37 block 10 21:00 CAVA 20 20:30 33 …" at bounding box center [720, 356] width 1012 height 396
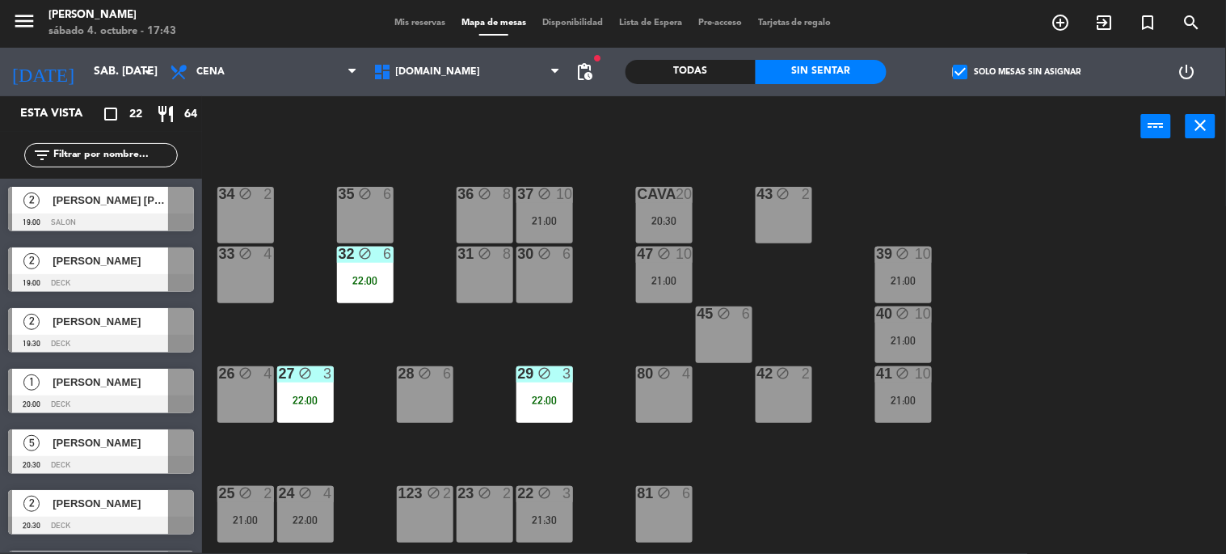
click at [276, 296] on div "34 block 2 35 block 6 36 block 8 43 block 2 37 block 10 21:00 CAVA 20 20:30 33 …" at bounding box center [720, 356] width 1012 height 396
click at [551, 332] on div "34 block 2 35 block 6 36 block 8 43 block 2 37 block 10 21:00 CAVA 20 20:30 33 …" at bounding box center [720, 356] width 1012 height 396
click at [571, 335] on div "34 block 2 35 block 6 36 block 8 43 block 2 37 block 10 21:00 CAVA 20 20:30 33 …" at bounding box center [720, 356] width 1012 height 396
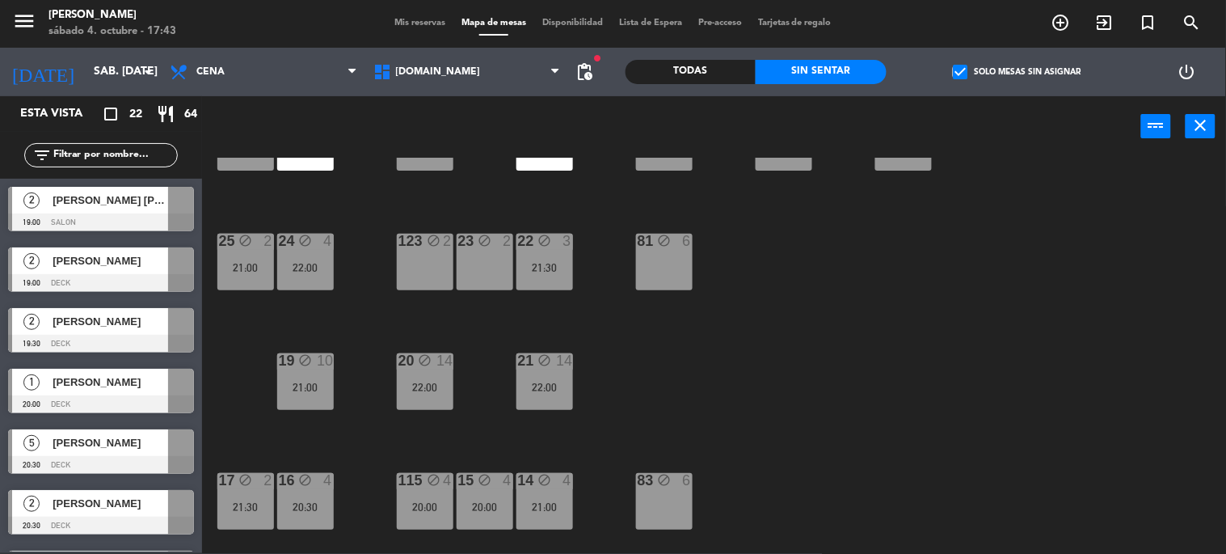
scroll to position [359, 0]
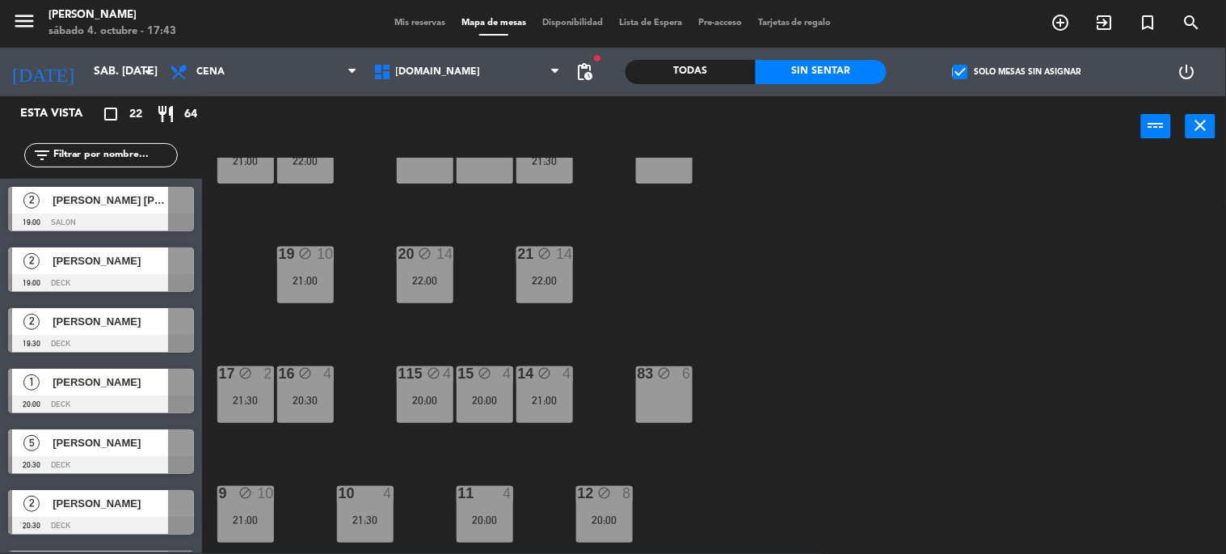
click at [317, 279] on div "21:00" at bounding box center [305, 280] width 57 height 11
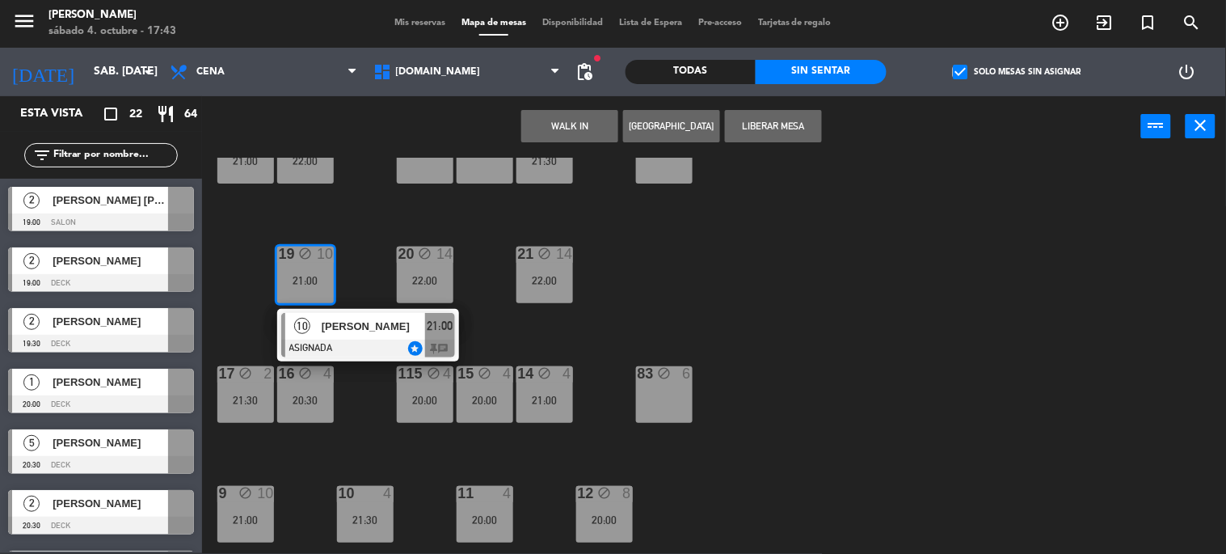
click at [399, 327] on span "[PERSON_NAME]" at bounding box center [373, 326] width 103 height 17
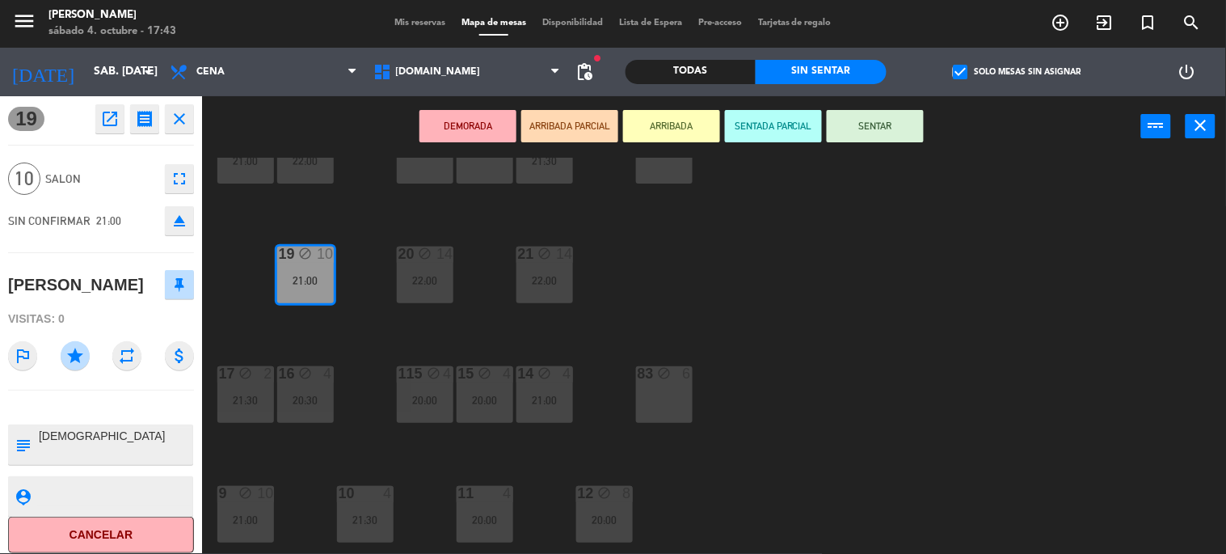
click at [663, 388] on div "83 block 6" at bounding box center [664, 394] width 57 height 57
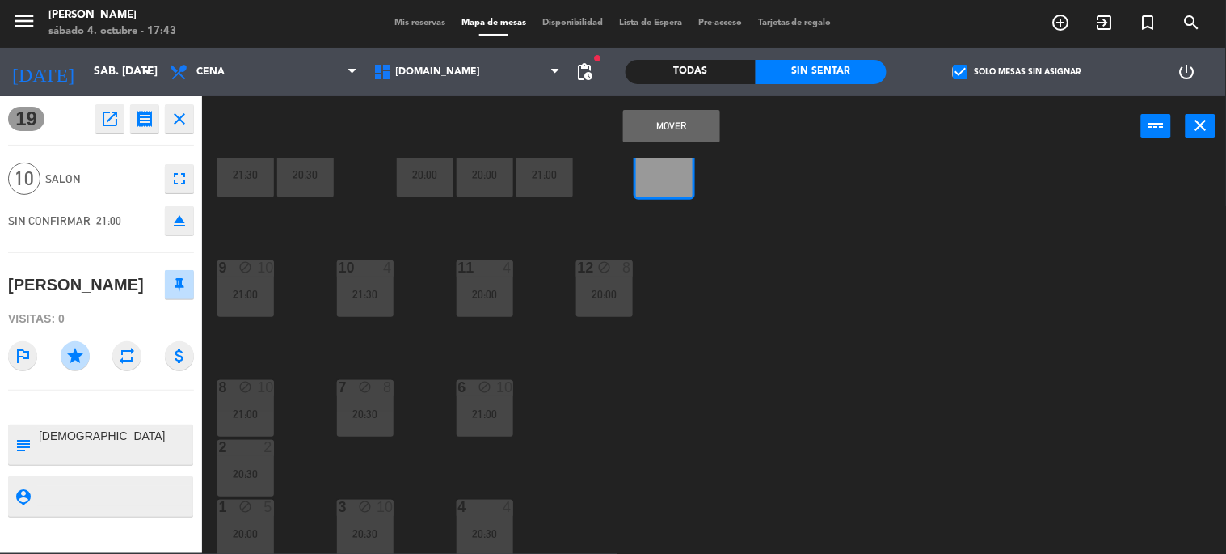
scroll to position [585, 0]
click at [688, 417] on div "34 block 2 35 block 6 36 block 8 43 block 2 37 block 10 21:00 CAVA 20 20:30 33 …" at bounding box center [720, 356] width 1012 height 396
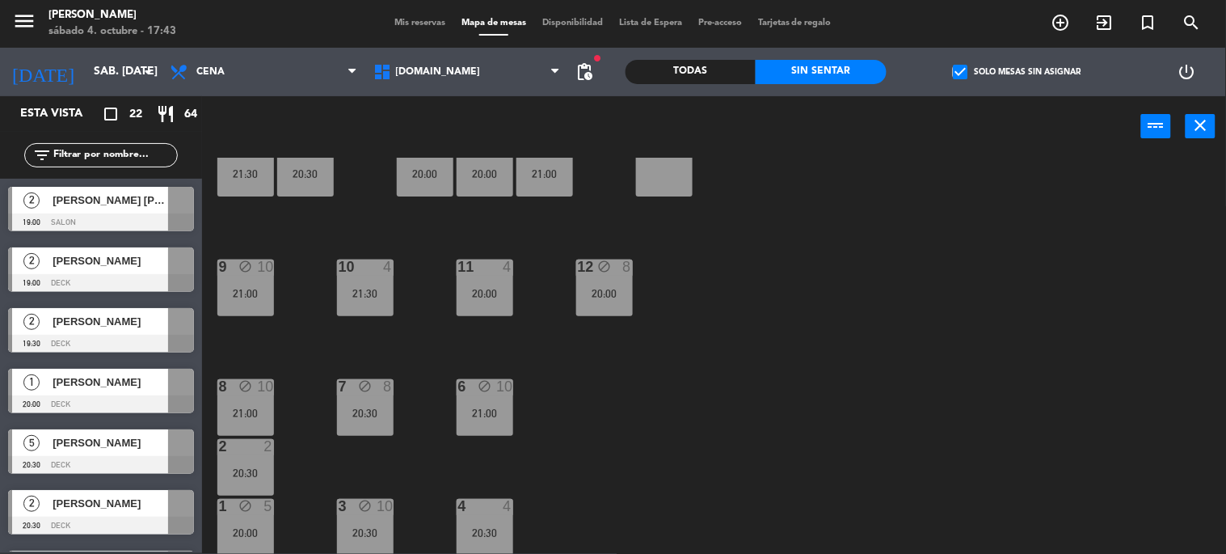
click at [479, 407] on div "21:00" at bounding box center [485, 412] width 57 height 11
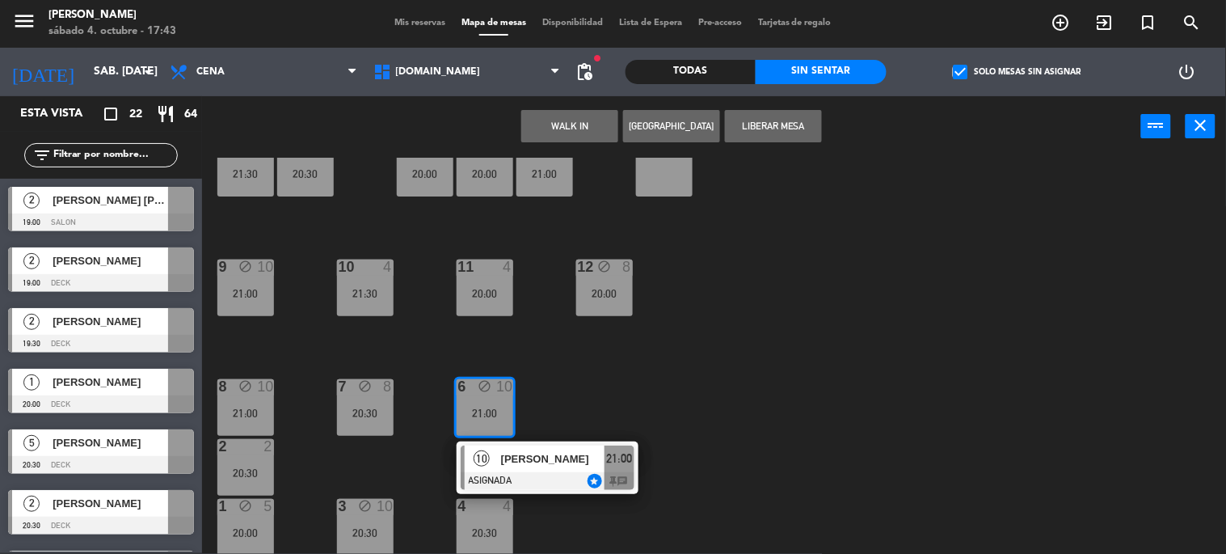
click at [540, 469] on div "[PERSON_NAME]" at bounding box center [552, 458] width 105 height 27
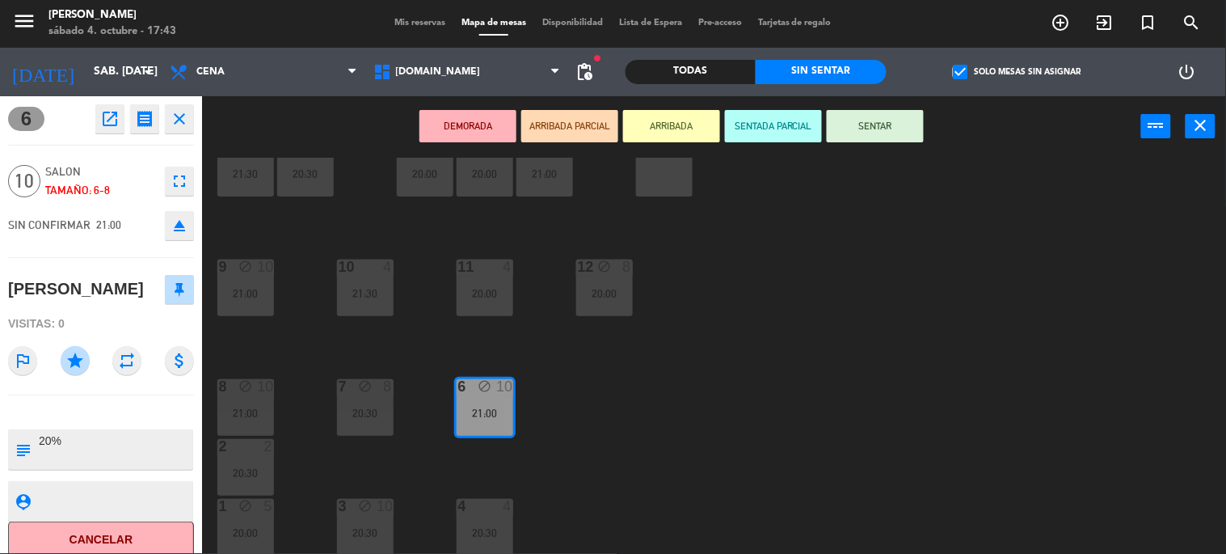
click at [535, 469] on div "34 block 2 35 block 6 36 block 8 43 block 2 37 block 10 21:00 CAVA 20 20:30 33 …" at bounding box center [720, 356] width 1012 height 396
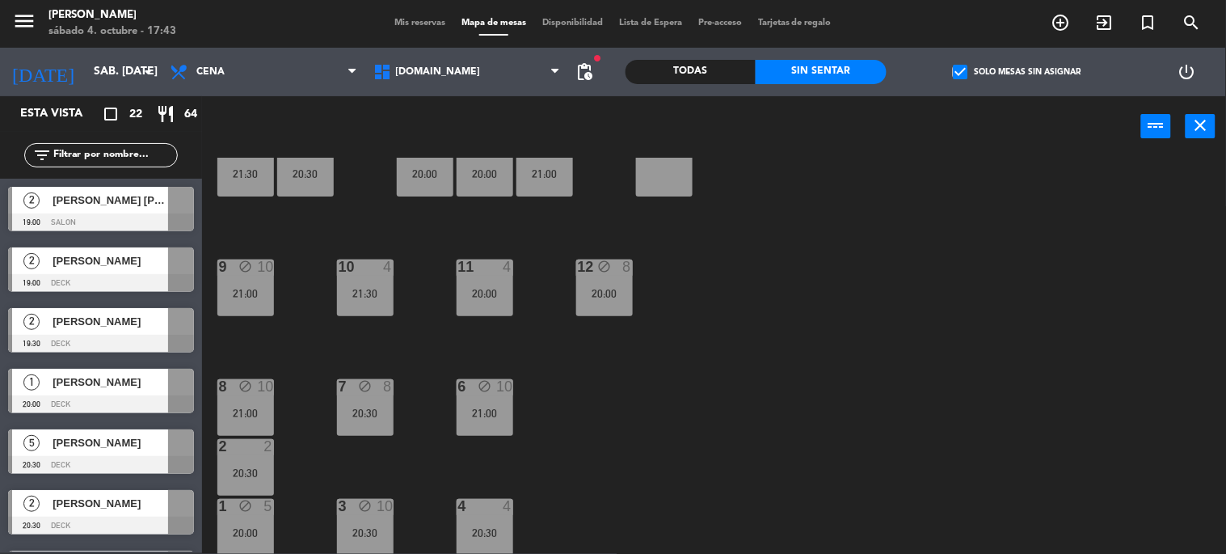
click at [416, 427] on div "34 block 2 35 block 6 36 block 8 43 block 2 37 block 10 21:00 CAVA 20 20:30 33 …" at bounding box center [720, 356] width 1012 height 396
click at [358, 423] on div "7 block 8 20:30" at bounding box center [365, 407] width 57 height 57
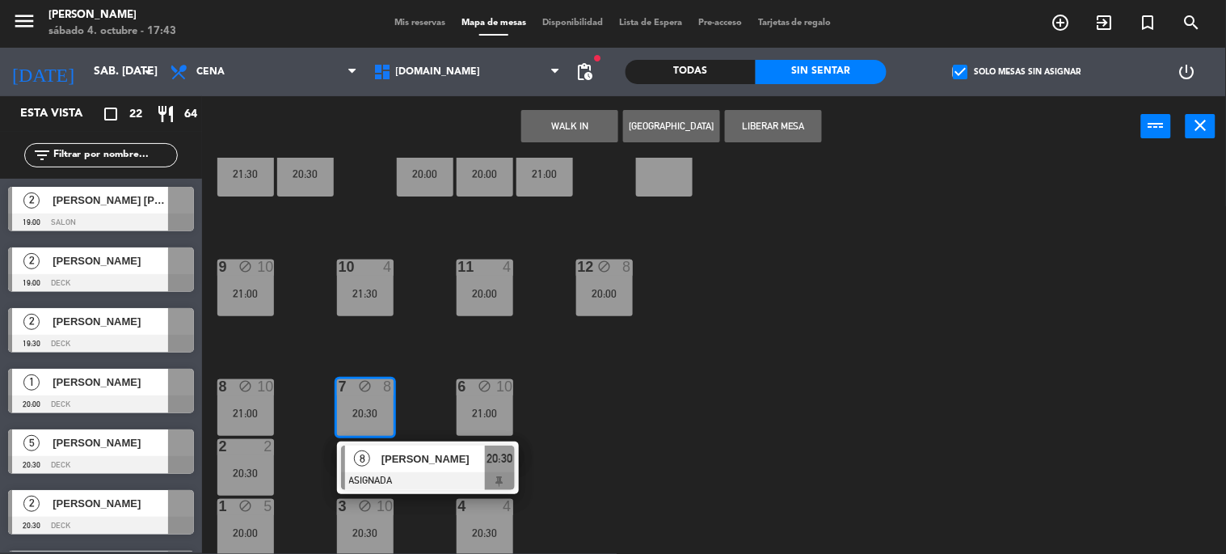
click at [397, 457] on span "[PERSON_NAME]" at bounding box center [433, 458] width 103 height 17
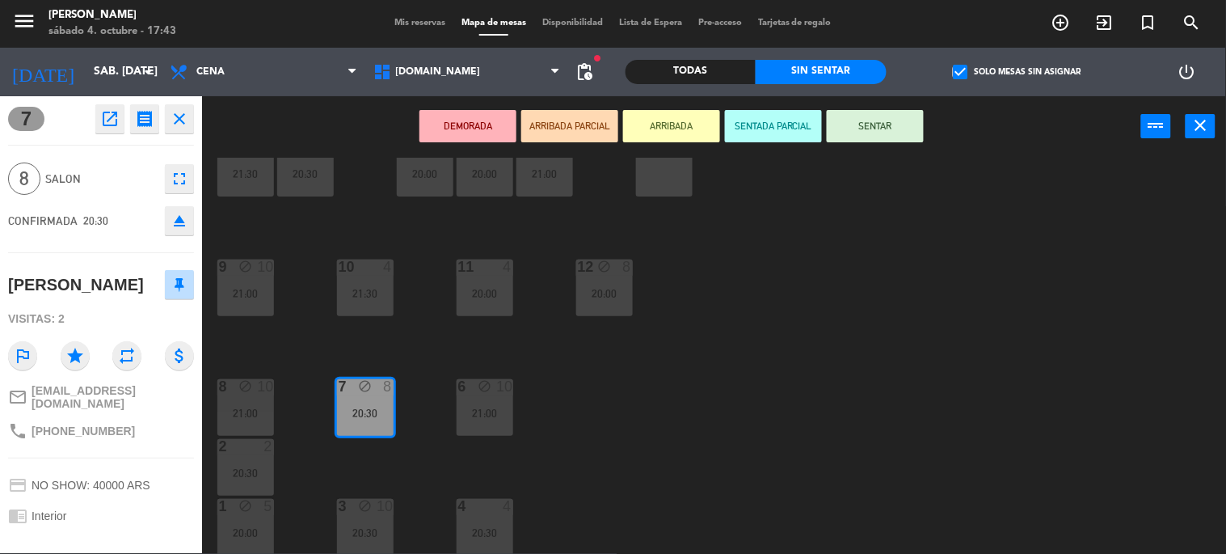
scroll to position [154, 0]
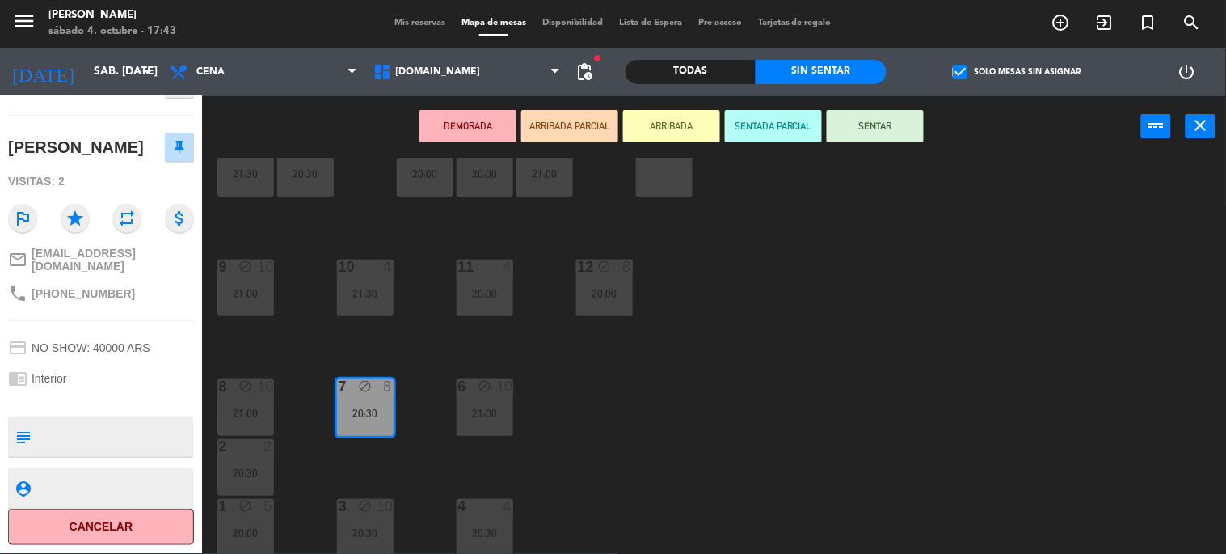
click at [603, 455] on div "34 block 2 35 block 6 36 block 8 43 block 2 37 block 10 21:00 CAVA 20 20:30 33 …" at bounding box center [720, 356] width 1012 height 396
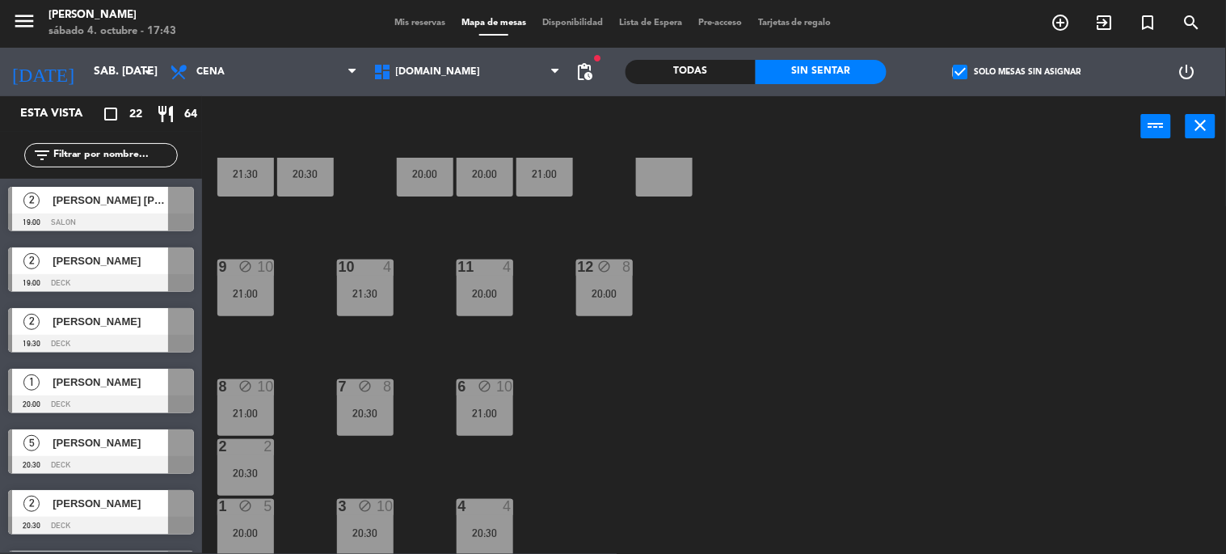
click at [991, 70] on label "check_box Solo mesas sin asignar" at bounding box center [1017, 72] width 128 height 15
click at [1017, 72] on input "check_box Solo mesas sin asignar" at bounding box center [1017, 72] width 0 height 0
click at [734, 70] on div "Todas" at bounding box center [691, 72] width 131 height 24
